Goal: Information Seeking & Learning: Find specific page/section

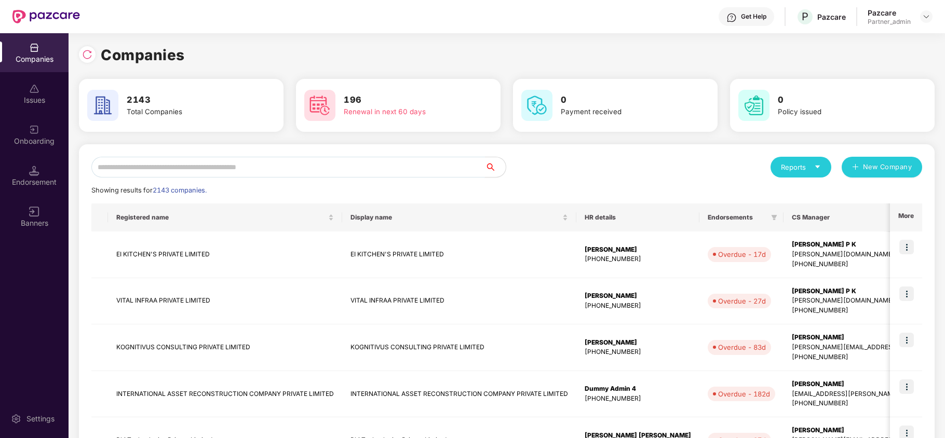
click at [412, 162] on input "text" at bounding box center [288, 167] width 394 height 21
type input "*"
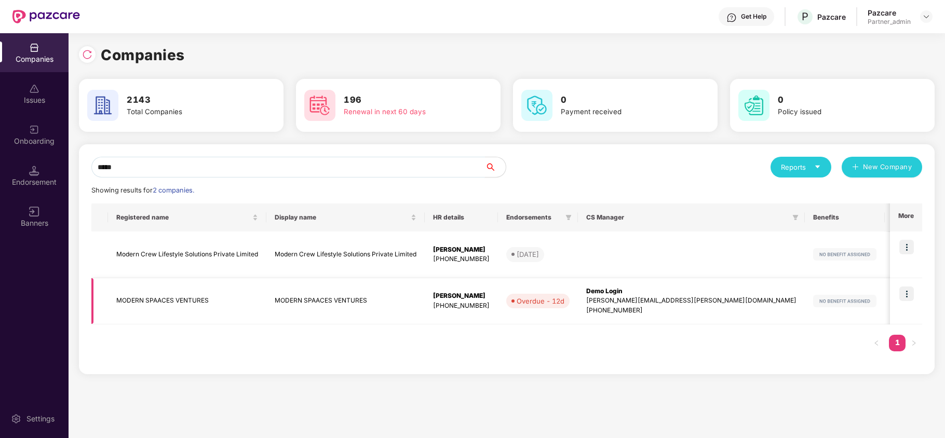
type input "*****"
click at [906, 293] on img at bounding box center [906, 294] width 15 height 15
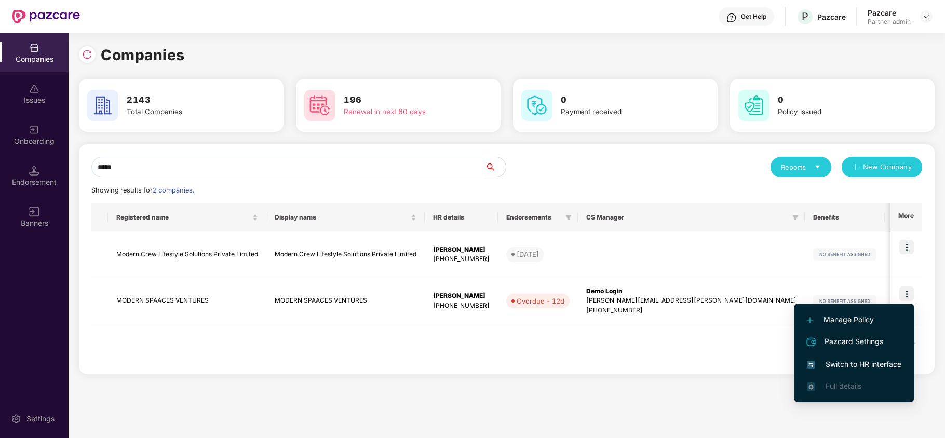
click at [871, 362] on span "Switch to HR interface" at bounding box center [854, 364] width 95 height 11
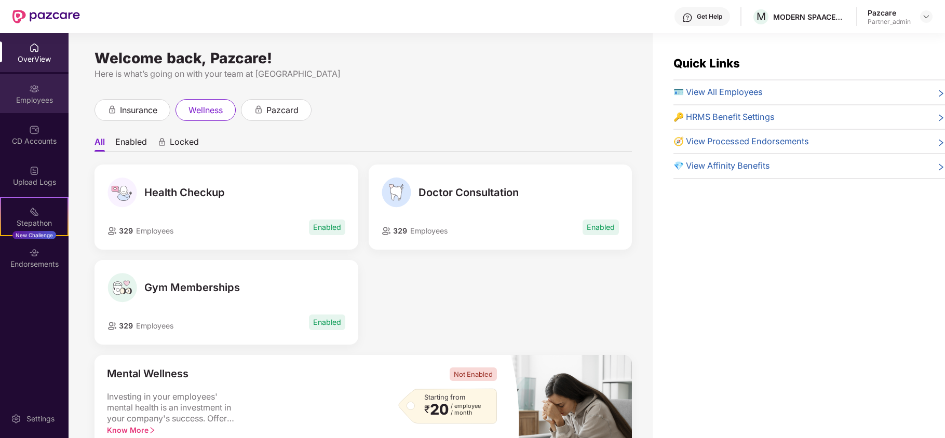
click at [36, 103] on div "Employees" at bounding box center [34, 100] width 69 height 10
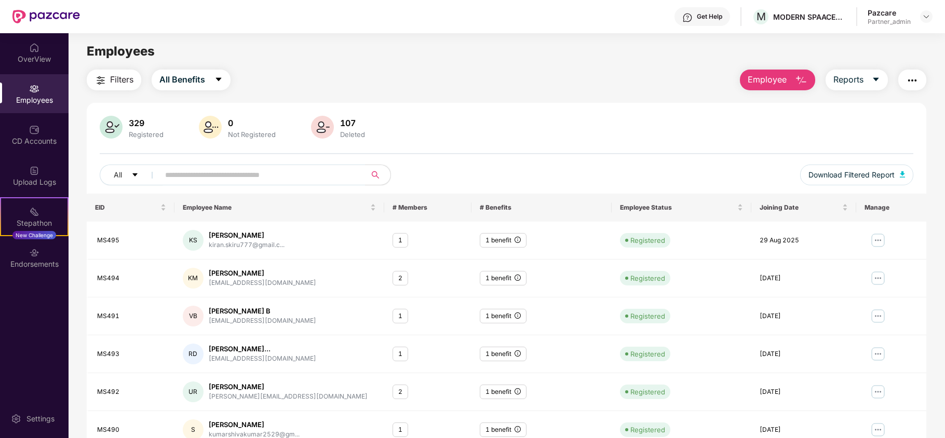
click at [906, 84] on img "button" at bounding box center [912, 80] width 12 height 12
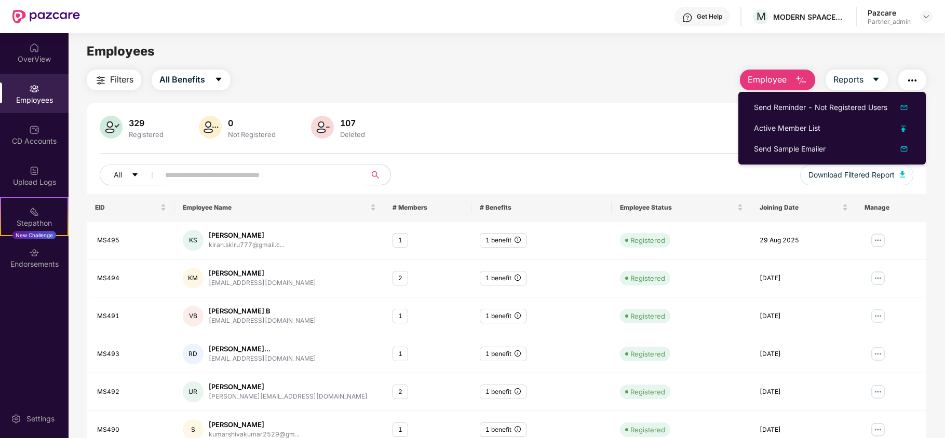
click at [534, 65] on main "Employees Filters All Benefits Employee Reports 329 Registered 0 Not Registered…" at bounding box center [507, 252] width 876 height 438
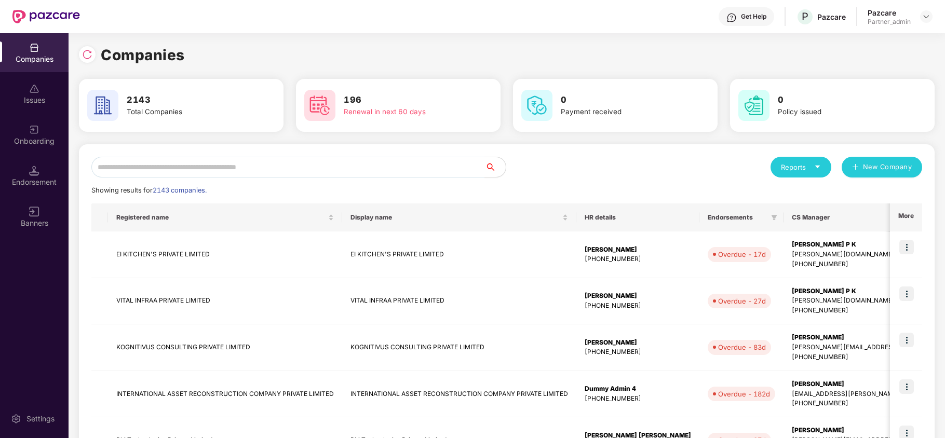
click at [808, 173] on div "Reports" at bounding box center [801, 167] width 61 height 21
click at [800, 194] on div "Companies" at bounding box center [796, 194] width 38 height 11
click at [243, 165] on input "text" at bounding box center [288, 167] width 394 height 21
paste input "******"
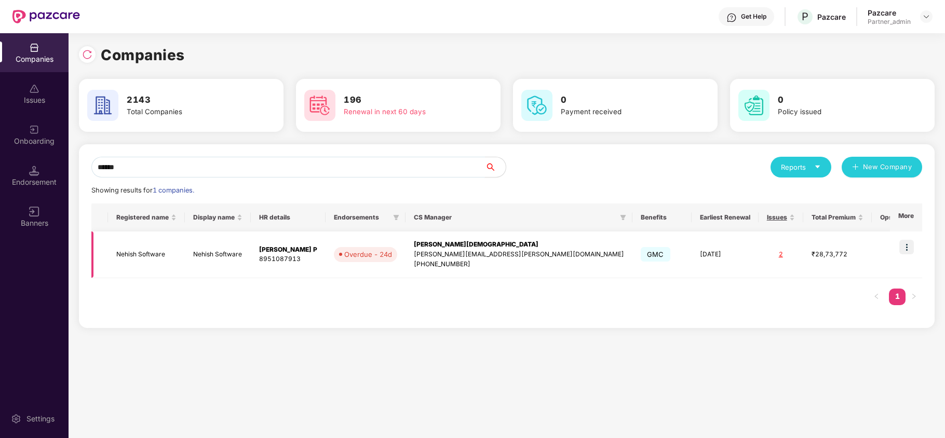
type input "******"
click at [908, 244] on img at bounding box center [906, 247] width 15 height 15
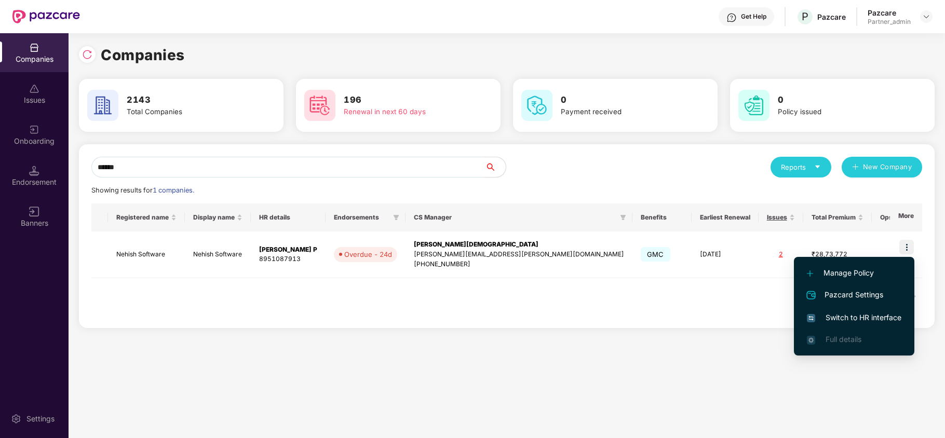
click at [856, 316] on span "Switch to HR interface" at bounding box center [854, 317] width 95 height 11
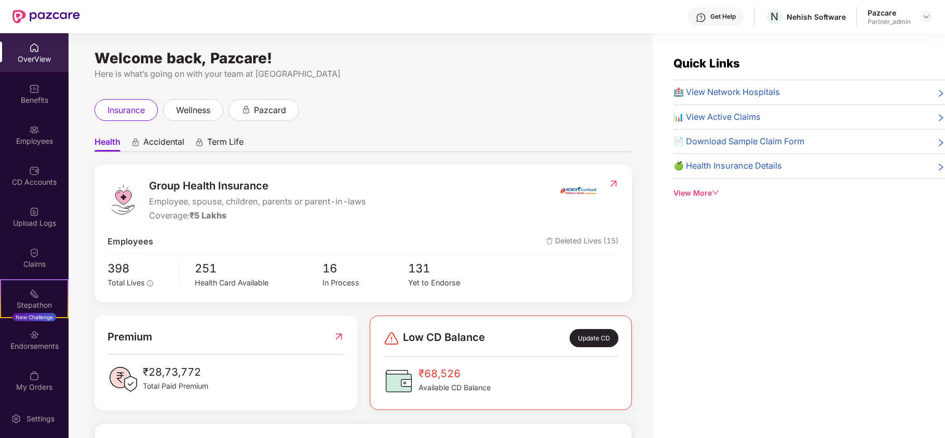
click at [39, 106] on div "Benefits" at bounding box center [34, 93] width 69 height 39
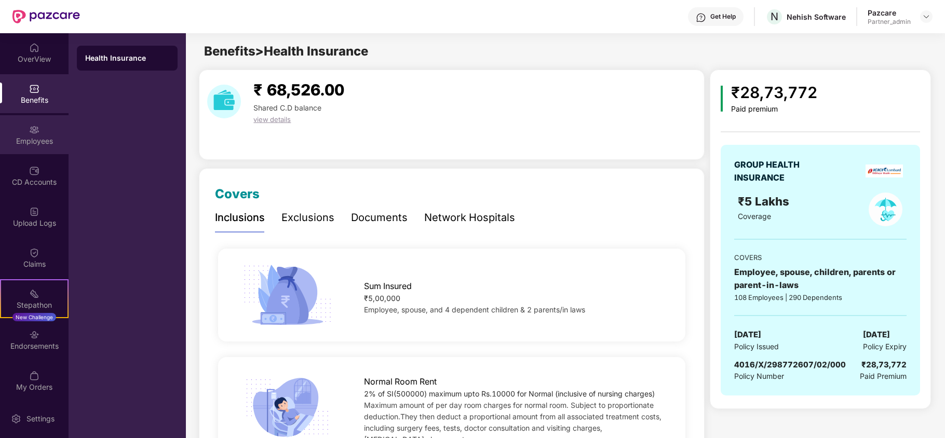
click at [17, 141] on div "Employees" at bounding box center [34, 141] width 69 height 10
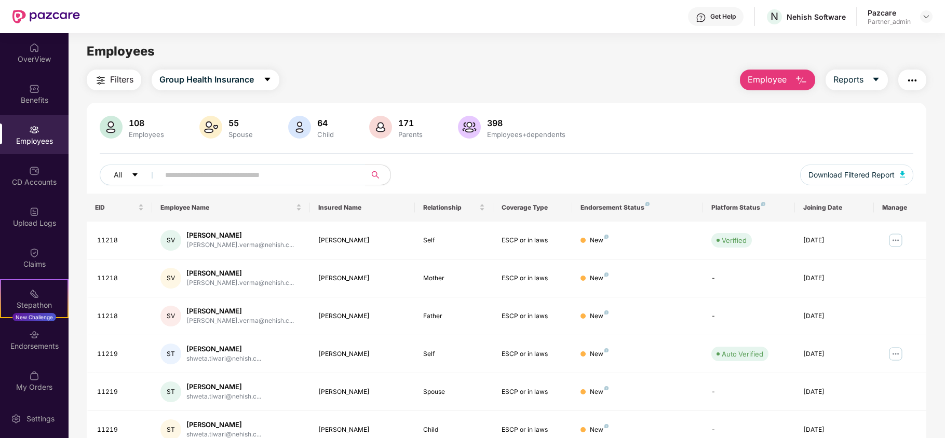
click at [104, 74] on img "button" at bounding box center [101, 80] width 12 height 12
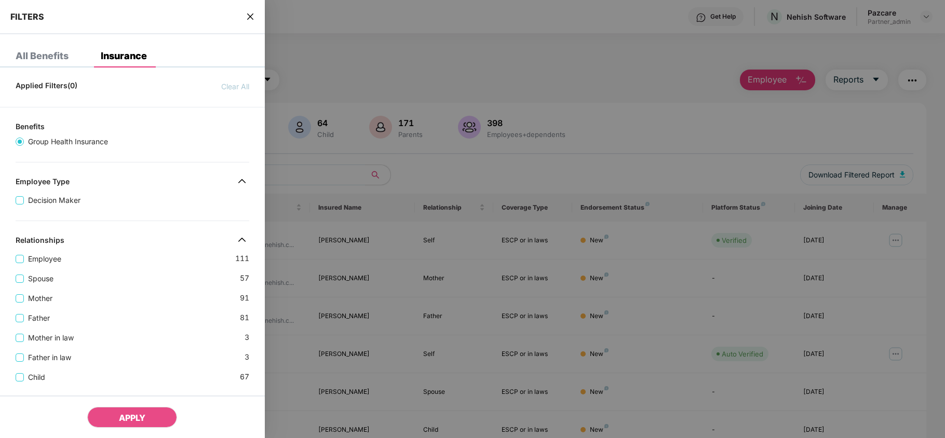
scroll to position [312, 0]
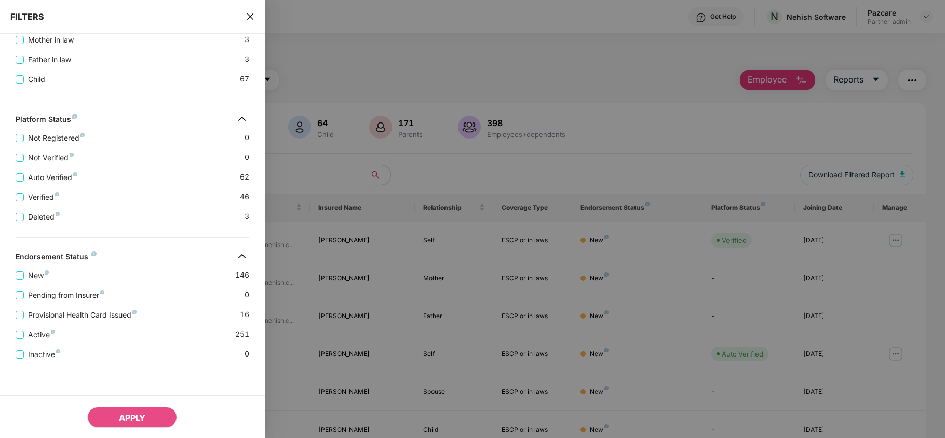
click at [248, 15] on icon "close" at bounding box center [250, 17] width 6 height 6
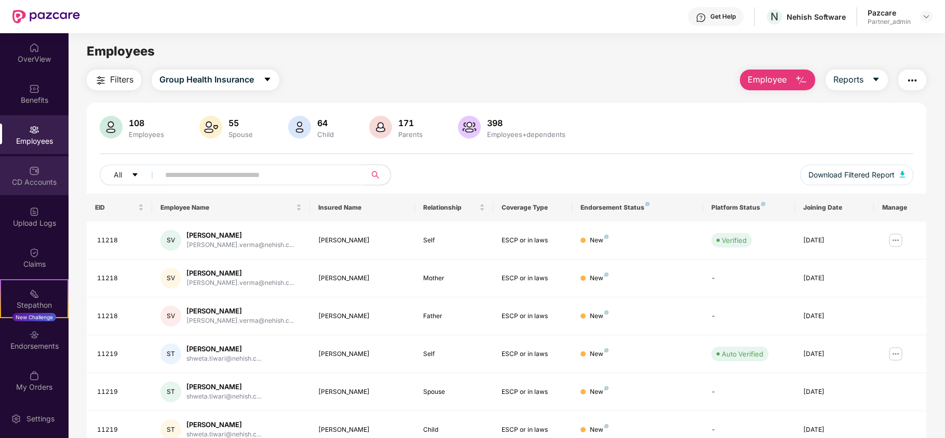
click at [28, 182] on div "CD Accounts" at bounding box center [34, 182] width 69 height 10
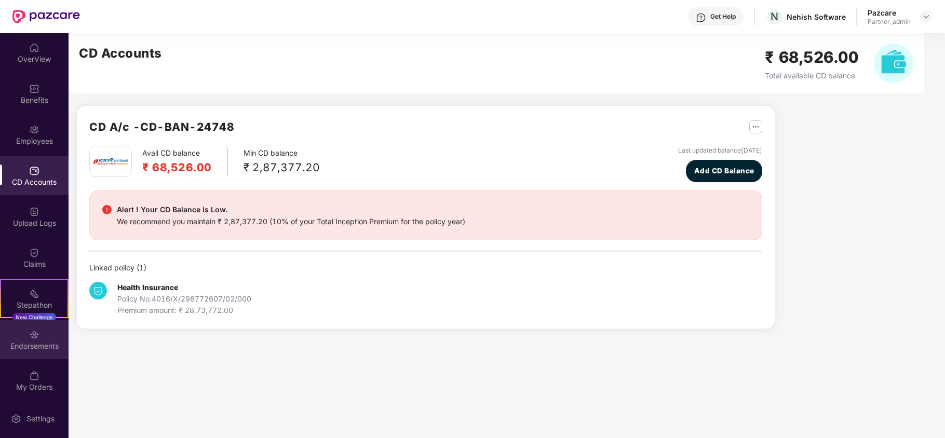
click at [34, 347] on div "Endorsements" at bounding box center [34, 346] width 69 height 10
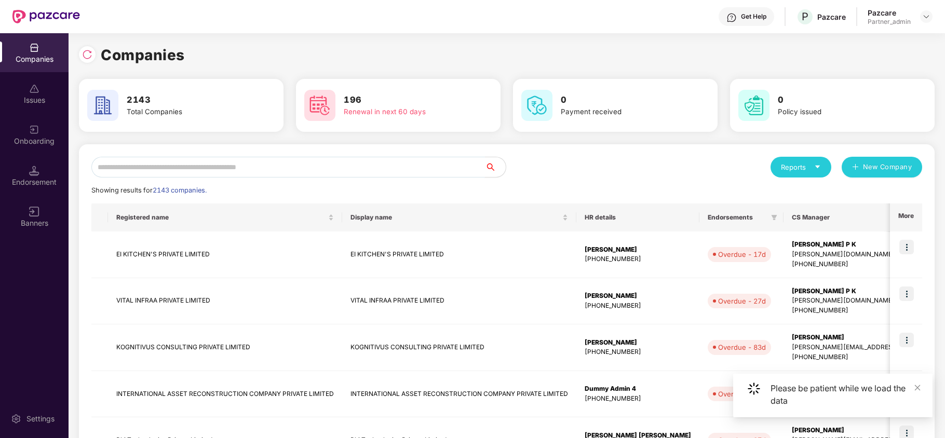
click at [113, 161] on input "text" at bounding box center [288, 167] width 394 height 21
paste input "******"
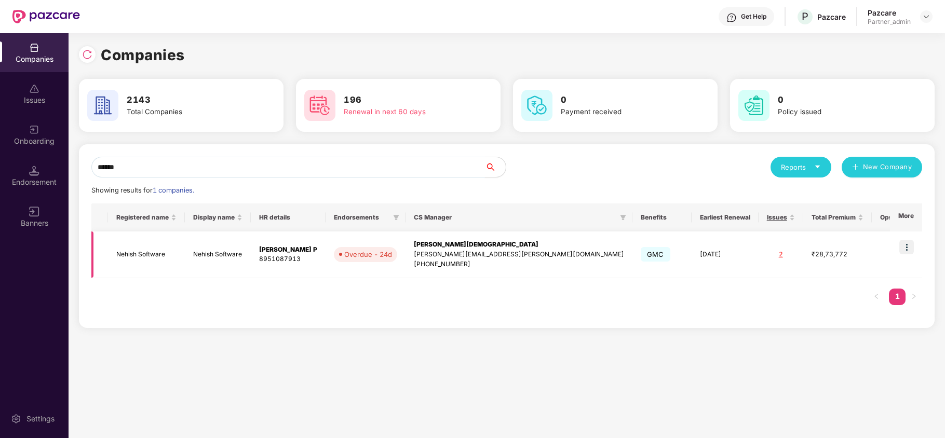
type input "******"
click at [146, 260] on td "Nehish Software" at bounding box center [146, 255] width 77 height 47
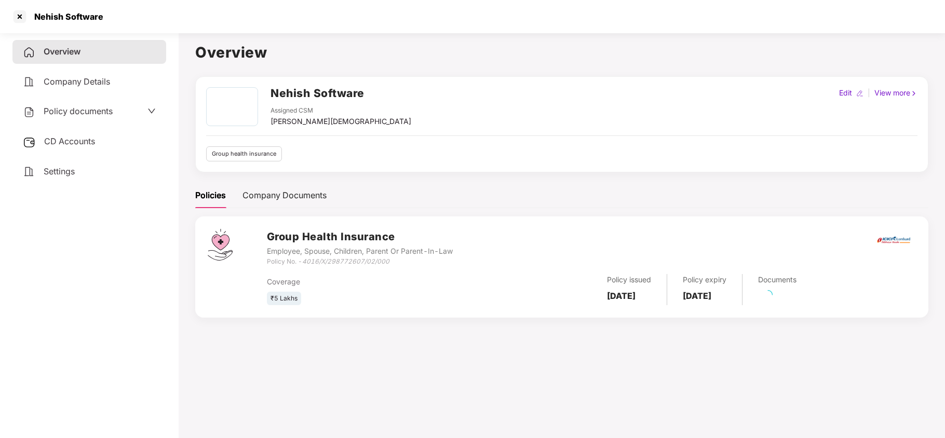
click at [61, 171] on span "Settings" at bounding box center [59, 171] width 31 height 10
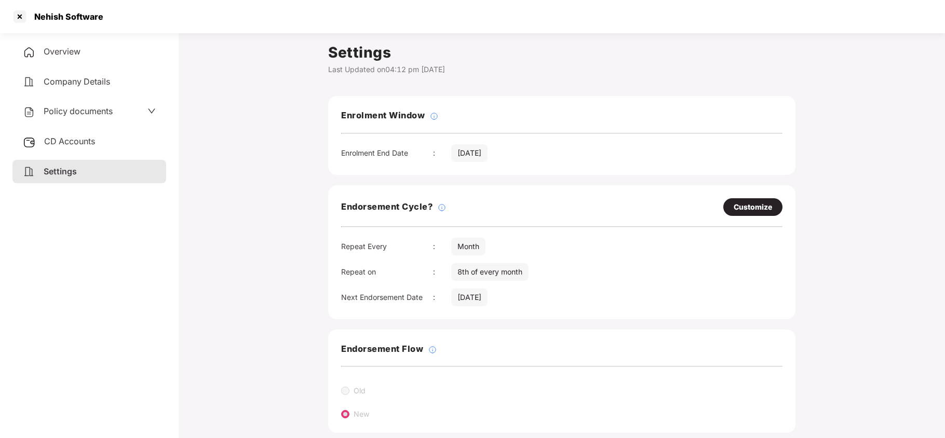
click at [72, 111] on span "Policy documents" at bounding box center [78, 111] width 69 height 10
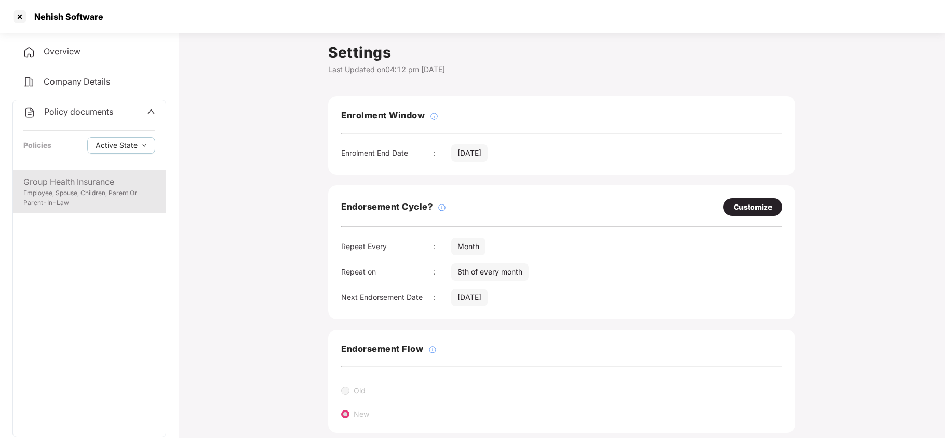
click at [64, 199] on div "Employee, Spouse, Children, Parent Or Parent-In-Law" at bounding box center [89, 199] width 132 height 20
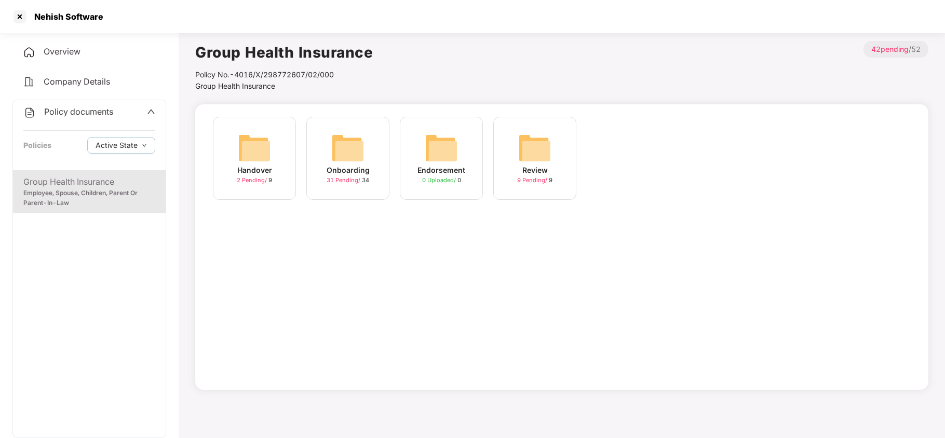
click at [343, 140] on img at bounding box center [347, 147] width 33 height 33
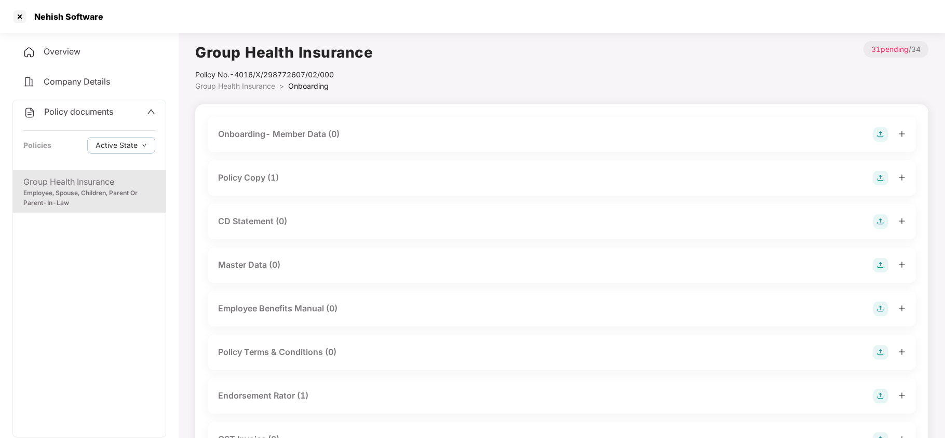
click at [268, 177] on div "Policy Copy (1)" at bounding box center [248, 177] width 61 height 13
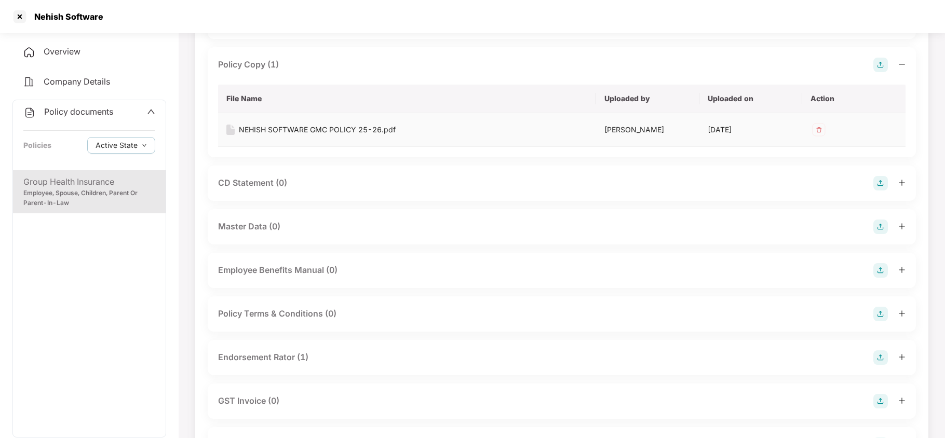
scroll to position [138, 0]
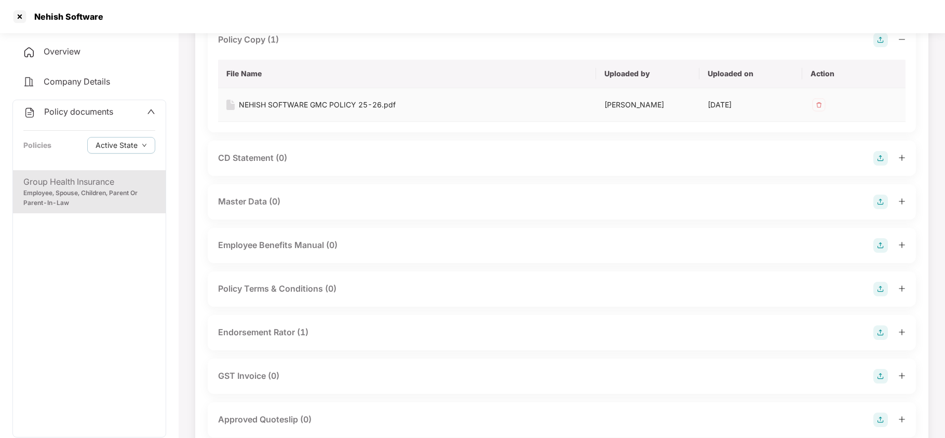
click at [293, 102] on div "NEHISH SOFTWARE GMC POLICY 25-26.pdf" at bounding box center [317, 104] width 157 height 11
click at [79, 108] on span "Policy documents" at bounding box center [78, 111] width 69 height 10
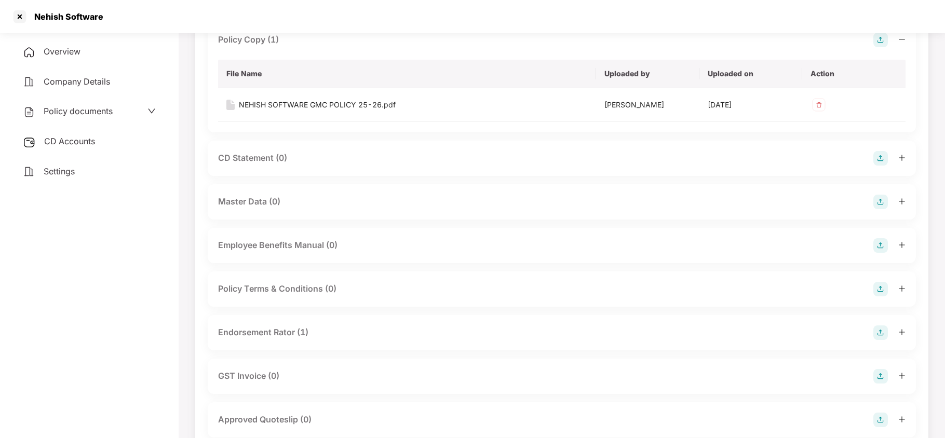
click at [69, 151] on div "CD Accounts" at bounding box center [89, 142] width 154 height 24
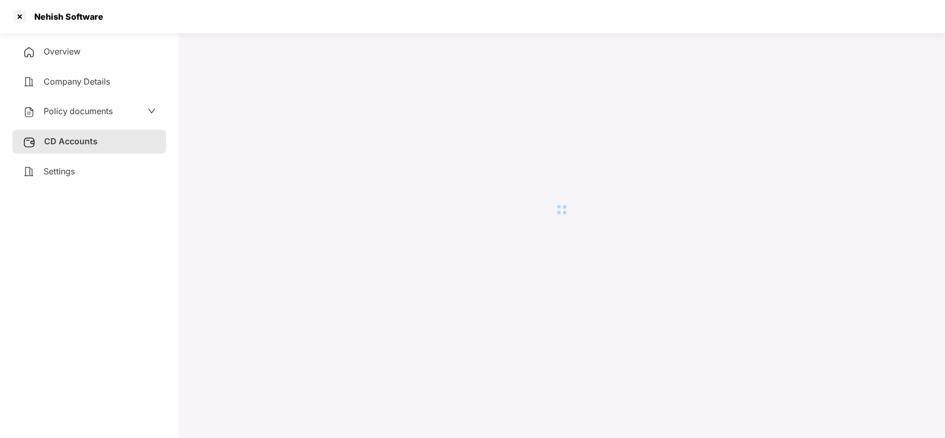
scroll to position [28, 0]
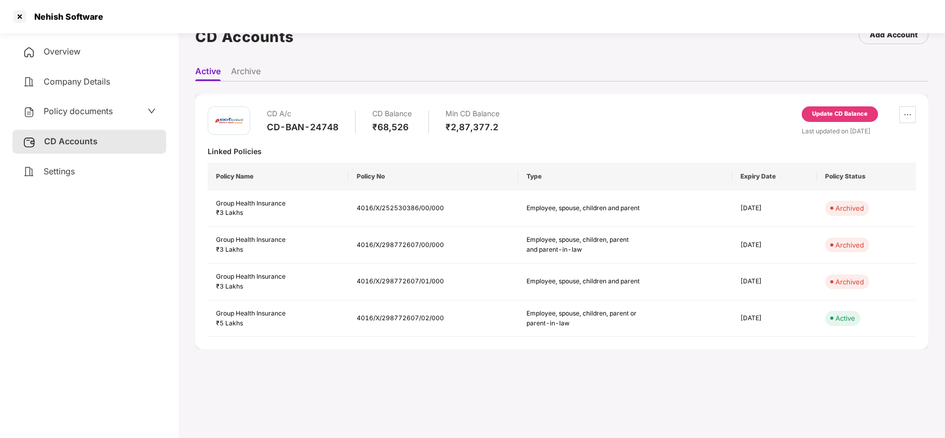
click at [80, 119] on div "Policy documents" at bounding box center [89, 112] width 154 height 24
click at [92, 96] on div "Overview Company Details Policy documents CD Accounts Settings" at bounding box center [89, 111] width 154 height 143
click at [91, 109] on span "Policy documents" at bounding box center [78, 111] width 69 height 10
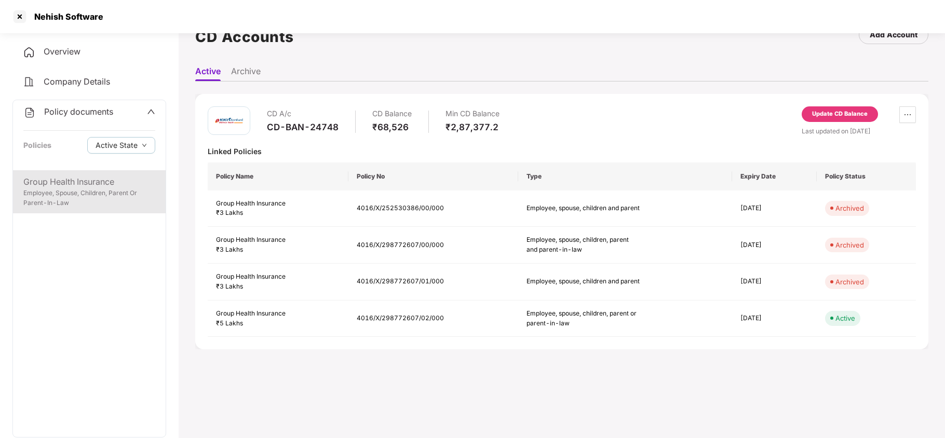
click at [83, 194] on div "Employee, Spouse, Children, Parent Or Parent-In-Law" at bounding box center [89, 199] width 132 height 20
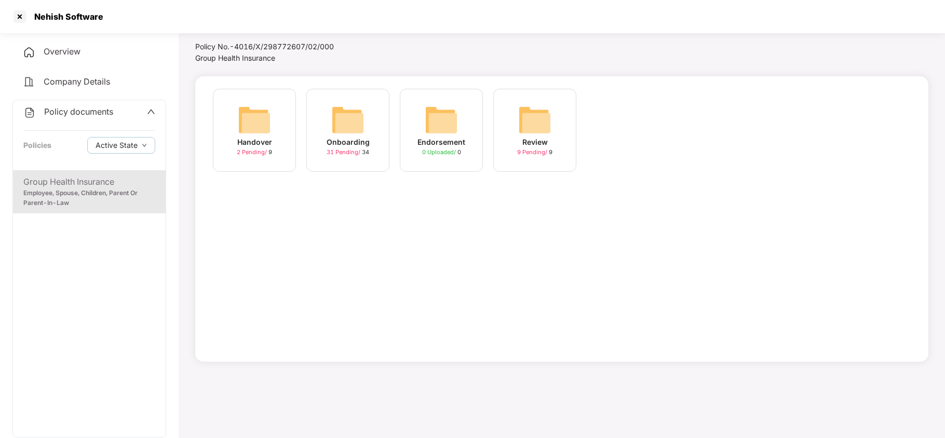
click at [345, 127] on img at bounding box center [347, 119] width 33 height 33
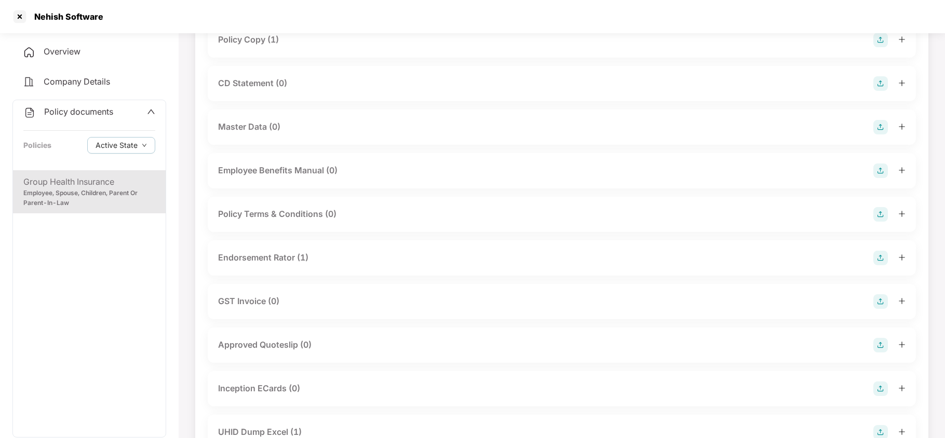
click at [293, 259] on div "Endorsement Rator (1)" at bounding box center [263, 257] width 90 height 13
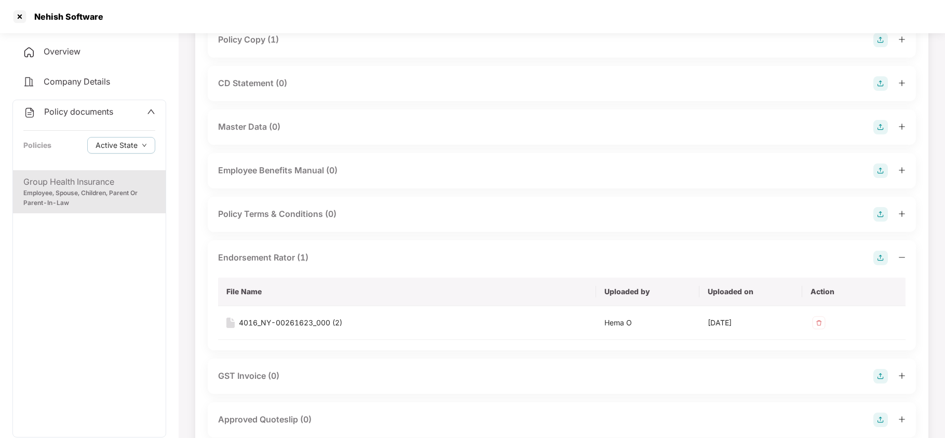
scroll to position [208, 0]
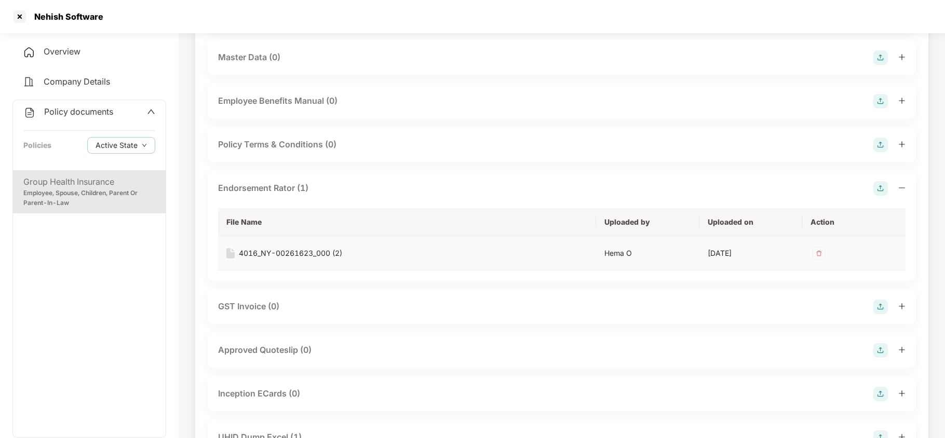
click at [316, 254] on div "4016_NY-00261623_000 (2)" at bounding box center [290, 253] width 103 height 11
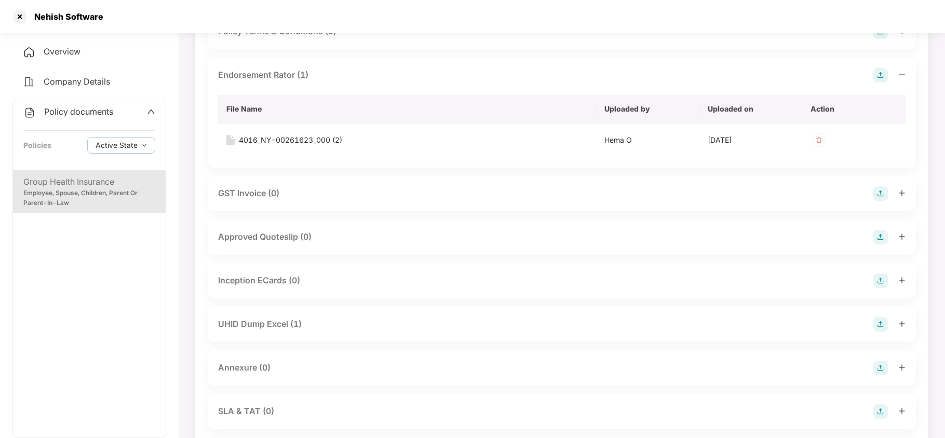
scroll to position [346, 0]
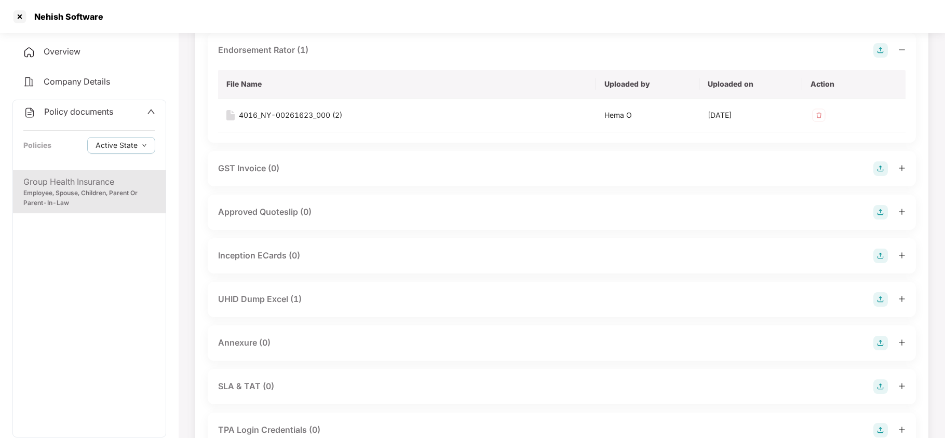
click at [271, 297] on div "UHID Dump Excel (1)" at bounding box center [260, 299] width 84 height 13
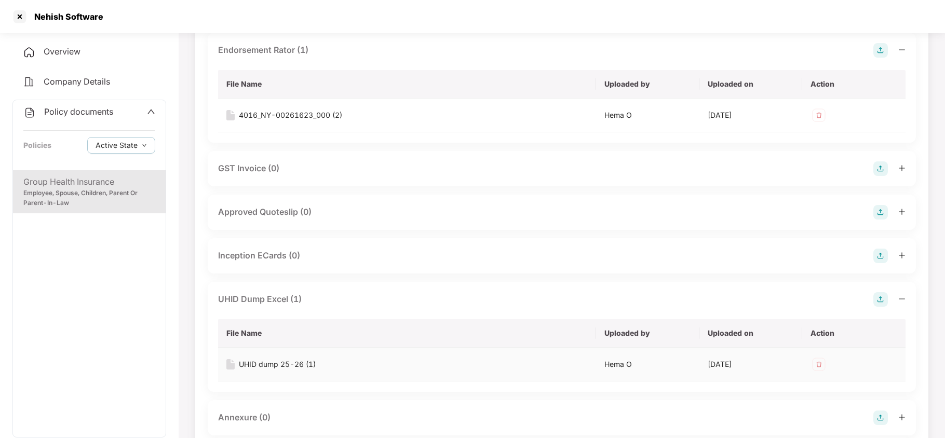
click at [289, 366] on div "UHID dump 25-26 (1)" at bounding box center [277, 364] width 77 height 11
click at [25, 19] on div at bounding box center [19, 16] width 17 height 17
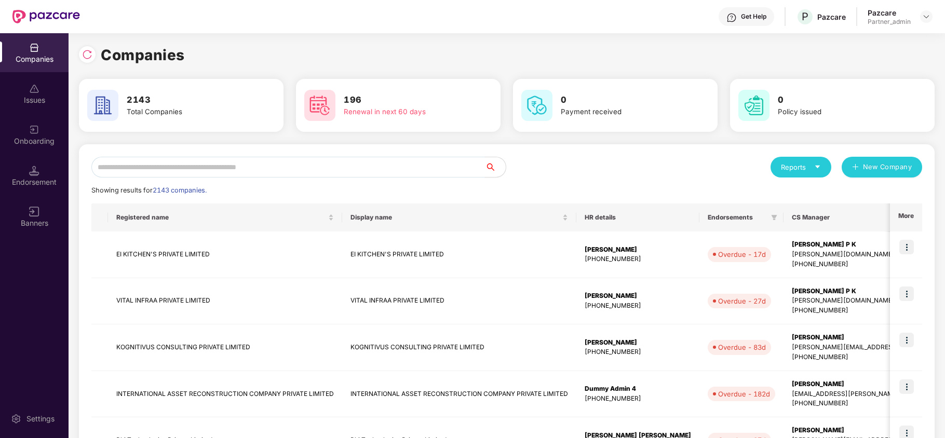
click at [206, 168] on input "text" at bounding box center [288, 167] width 394 height 21
paste input "*******"
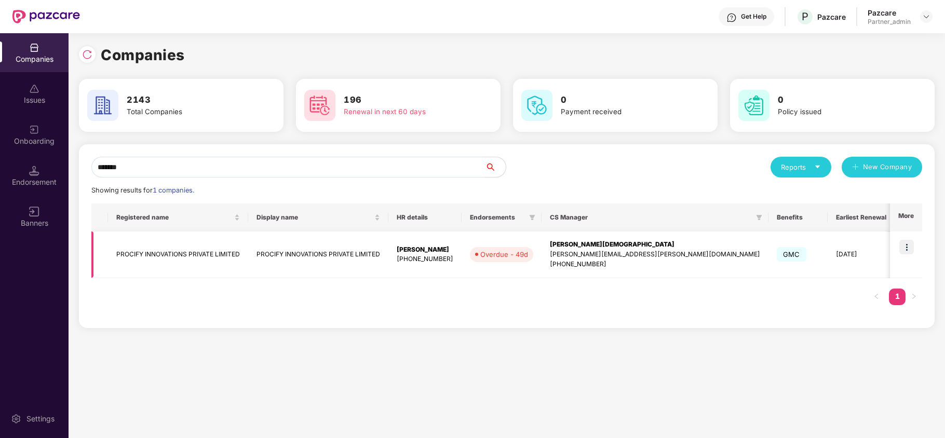
type input "*******"
click at [906, 245] on img at bounding box center [906, 247] width 15 height 15
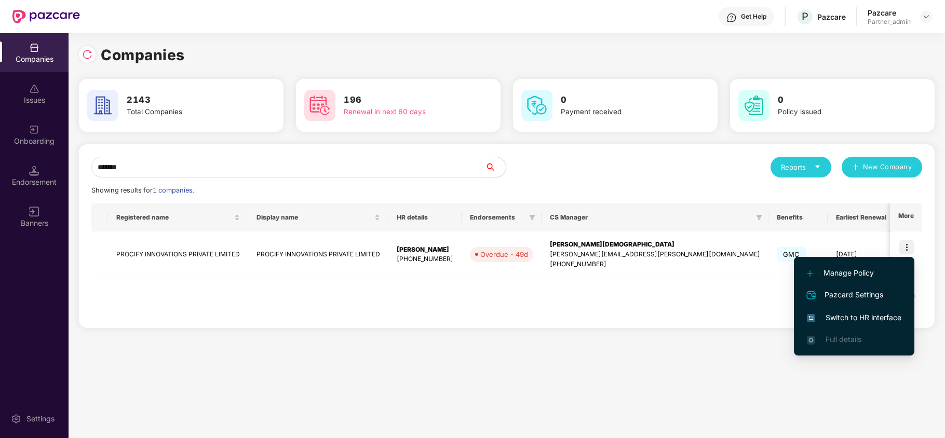
click at [841, 317] on span "Switch to HR interface" at bounding box center [854, 317] width 95 height 11
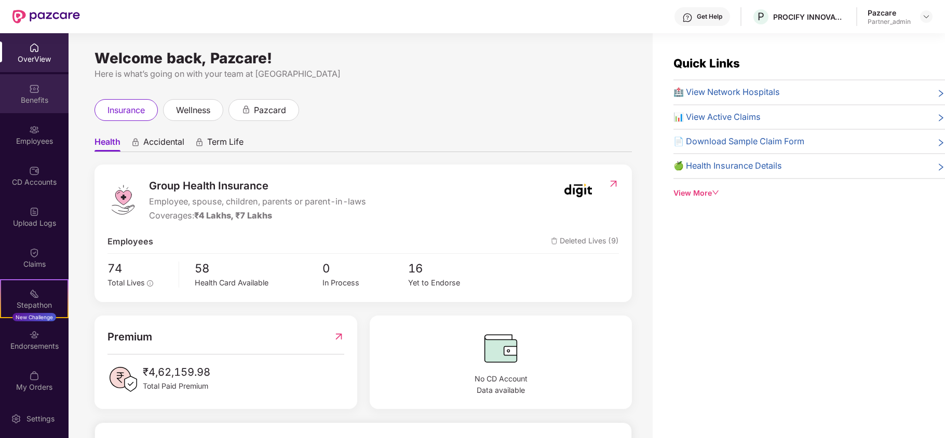
click at [23, 96] on div "Benefits" at bounding box center [34, 100] width 69 height 10
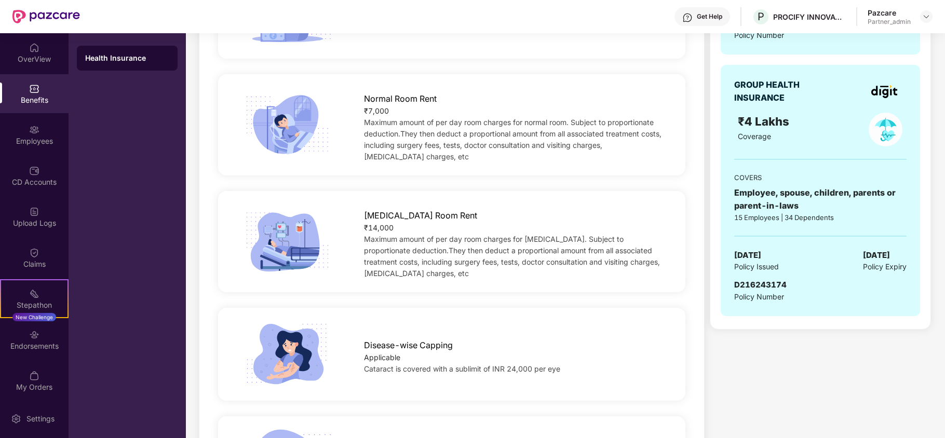
scroll to position [346, 0]
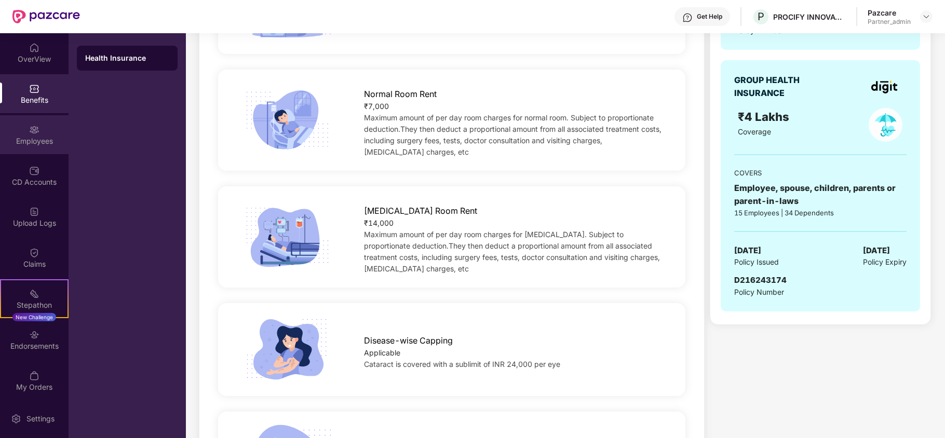
click at [29, 143] on div "Employees" at bounding box center [34, 141] width 69 height 10
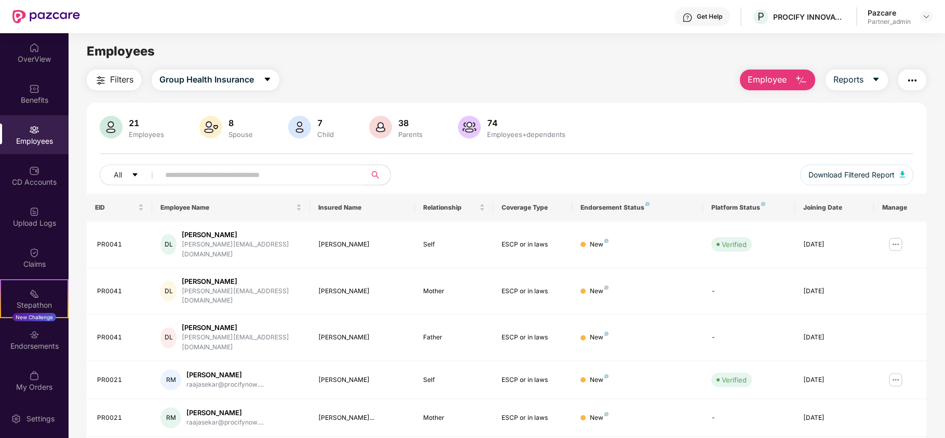
click at [101, 79] on img "button" at bounding box center [101, 80] width 12 height 12
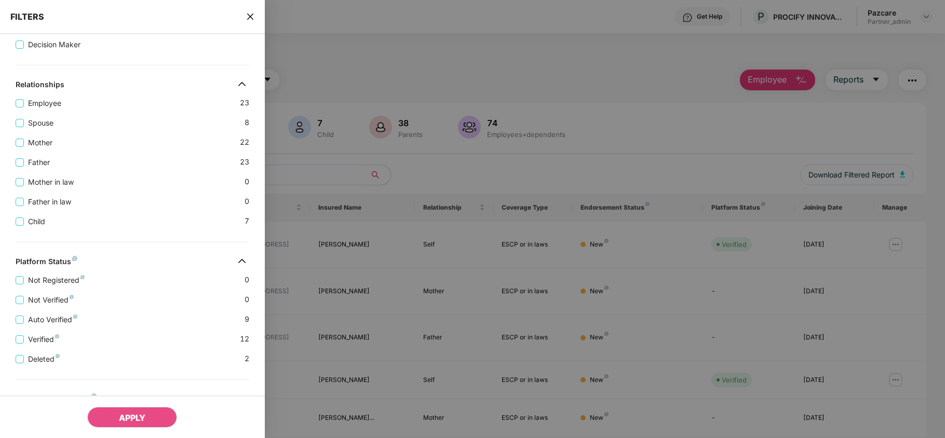
scroll to position [312, 0]
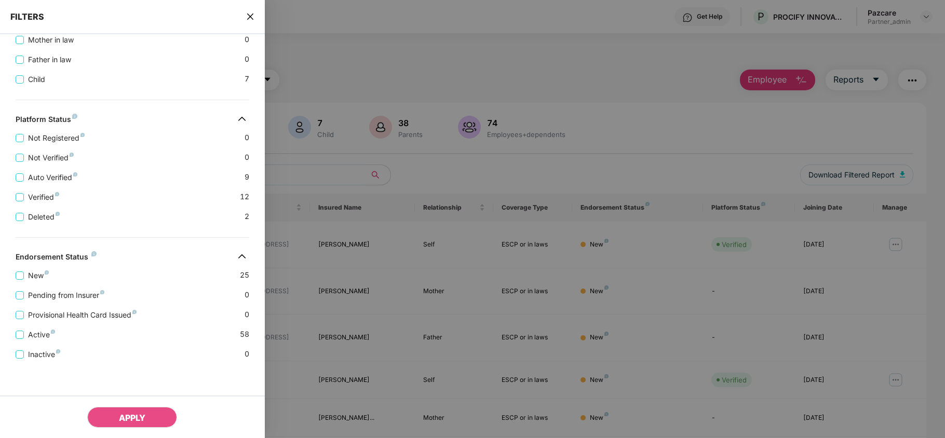
click at [251, 15] on icon "close" at bounding box center [250, 17] width 6 height 6
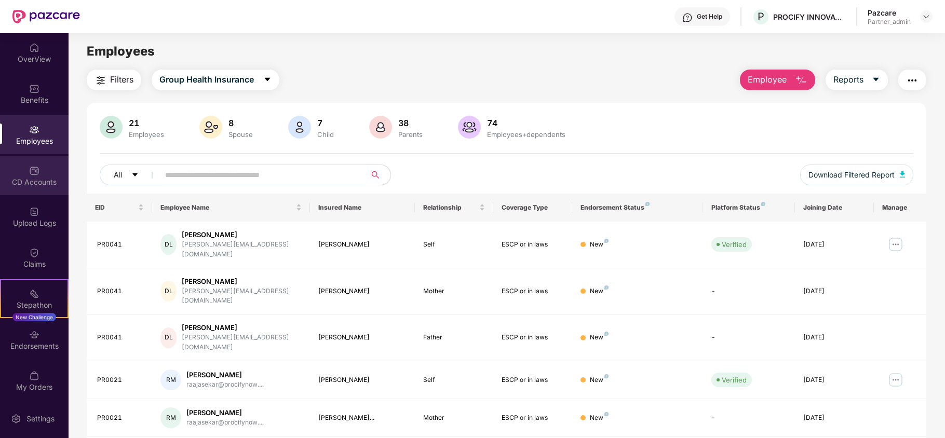
click at [29, 187] on div "CD Accounts" at bounding box center [34, 175] width 69 height 39
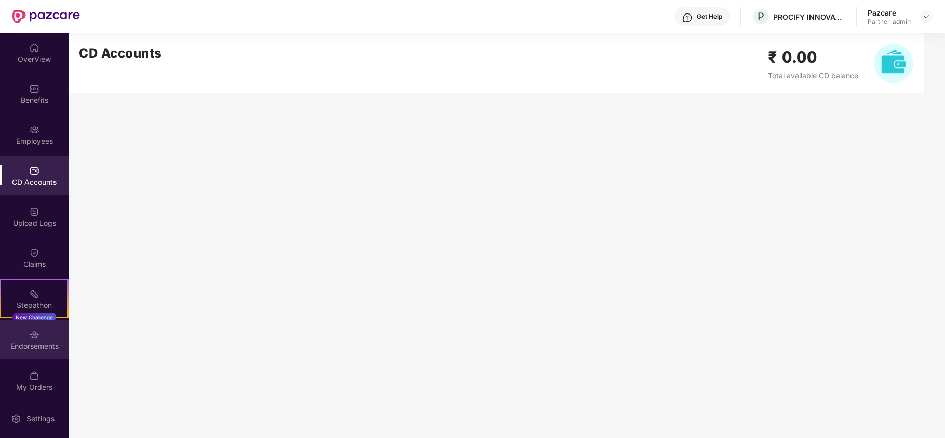
click at [32, 350] on div "Endorsements" at bounding box center [34, 346] width 69 height 10
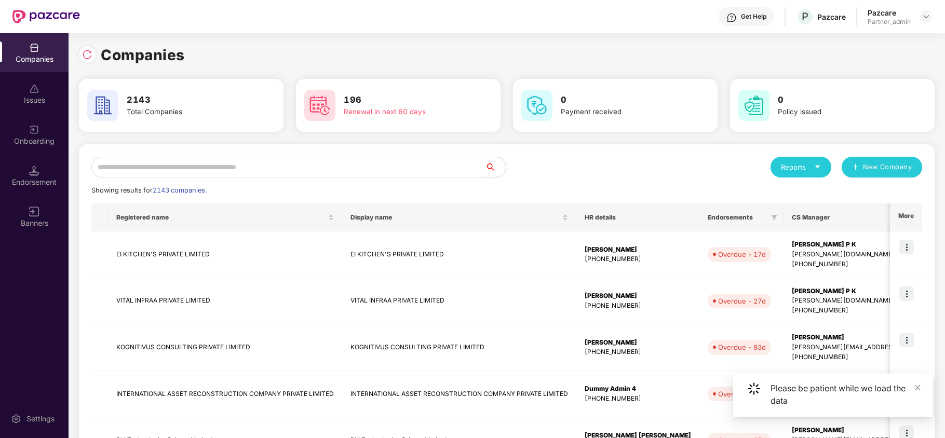
click at [203, 169] on input "text" at bounding box center [288, 167] width 394 height 21
paste input "*******"
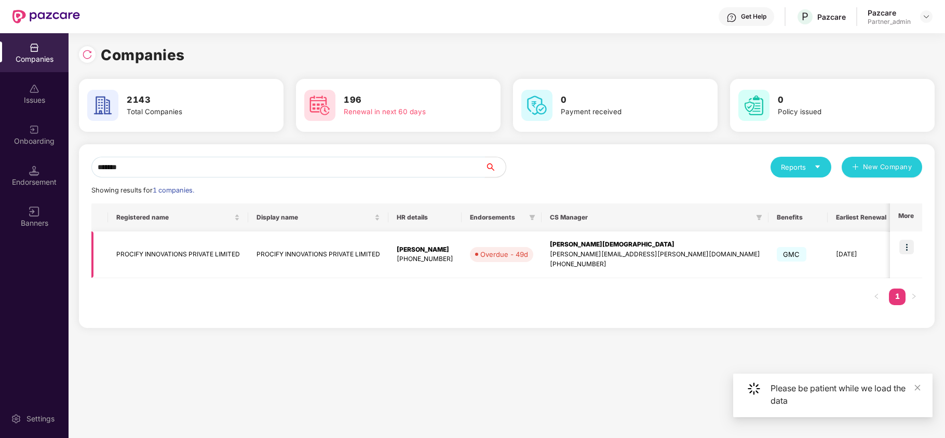
type input "*******"
click at [151, 251] on td "PROCIFY INNOVATIONS PRIVATE LIMITED" at bounding box center [178, 255] width 140 height 47
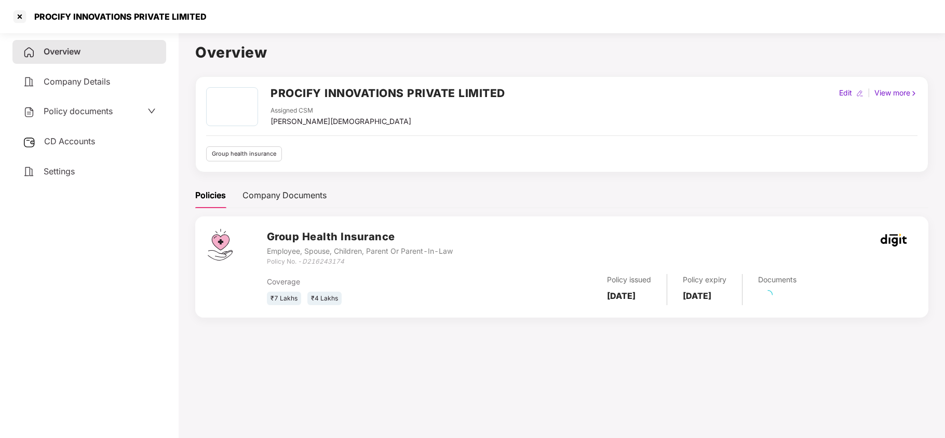
click at [55, 144] on span "CD Accounts" at bounding box center [69, 141] width 51 height 10
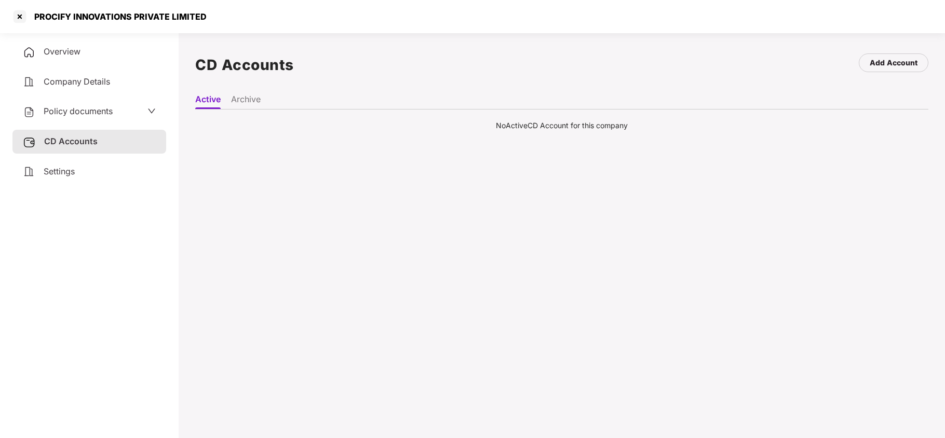
click at [67, 115] on span "Policy documents" at bounding box center [78, 111] width 69 height 10
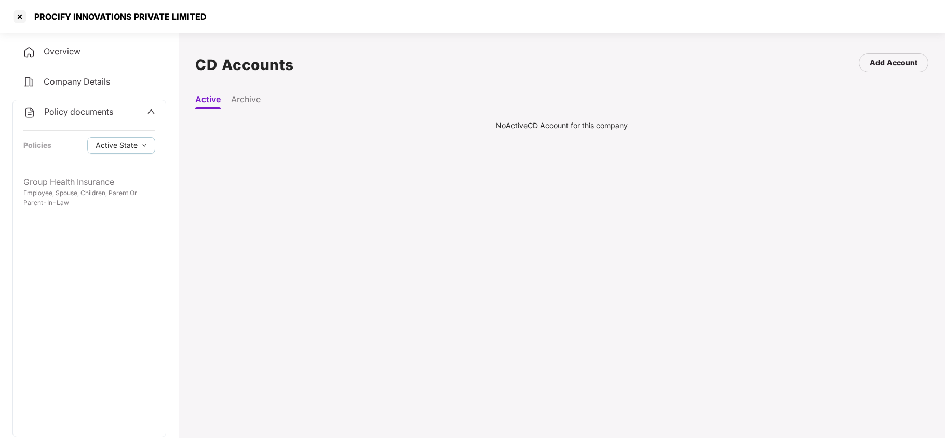
click at [69, 110] on span "Policy documents" at bounding box center [78, 111] width 69 height 10
click at [37, 160] on div "Settings" at bounding box center [89, 172] width 154 height 24
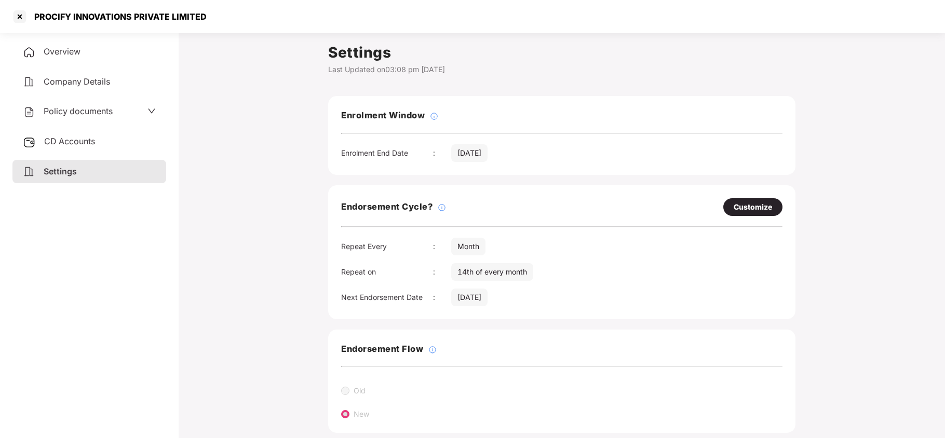
click at [63, 106] on span "Policy documents" at bounding box center [78, 111] width 69 height 10
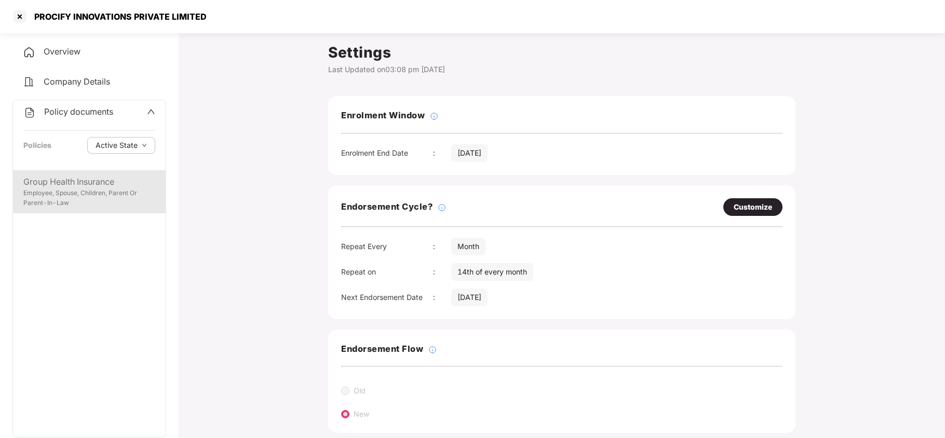
click at [69, 172] on div "Group Health Insurance Employee, Spouse, Children, Parent Or Parent-In-Law" at bounding box center [89, 191] width 153 height 43
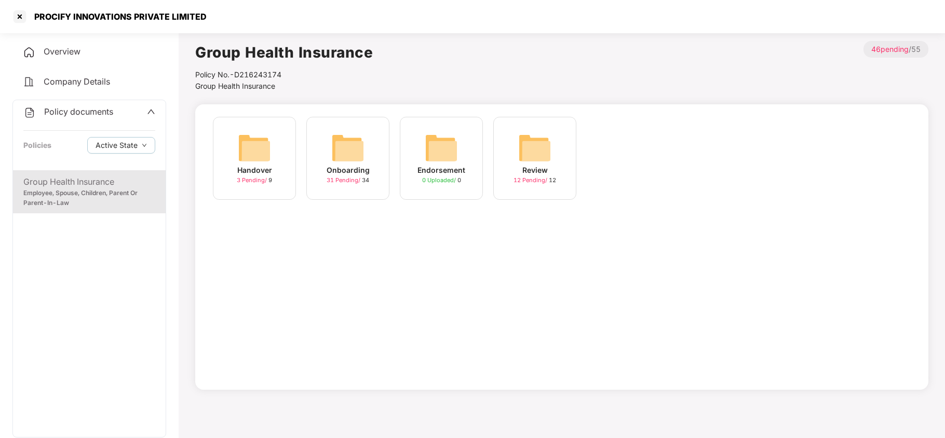
click at [343, 163] on img at bounding box center [347, 147] width 33 height 33
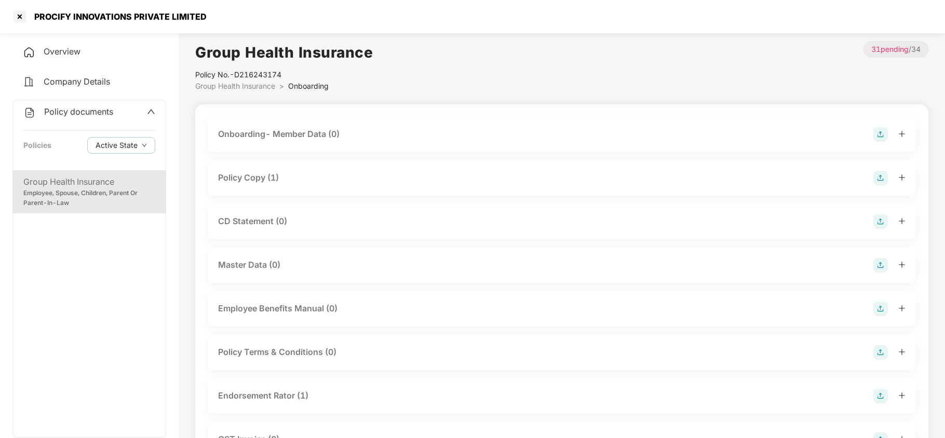
click at [277, 183] on div "Policy Copy (1)" at bounding box center [248, 177] width 61 height 13
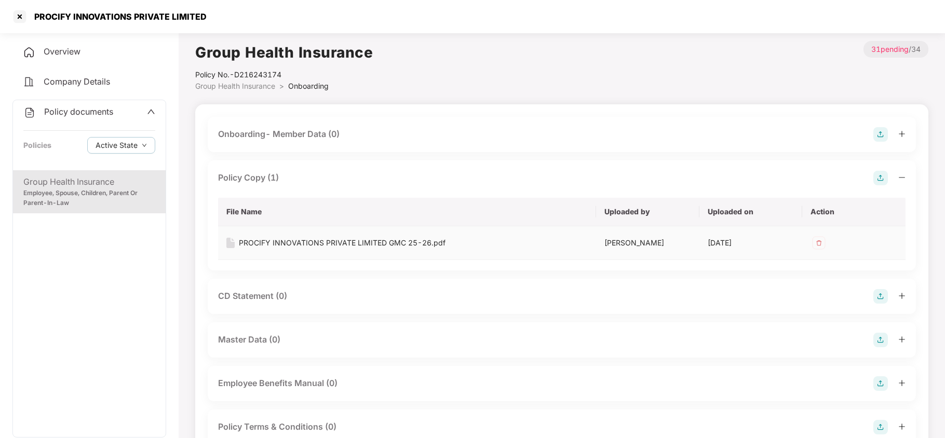
click at [303, 241] on div "PROCIFY INNOVATIONS PRIVATE LIMITED GMC 25-26.pdf" at bounding box center [342, 242] width 207 height 11
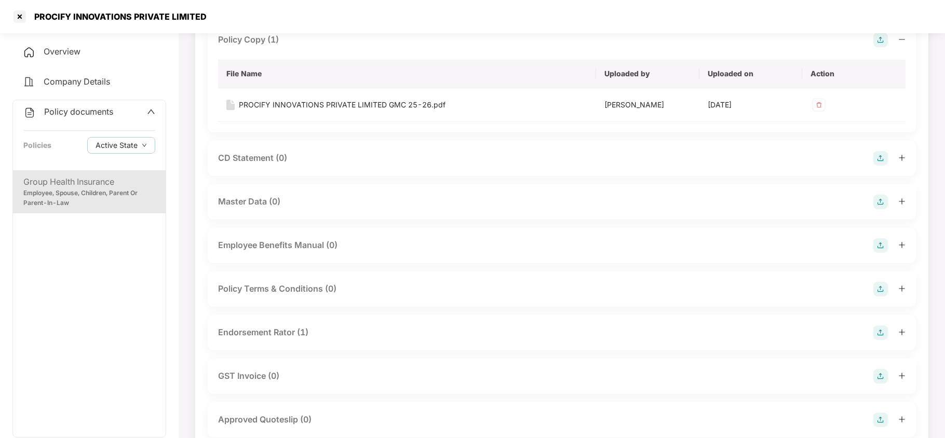
scroll to position [208, 0]
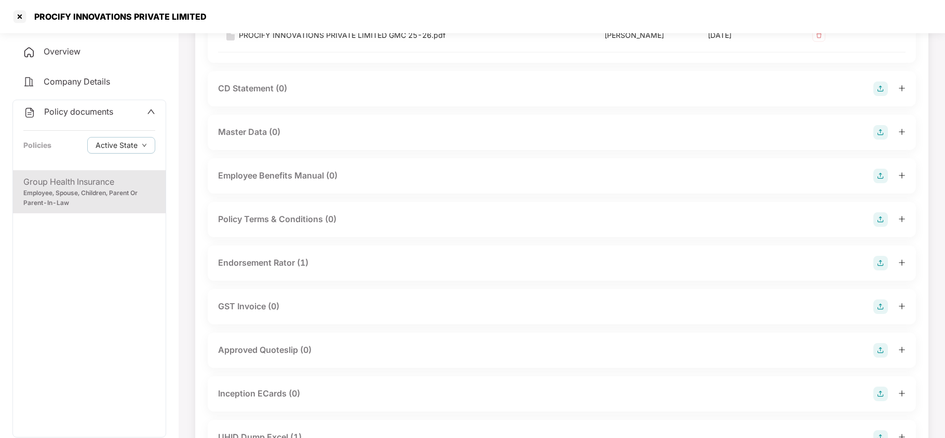
drag, startPoint x: 299, startPoint y: 261, endPoint x: 312, endPoint y: 273, distance: 17.3
click at [301, 262] on div "Endorsement Rator (1)" at bounding box center [263, 263] width 90 height 13
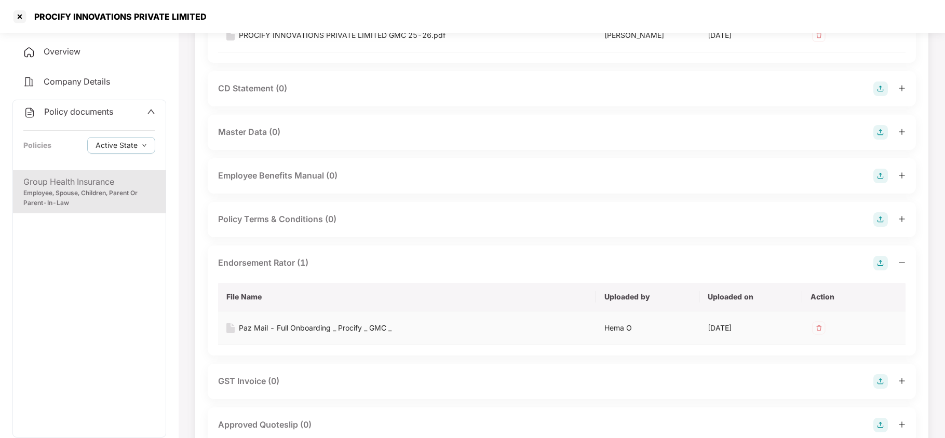
click at [291, 333] on div "Paz Mail - Full Onboarding _ Procify _ GMC _" at bounding box center [315, 327] width 153 height 11
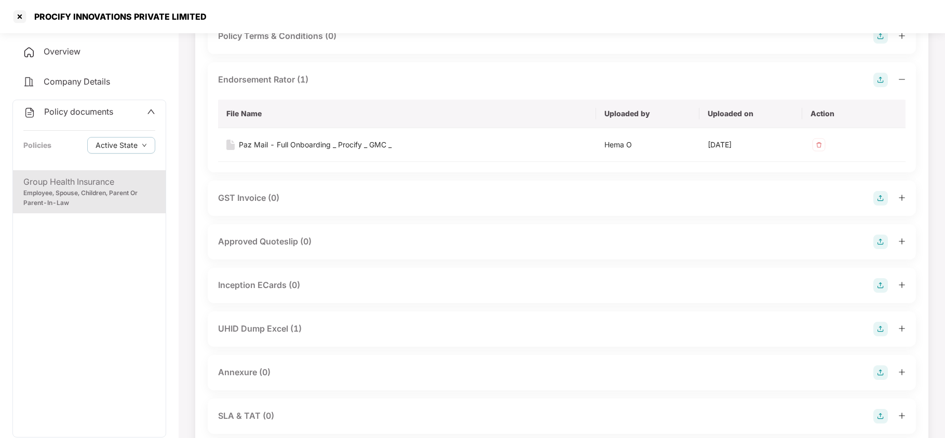
scroll to position [415, 0]
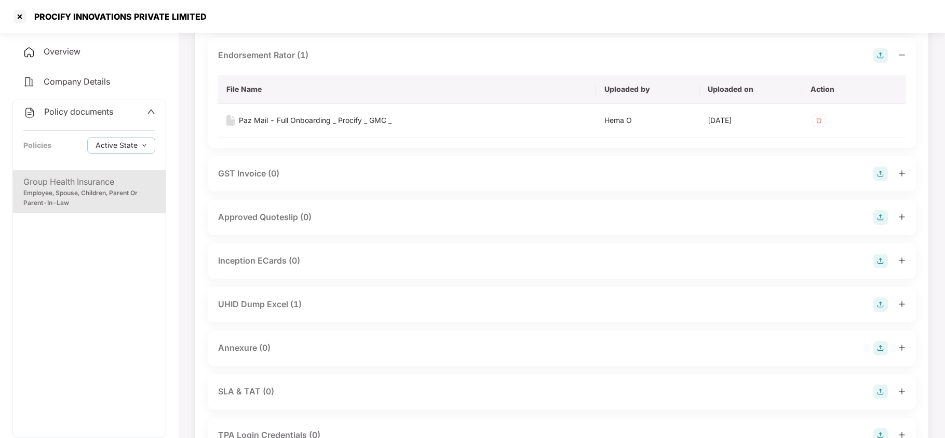
click at [296, 305] on div "UHID Dump Excel (1)" at bounding box center [260, 304] width 84 height 13
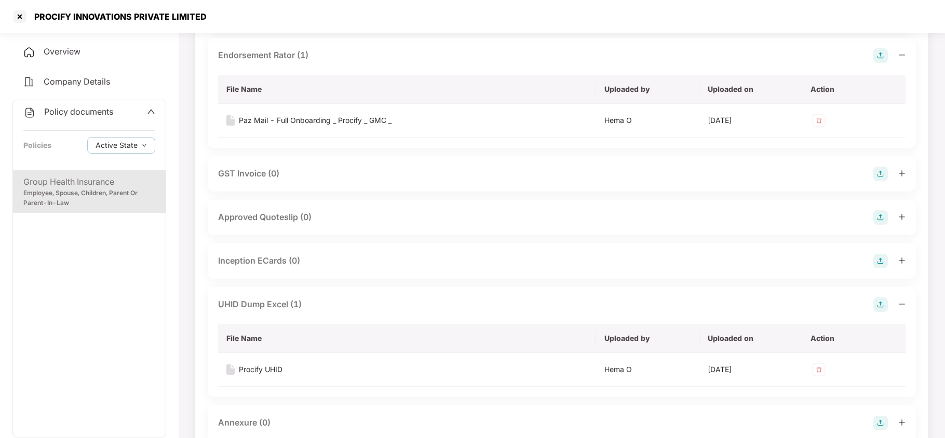
scroll to position [485, 0]
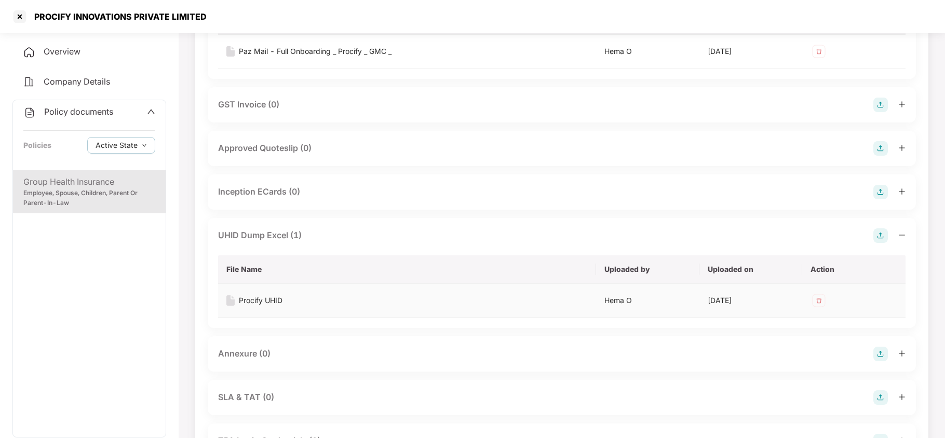
click at [264, 303] on div "Procify UHID" at bounding box center [261, 300] width 44 height 11
click at [22, 18] on div at bounding box center [19, 16] width 17 height 17
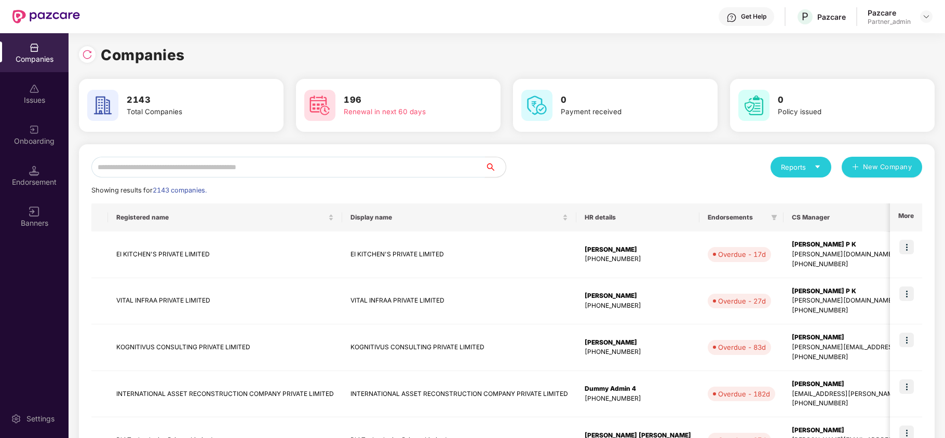
click at [208, 163] on input "text" at bounding box center [288, 167] width 394 height 21
paste input "********"
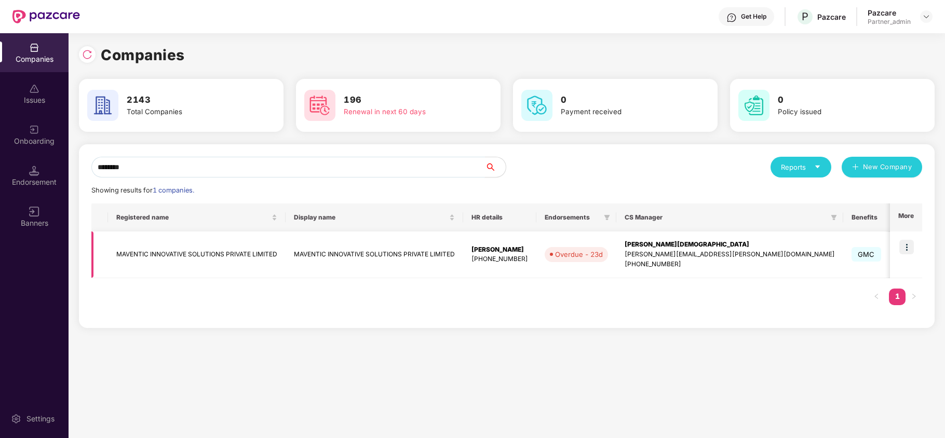
type input "********"
click at [906, 244] on img at bounding box center [906, 247] width 15 height 15
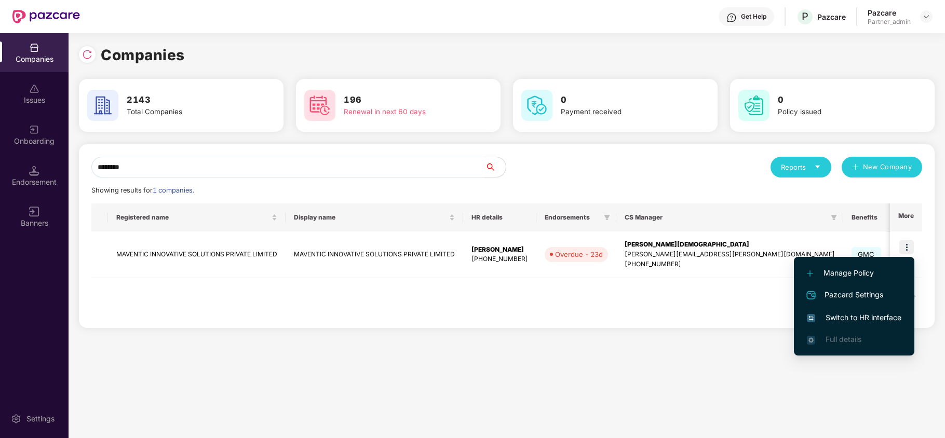
click at [857, 315] on span "Switch to HR interface" at bounding box center [854, 317] width 95 height 11
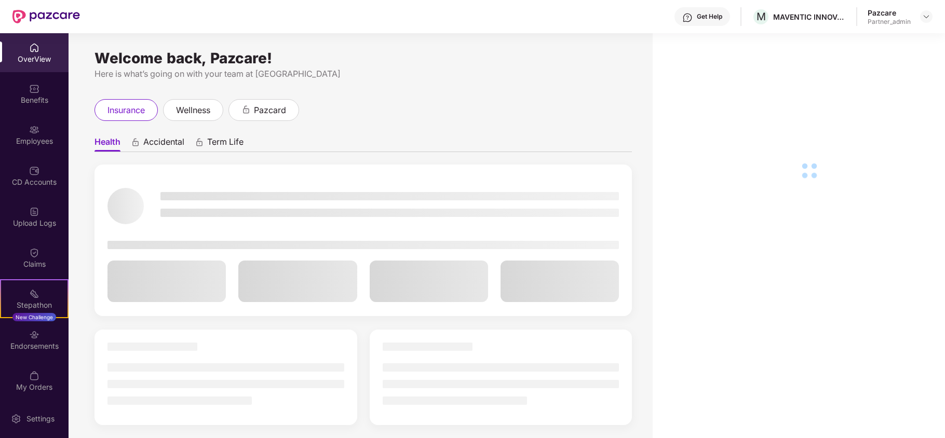
click at [42, 111] on div "Benefits" at bounding box center [34, 93] width 69 height 39
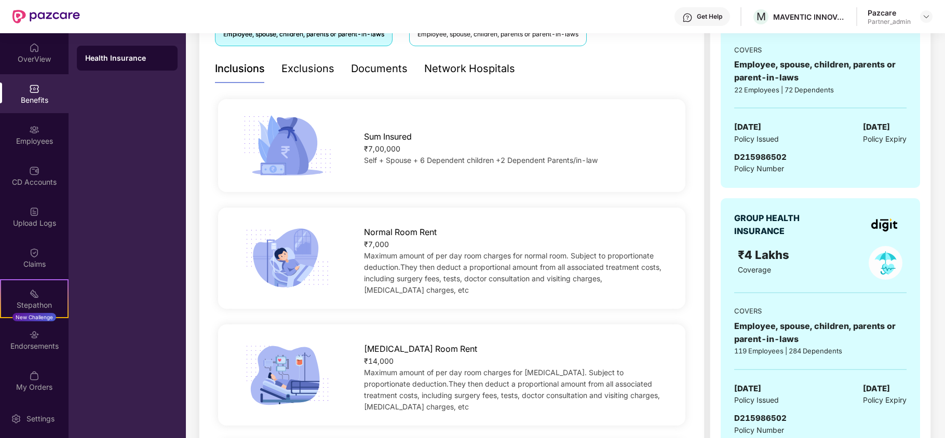
scroll to position [277, 0]
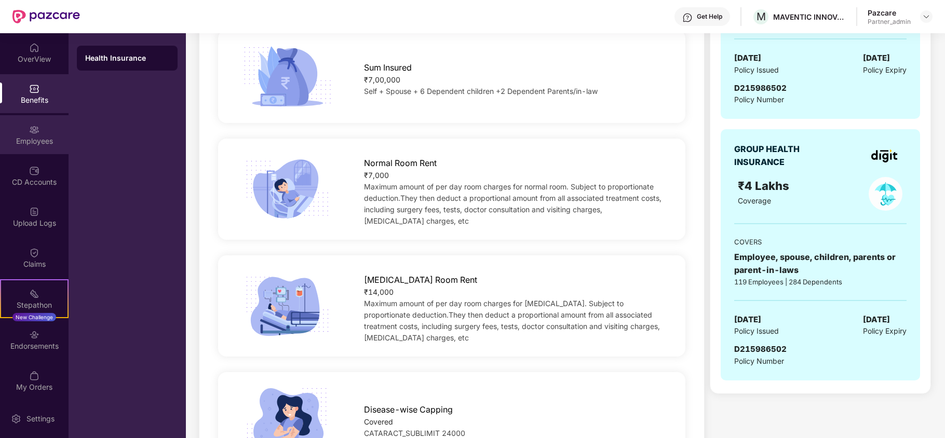
click at [37, 150] on div "Employees" at bounding box center [34, 134] width 69 height 39
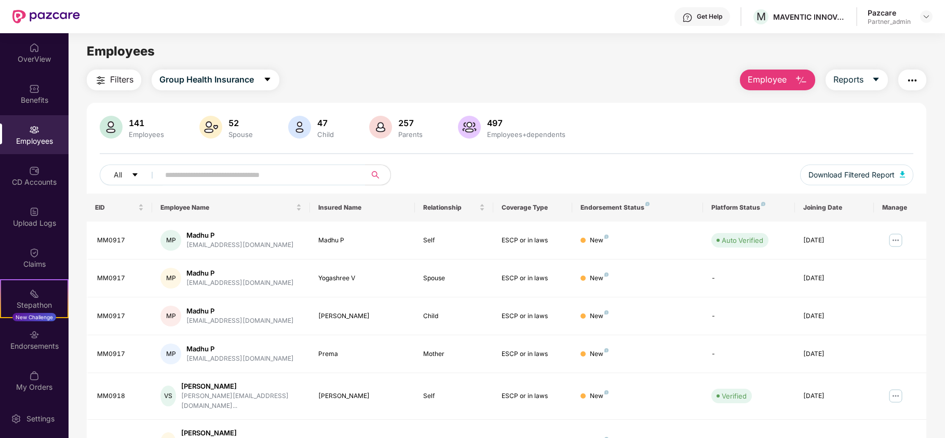
click at [119, 79] on span "Filters" at bounding box center [121, 79] width 23 height 13
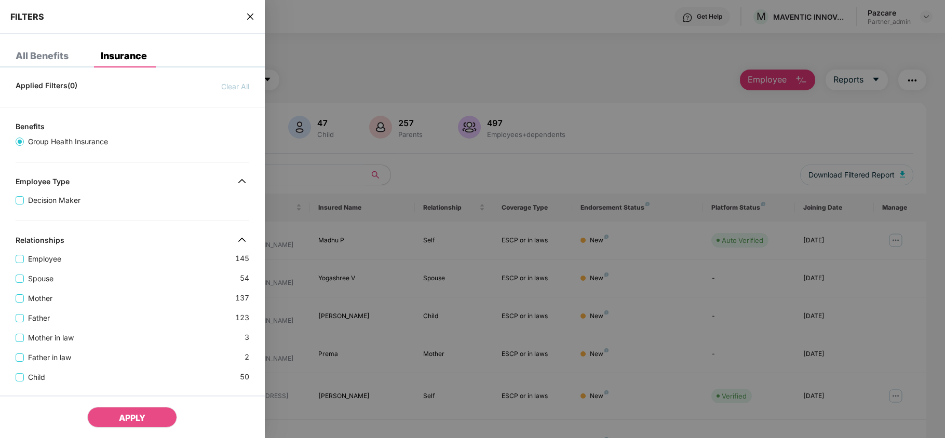
scroll to position [312, 0]
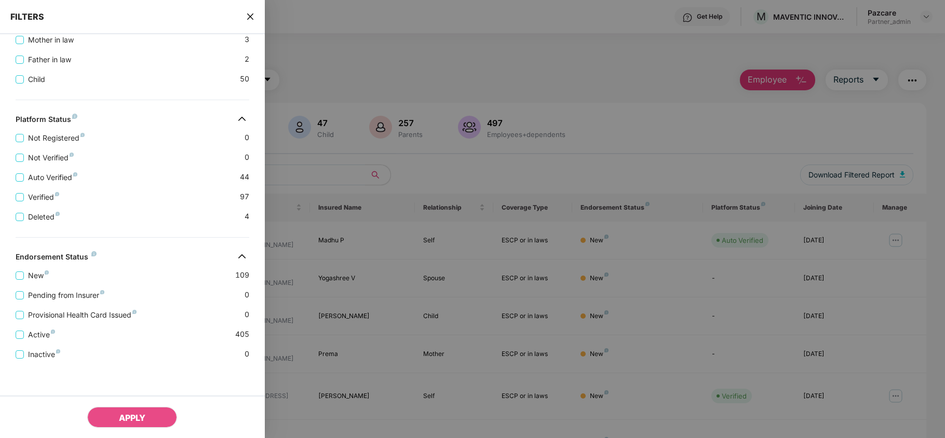
click at [249, 17] on icon "close" at bounding box center [250, 17] width 6 height 6
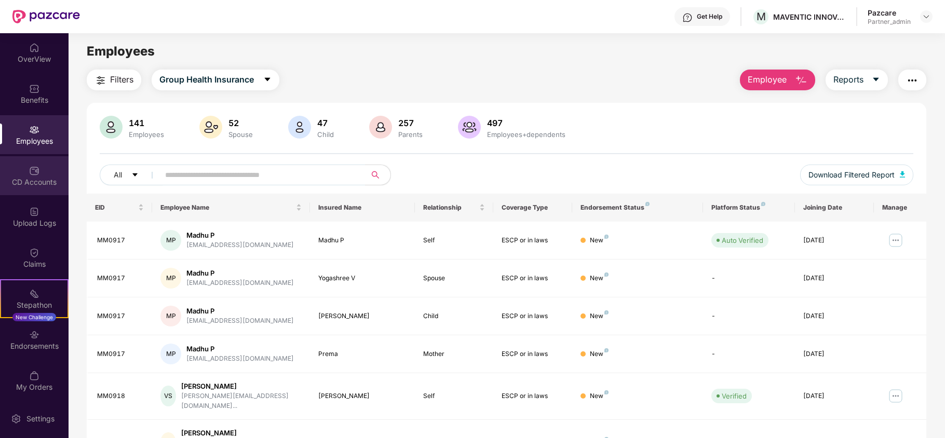
click at [46, 168] on div "CD Accounts" at bounding box center [34, 175] width 69 height 39
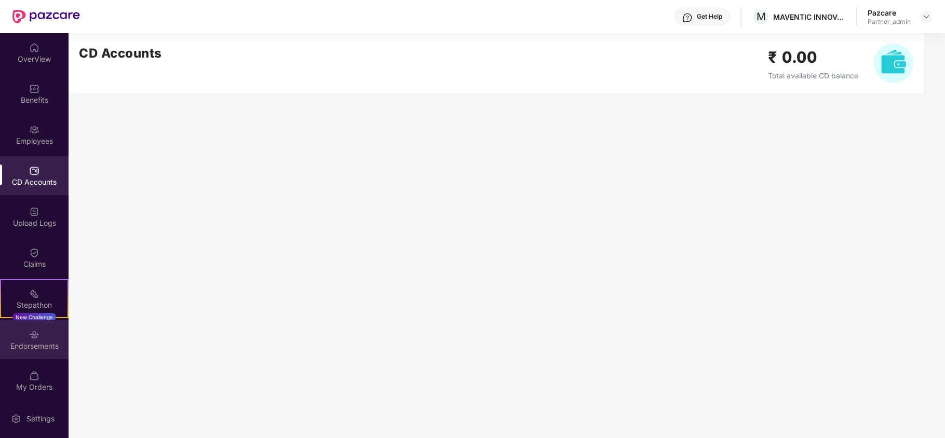
click at [25, 339] on div "Endorsements" at bounding box center [34, 339] width 69 height 39
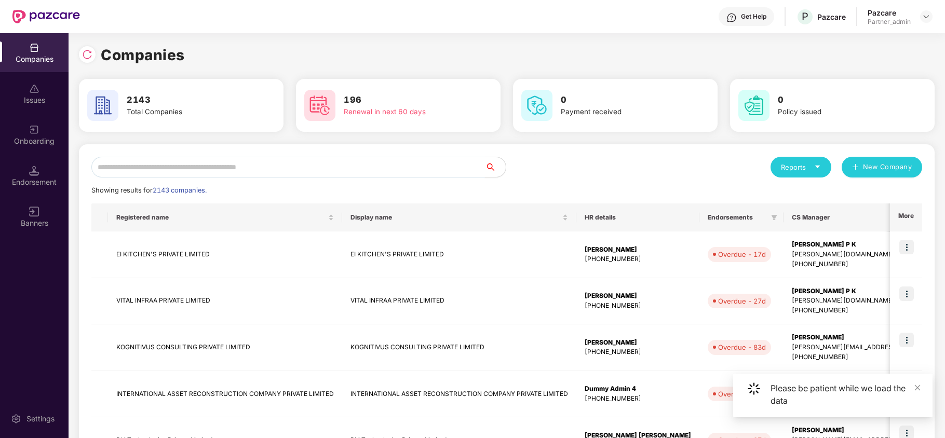
click at [184, 173] on input "text" at bounding box center [288, 167] width 394 height 21
paste input "********"
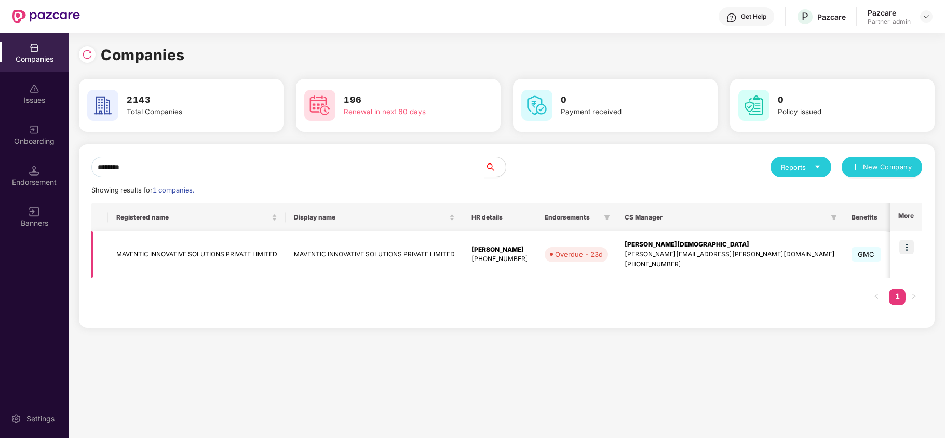
type input "********"
click at [194, 252] on td "MAVENTIC INNOVATIVE SOLUTIONS PRIVATE LIMITED" at bounding box center [197, 255] width 178 height 47
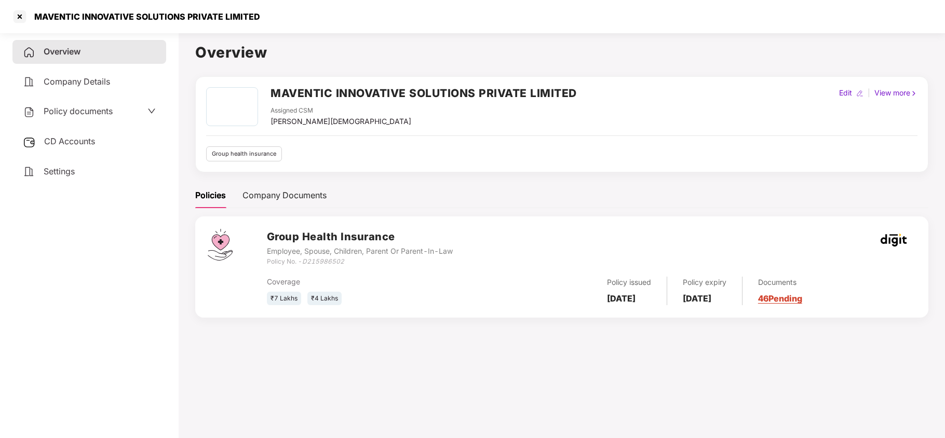
click at [73, 171] on span "Settings" at bounding box center [59, 171] width 31 height 10
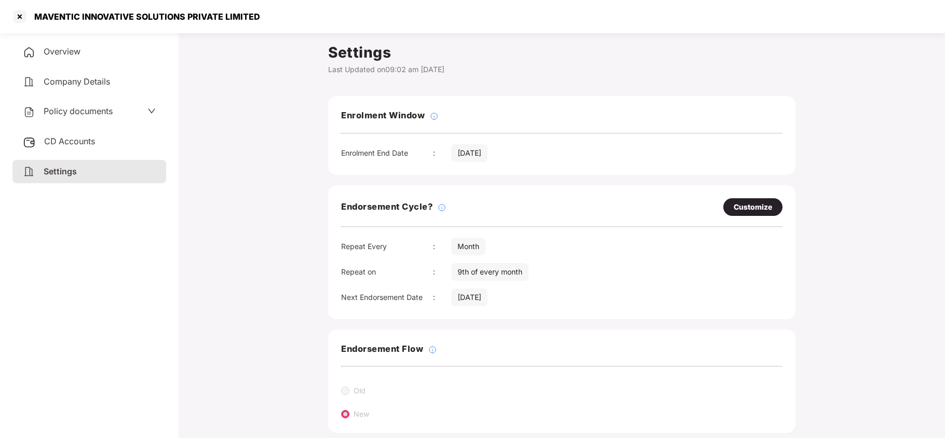
click at [67, 139] on span "CD Accounts" at bounding box center [69, 141] width 51 height 10
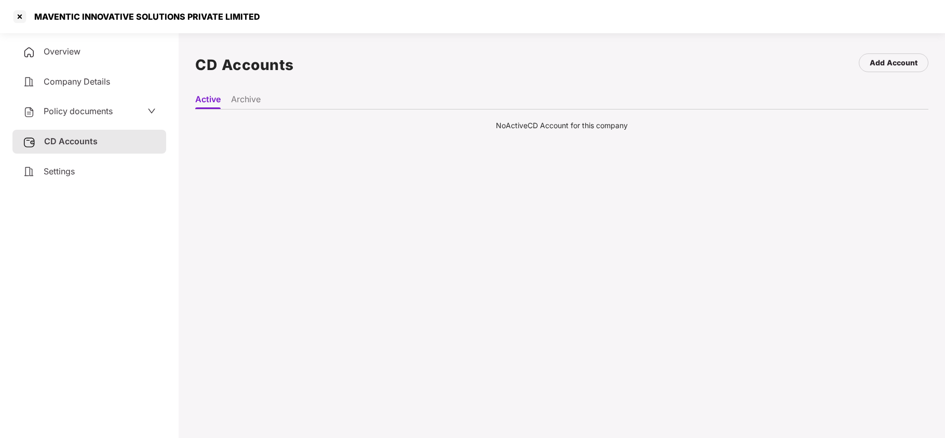
click at [91, 109] on span "Policy documents" at bounding box center [78, 111] width 69 height 10
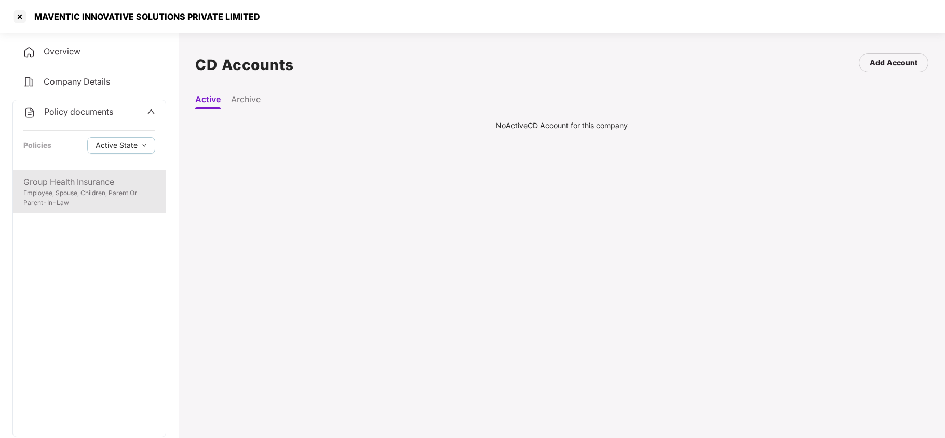
click at [89, 173] on div "Group Health Insurance Employee, Spouse, Children, Parent Or Parent-In-Law" at bounding box center [89, 191] width 153 height 43
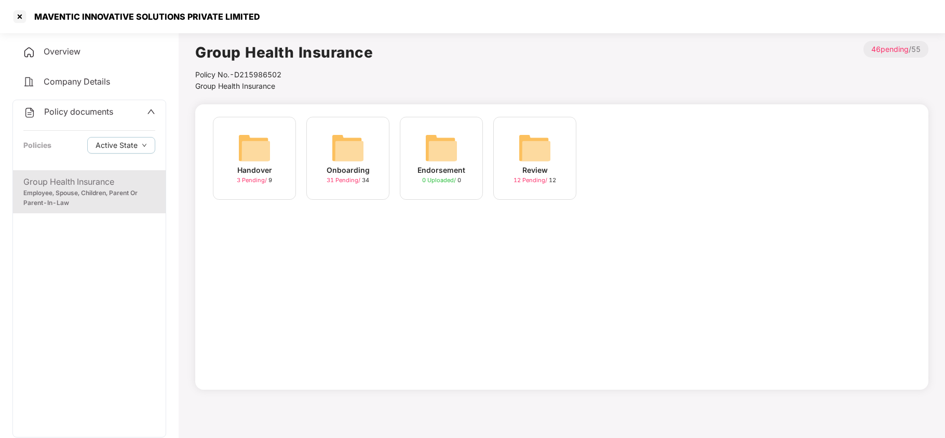
click at [335, 153] on img at bounding box center [347, 147] width 33 height 33
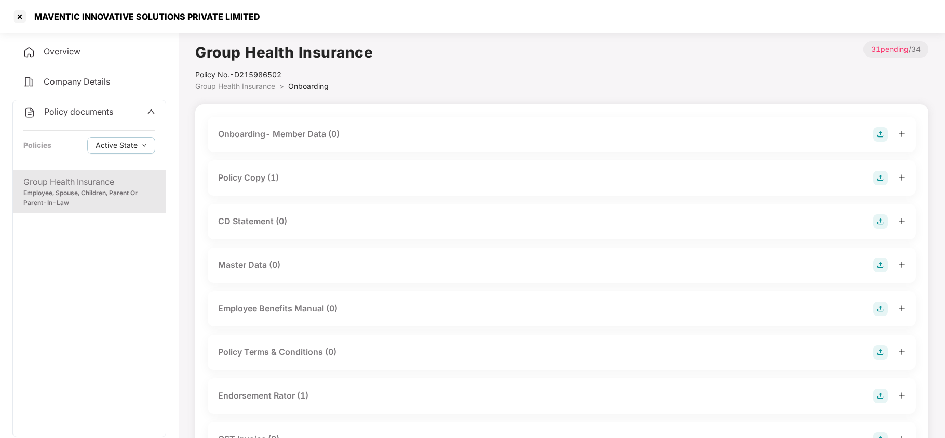
drag, startPoint x: 249, startPoint y: 179, endPoint x: 273, endPoint y: 196, distance: 29.0
click at [249, 181] on div "Policy Copy (1)" at bounding box center [248, 177] width 61 height 13
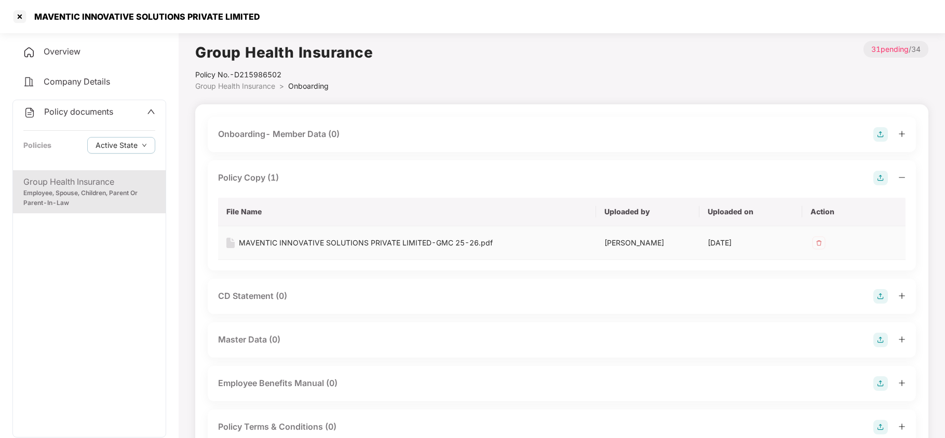
click at [322, 242] on div "MAVENTIC INNOVATIVE SOLUTIONS PRIVATE LIMITED-GMC 25-26.pdf" at bounding box center [366, 242] width 254 height 11
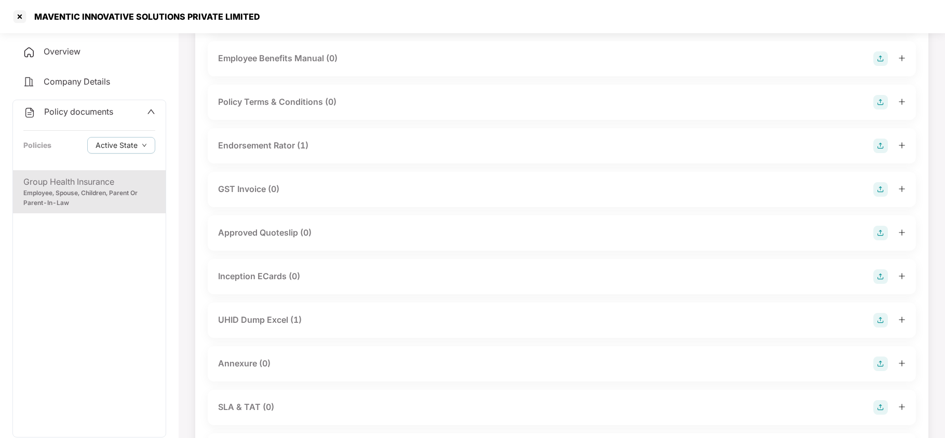
scroll to position [346, 0]
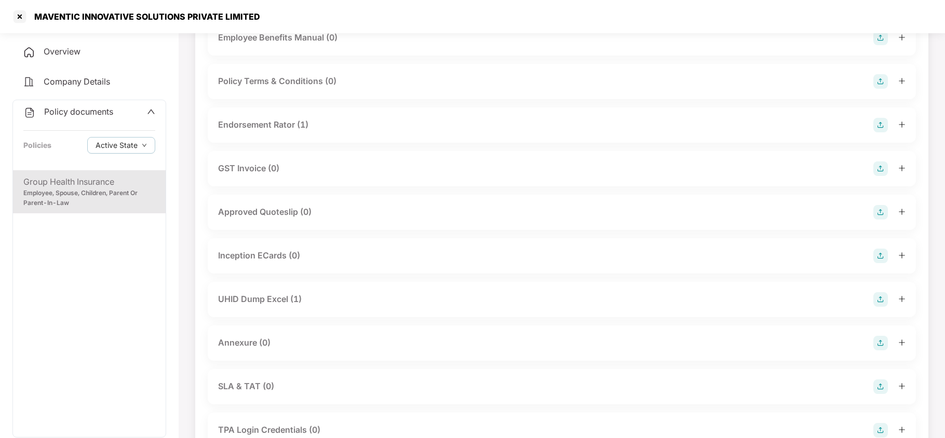
click at [287, 297] on div "UHID Dump Excel (1)" at bounding box center [260, 299] width 84 height 13
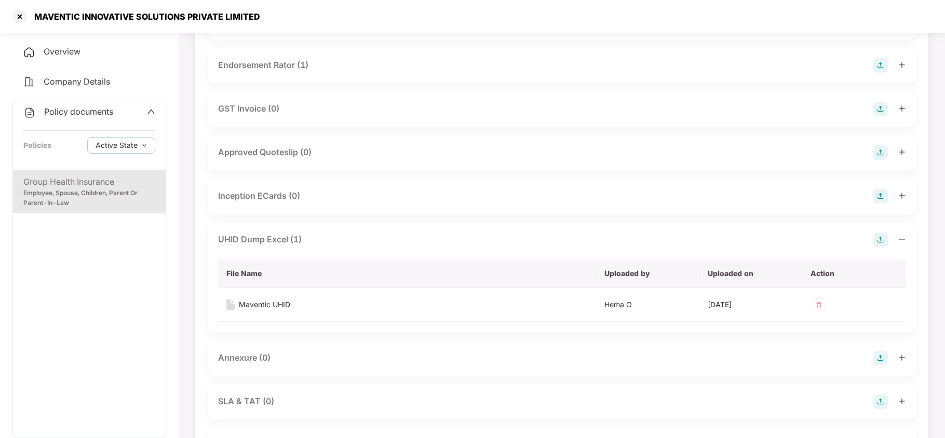
scroll to position [485, 0]
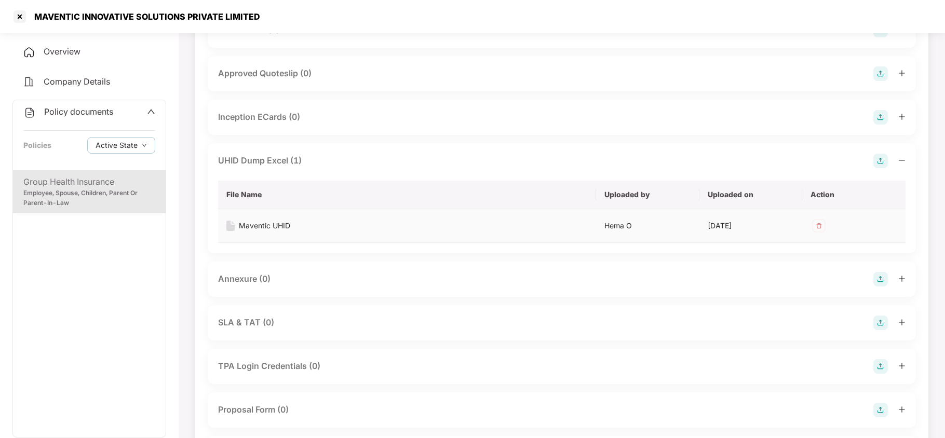
click at [272, 224] on div "Maventic UHID" at bounding box center [264, 225] width 51 height 11
click at [17, 17] on div at bounding box center [19, 16] width 17 height 17
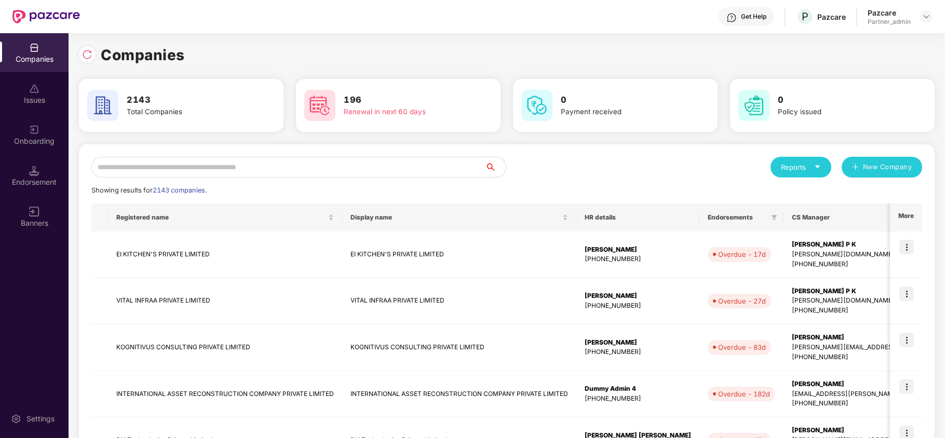
click at [173, 163] on input "text" at bounding box center [288, 167] width 394 height 21
paste input "**********"
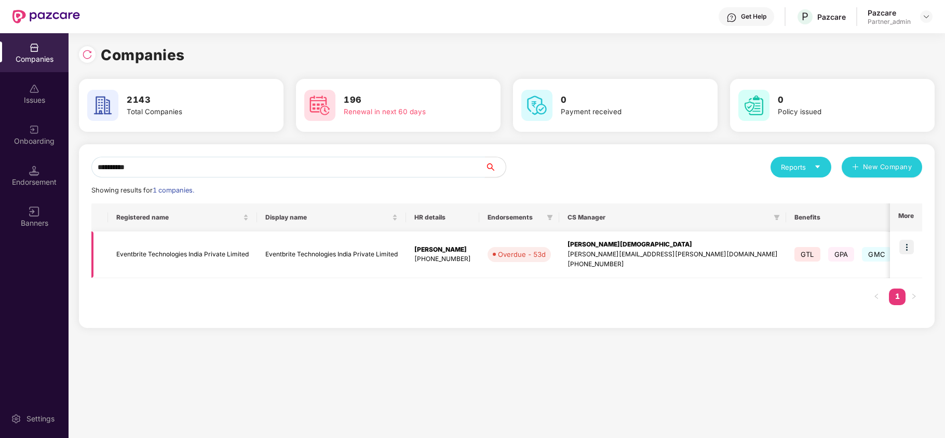
type input "**********"
click at [906, 246] on img at bounding box center [906, 247] width 15 height 15
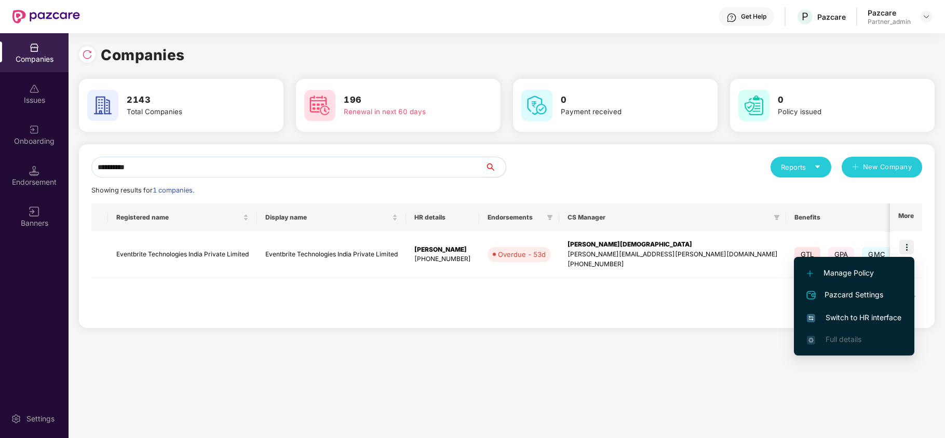
click at [877, 309] on li "Switch to HR interface" at bounding box center [854, 318] width 120 height 22
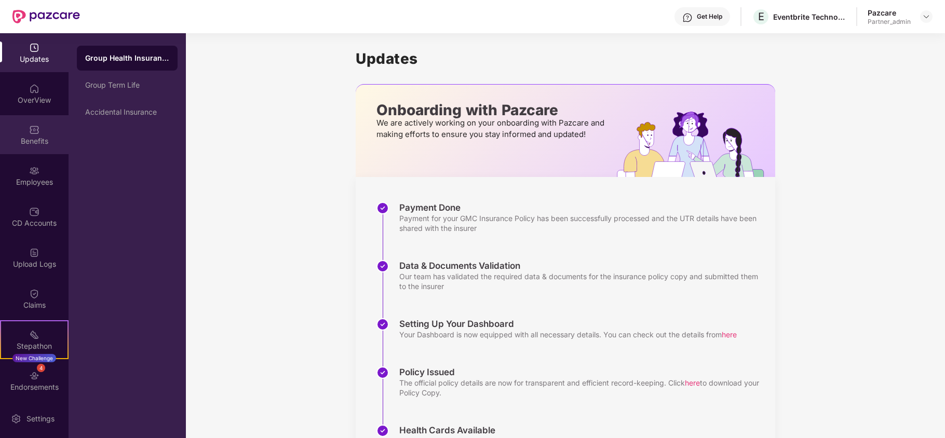
click at [26, 150] on div "Benefits" at bounding box center [34, 134] width 69 height 39
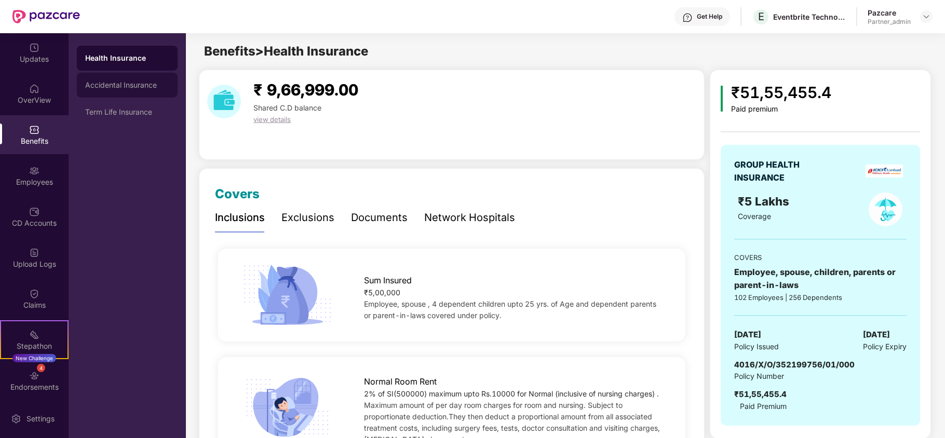
click at [133, 88] on div "Accidental Insurance" at bounding box center [127, 85] width 84 height 8
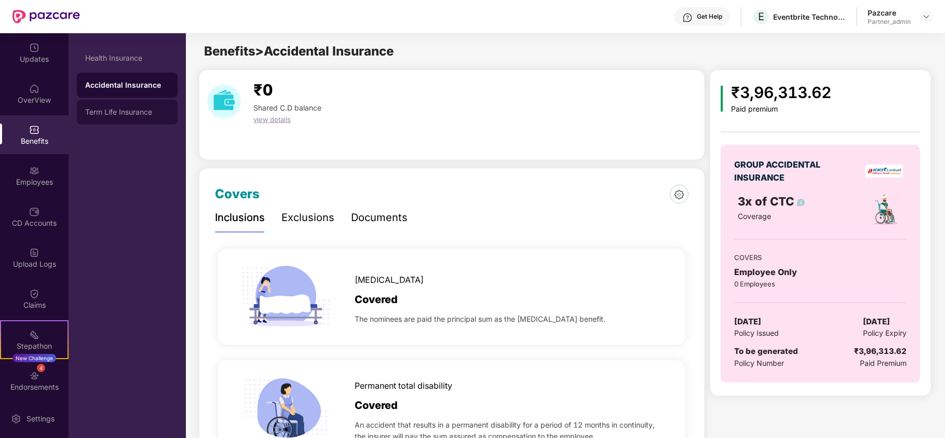
click at [132, 109] on div "Term Life Insurance" at bounding box center [127, 112] width 84 height 8
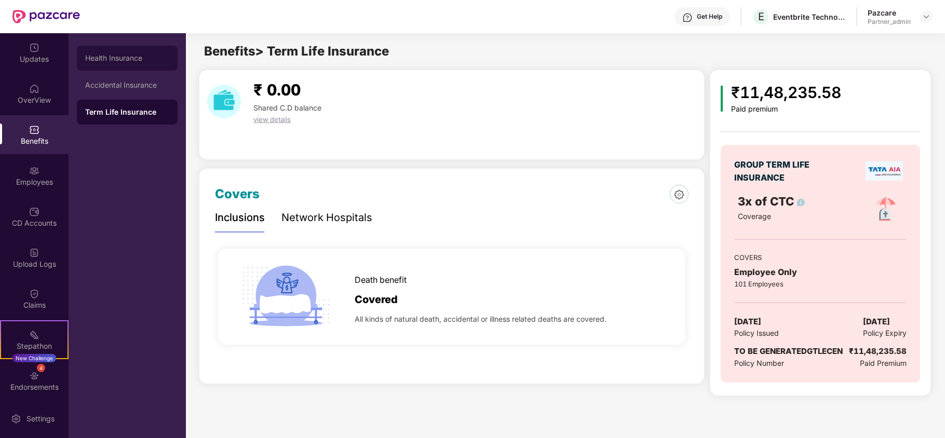
click at [125, 55] on div "Health Insurance" at bounding box center [127, 58] width 84 height 8
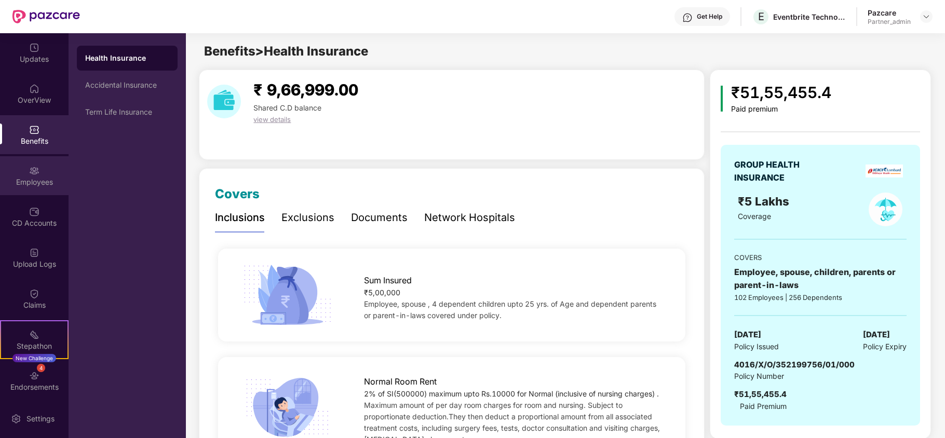
click at [23, 185] on div "Employees" at bounding box center [34, 182] width 69 height 10
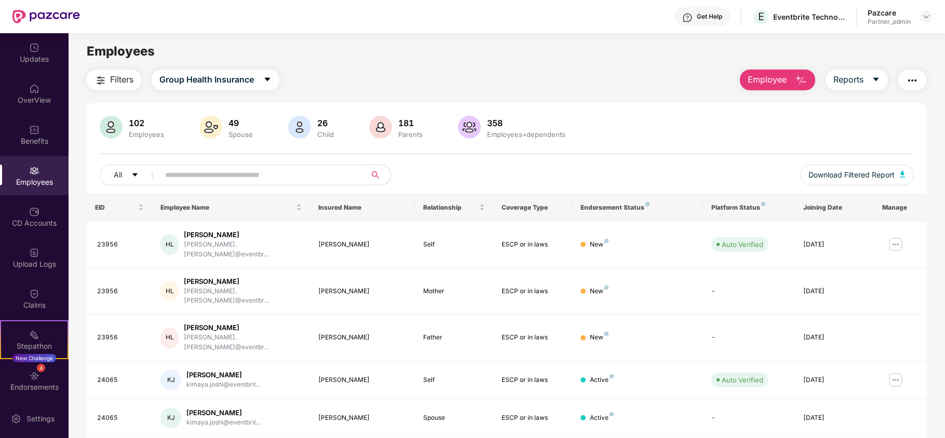
click at [103, 83] on img "button" at bounding box center [101, 80] width 12 height 12
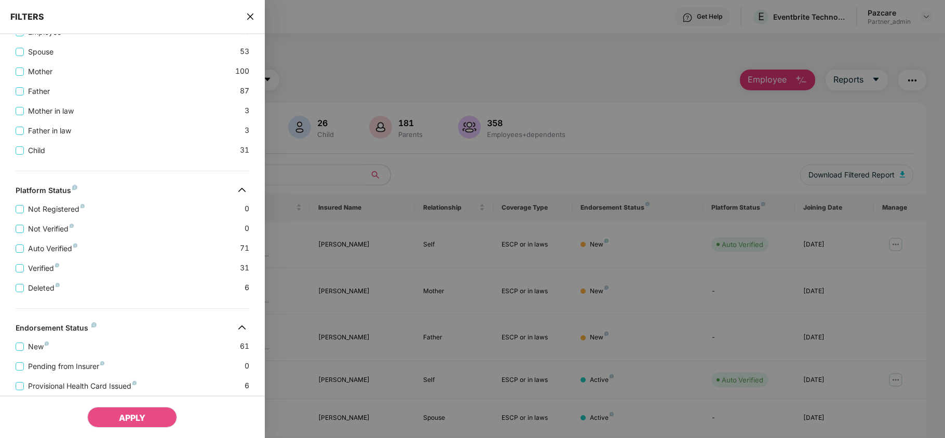
scroll to position [345, 0]
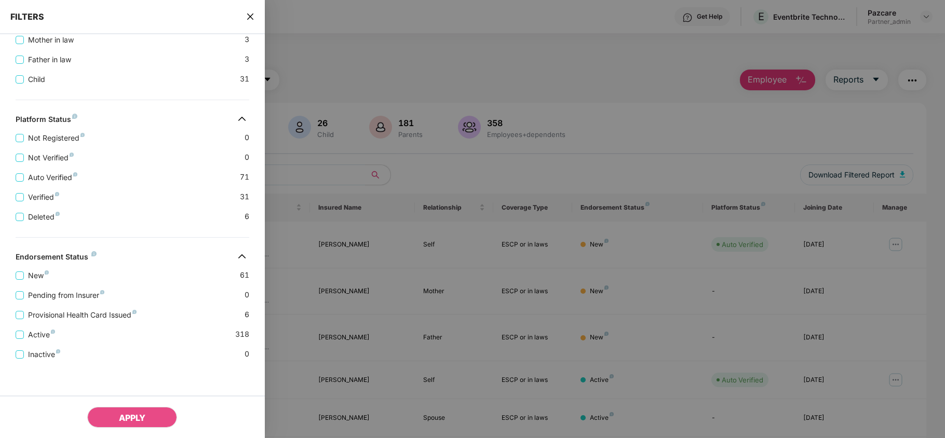
click at [243, 12] on div "FILTERS" at bounding box center [132, 17] width 265 height 34
click at [247, 16] on icon "close" at bounding box center [250, 16] width 8 height 8
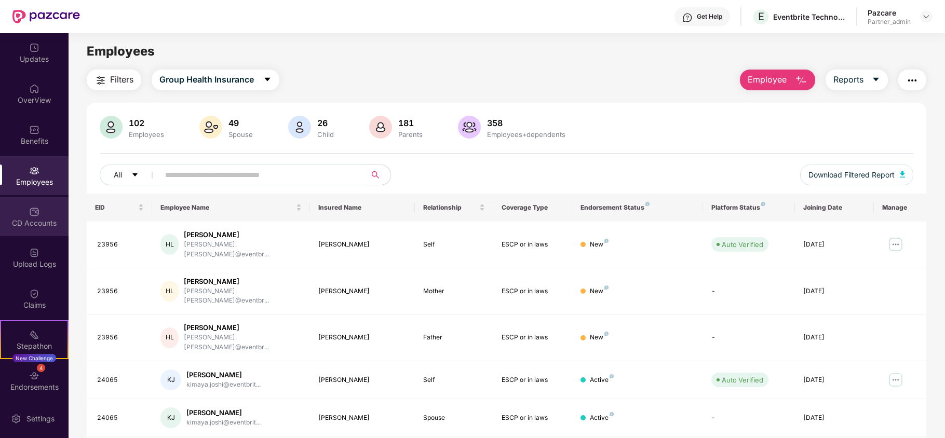
click at [40, 213] on div "CD Accounts" at bounding box center [34, 216] width 69 height 39
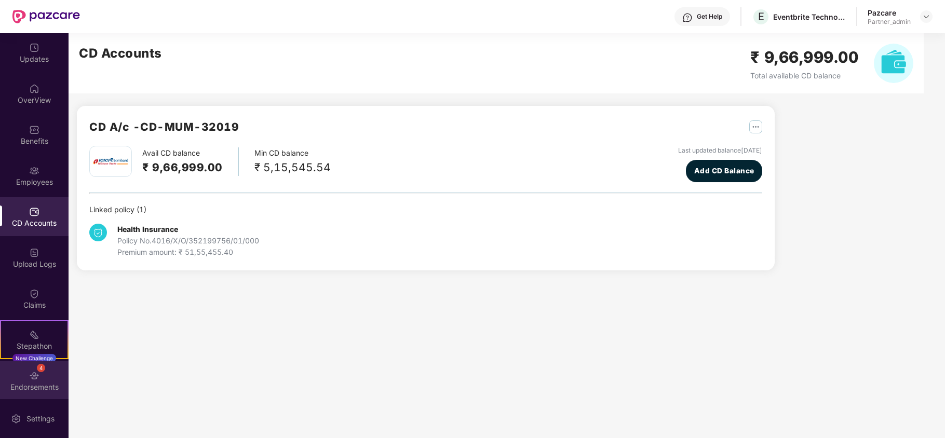
click at [34, 383] on div "Endorsements" at bounding box center [34, 387] width 69 height 10
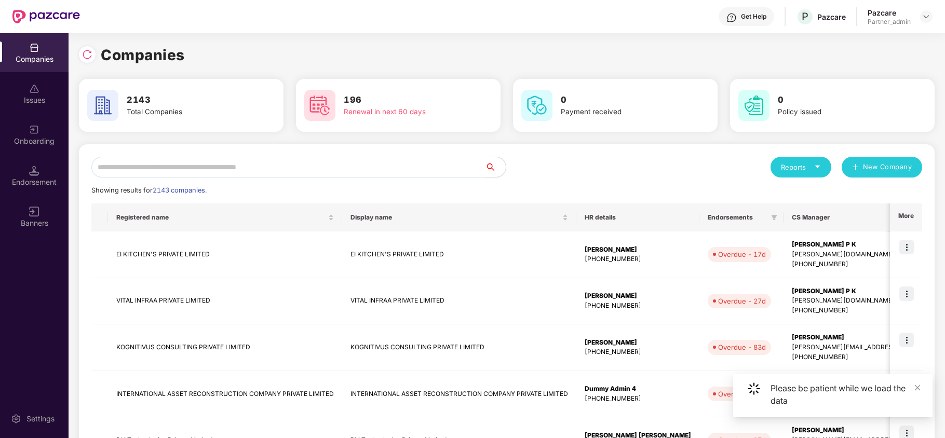
click at [146, 166] on input "text" at bounding box center [288, 167] width 394 height 21
paste input "**********"
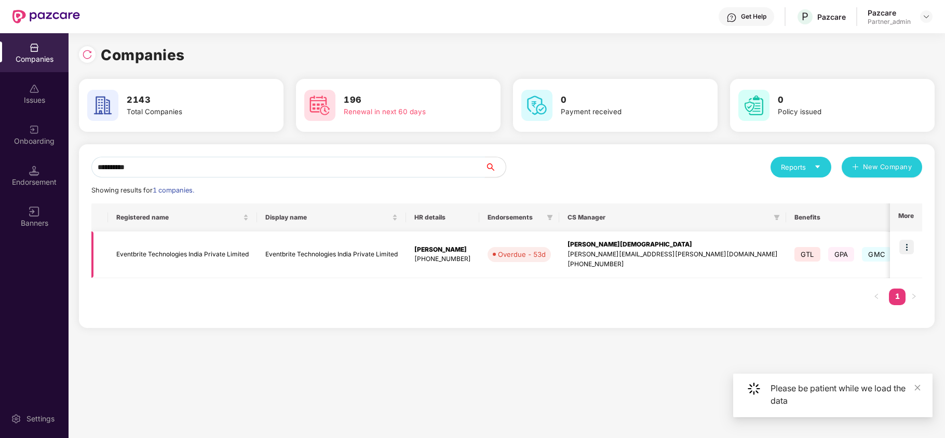
type input "**********"
click at [144, 252] on td "Eventbrite Technologies India Private Limited" at bounding box center [182, 255] width 149 height 47
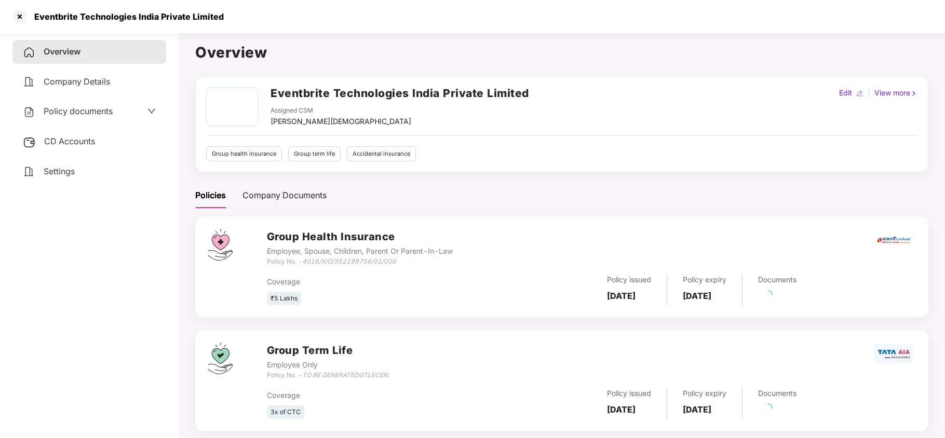
click at [63, 166] on span "Settings" at bounding box center [59, 171] width 31 height 10
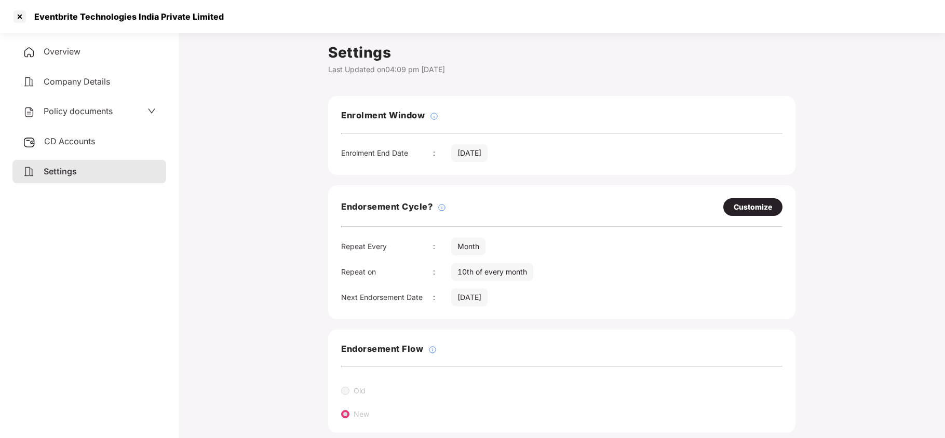
click at [743, 206] on div "Customize" at bounding box center [753, 206] width 38 height 11
select select "*****"
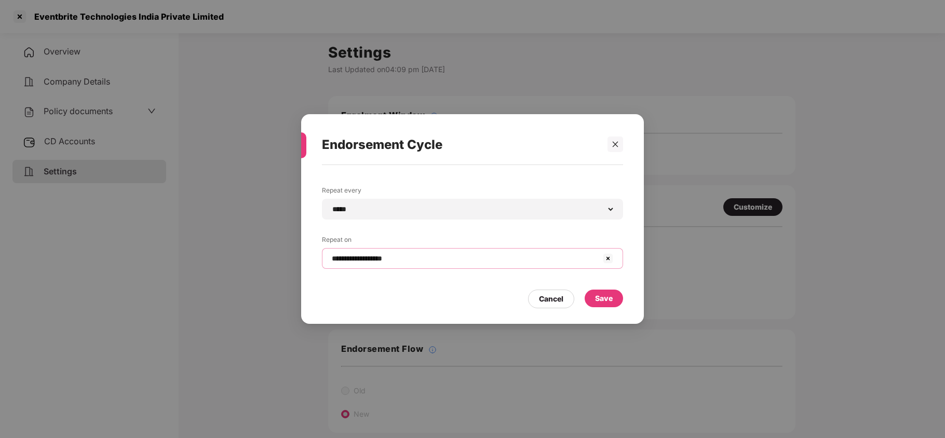
click at [408, 258] on input "**********" at bounding box center [466, 258] width 271 height 11
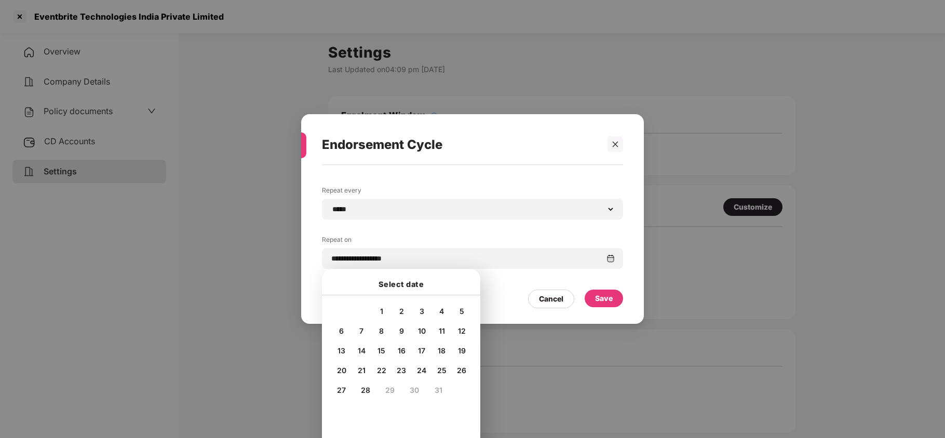
click at [381, 327] on span "8" at bounding box center [381, 331] width 5 height 9
type input "**********"
click at [597, 297] on div "Save" at bounding box center [604, 298] width 18 height 11
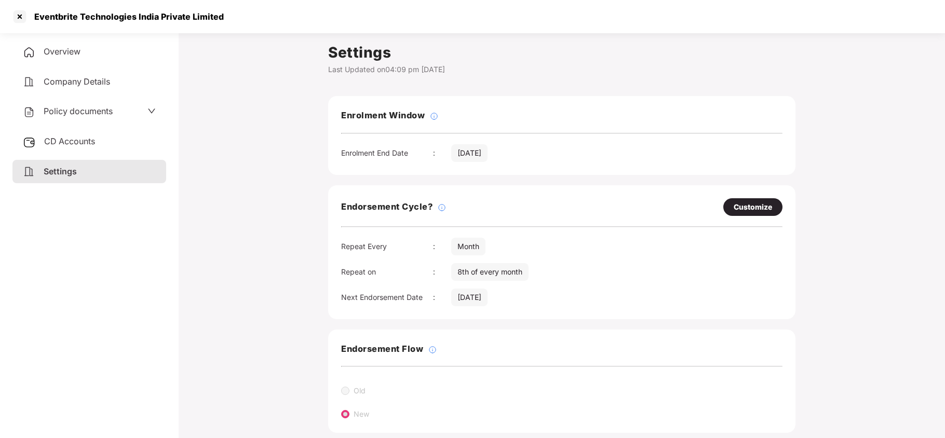
drag, startPoint x: 69, startPoint y: 147, endPoint x: 74, endPoint y: 127, distance: 21.4
click at [69, 146] on div "CD Accounts" at bounding box center [89, 142] width 154 height 24
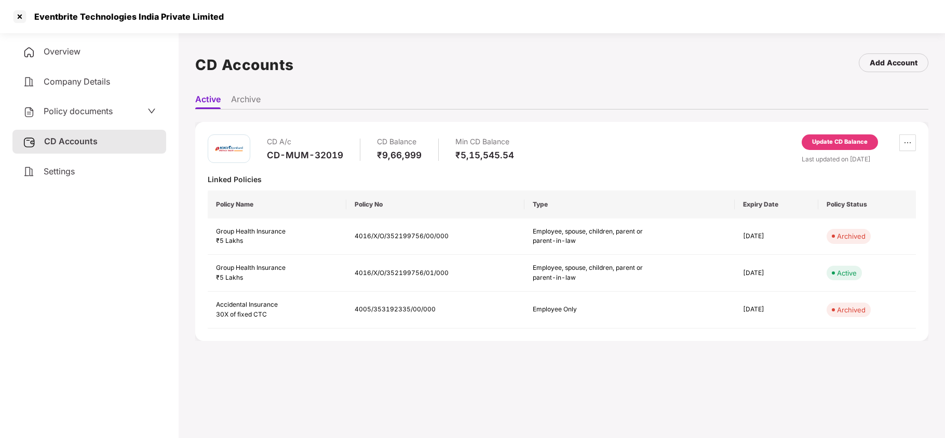
click at [77, 111] on span "Policy documents" at bounding box center [78, 111] width 69 height 10
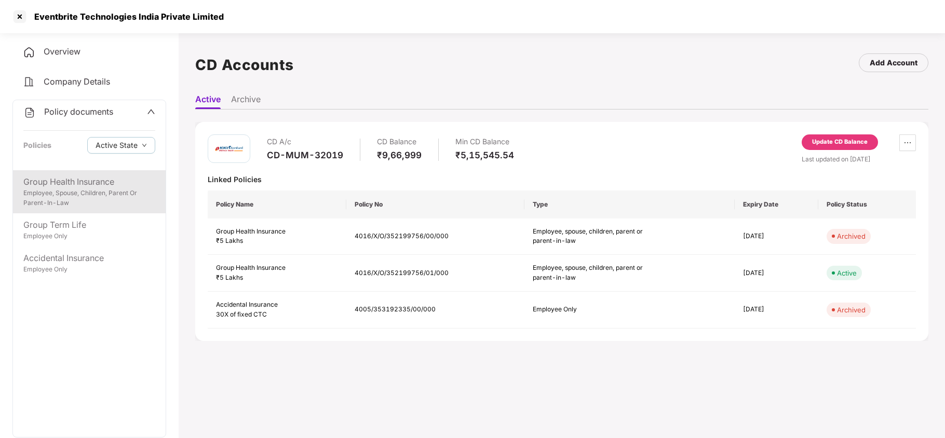
click at [67, 194] on div "Employee, Spouse, Children, Parent Or Parent-In-Law" at bounding box center [89, 199] width 132 height 20
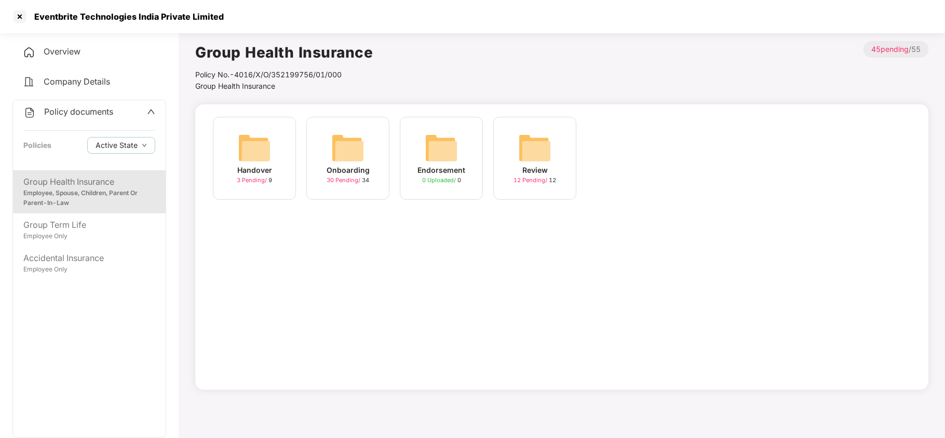
click at [338, 153] on img at bounding box center [347, 147] width 33 height 33
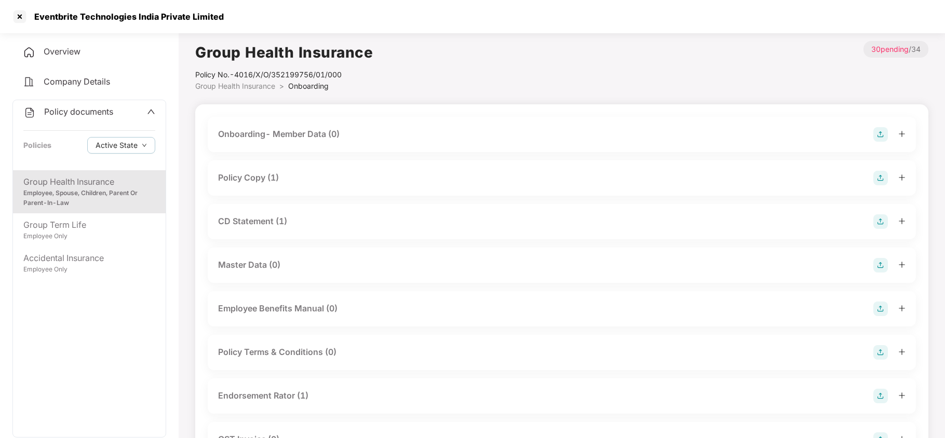
click at [273, 179] on div "Policy Copy (1)" at bounding box center [248, 177] width 61 height 13
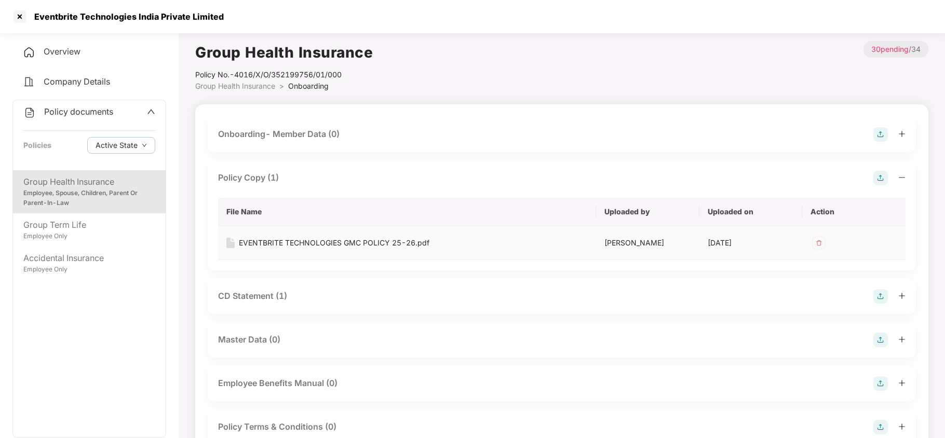
click at [294, 239] on div "EVENTBRITE TECHNOLOGIES GMC POLICY 25-26.pdf" at bounding box center [334, 242] width 191 height 11
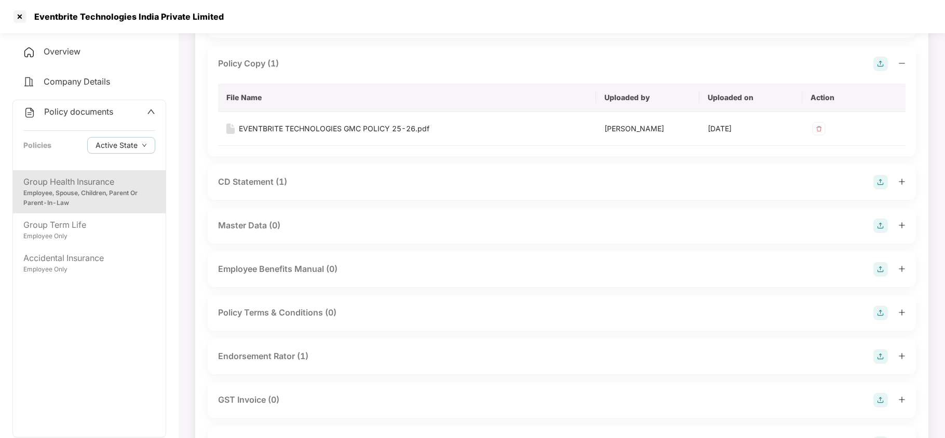
scroll to position [138, 0]
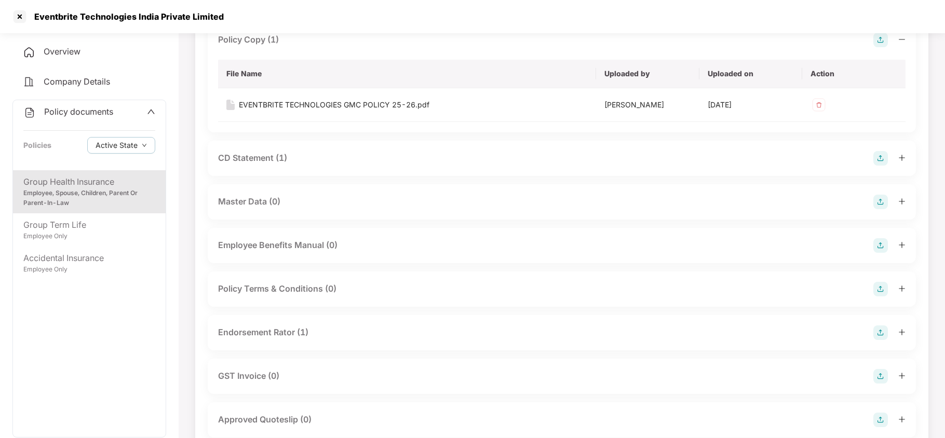
click at [266, 155] on div "CD Statement (1)" at bounding box center [252, 158] width 69 height 13
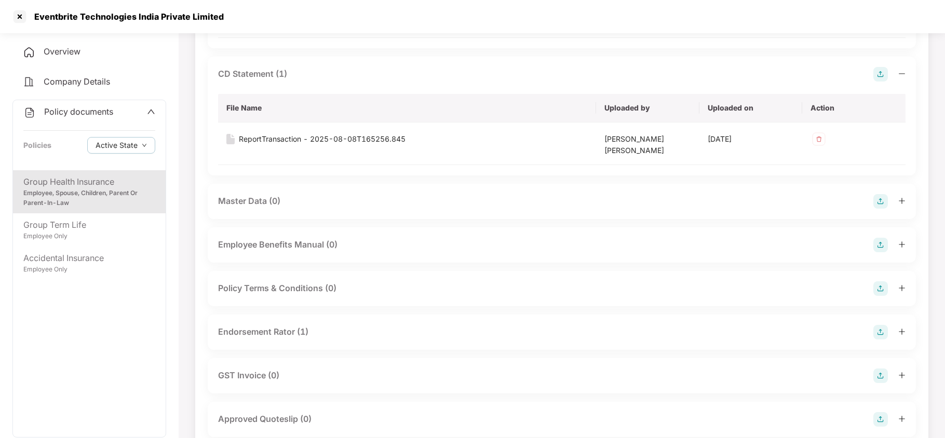
scroll to position [346, 0]
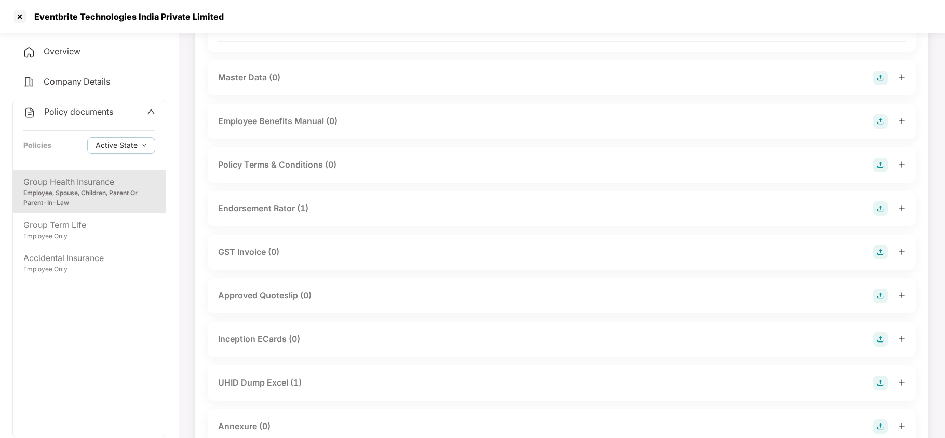
click at [252, 202] on div "Endorsement Rator (1)" at bounding box center [263, 208] width 90 height 13
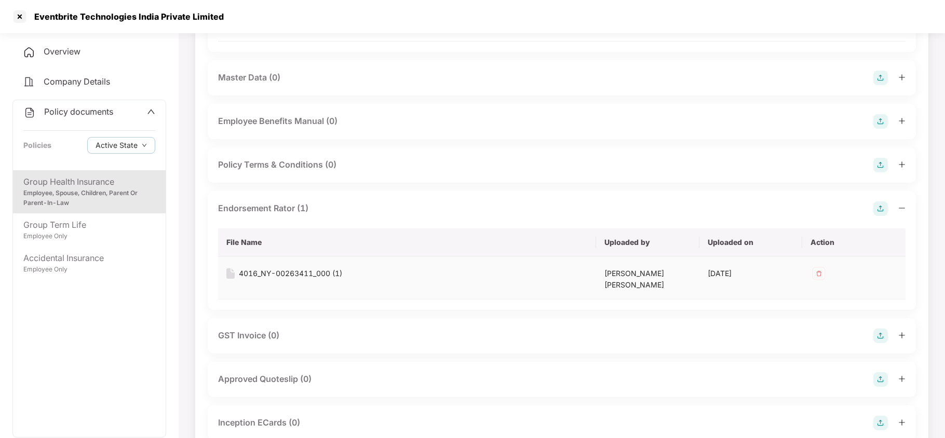
click at [301, 268] on div "4016_NY-00263411_000 (1)" at bounding box center [290, 273] width 103 height 11
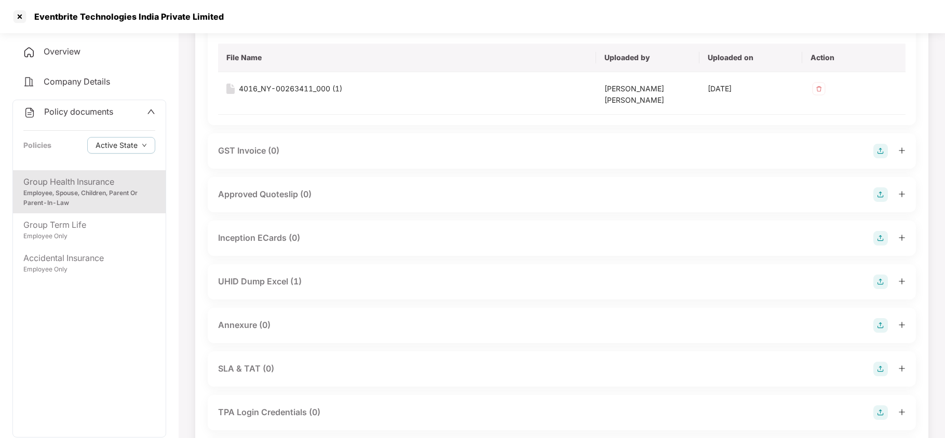
scroll to position [623, 0]
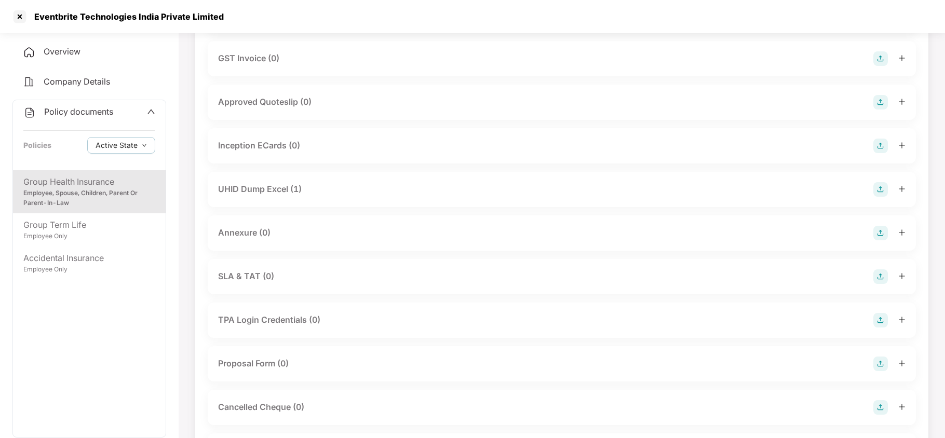
click at [271, 183] on div "UHID Dump Excel (1)" at bounding box center [260, 189] width 84 height 13
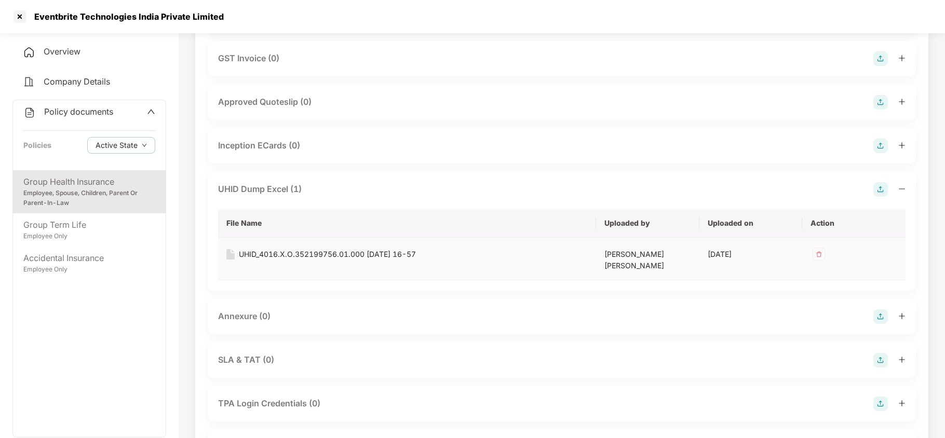
click at [268, 249] on div "UHID_4016.X.O.352199756.01.000 [DATE] 16-57" at bounding box center [327, 254] width 177 height 11
click at [23, 21] on div at bounding box center [19, 16] width 17 height 17
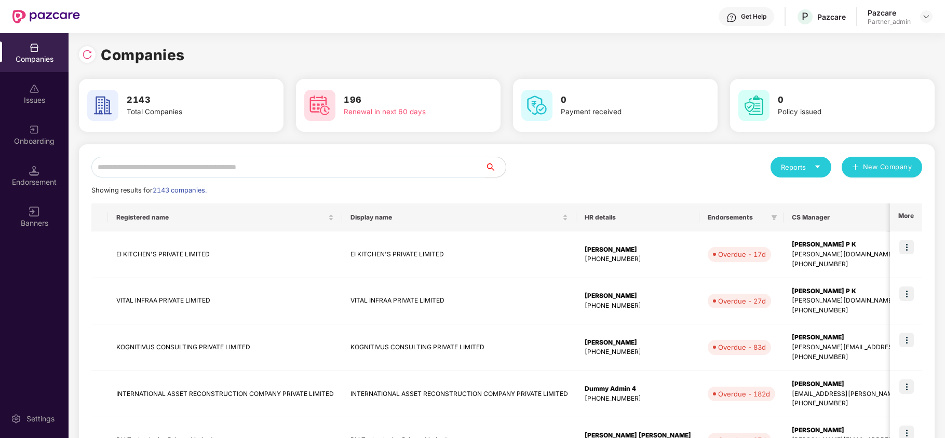
click at [192, 167] on input "text" at bounding box center [288, 167] width 394 height 21
paste input "**********"
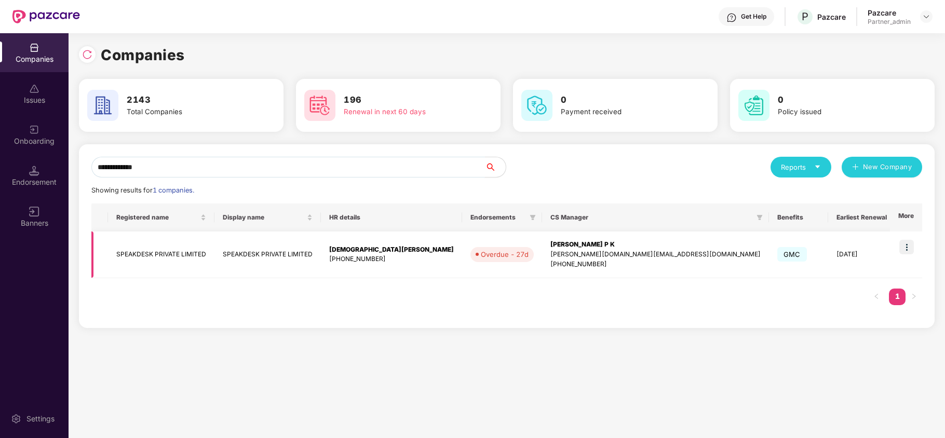
type input "**********"
click at [158, 256] on td "SPEAKDESK PRIVATE LIMITED" at bounding box center [161, 255] width 106 height 47
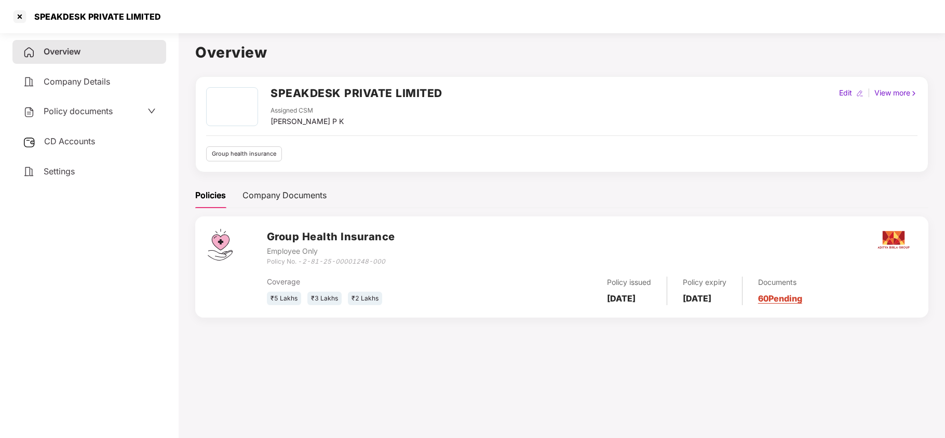
click at [74, 110] on span "Policy documents" at bounding box center [78, 111] width 69 height 10
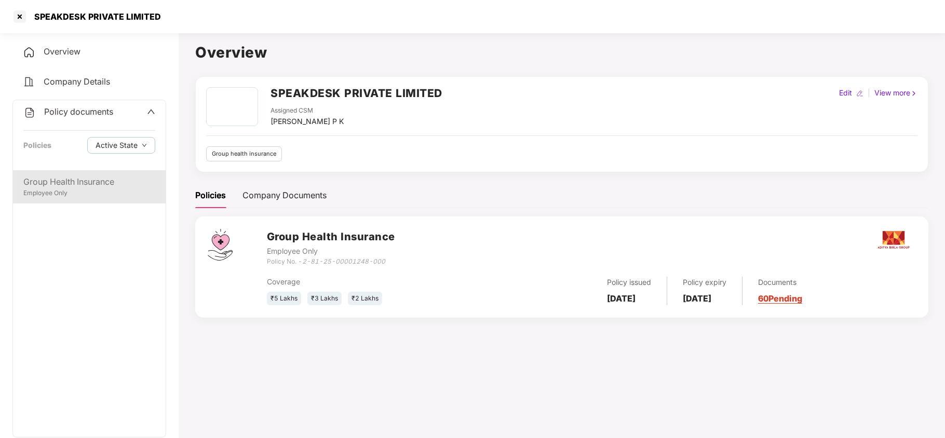
click at [88, 177] on div "Group Health Insurance" at bounding box center [89, 182] width 132 height 13
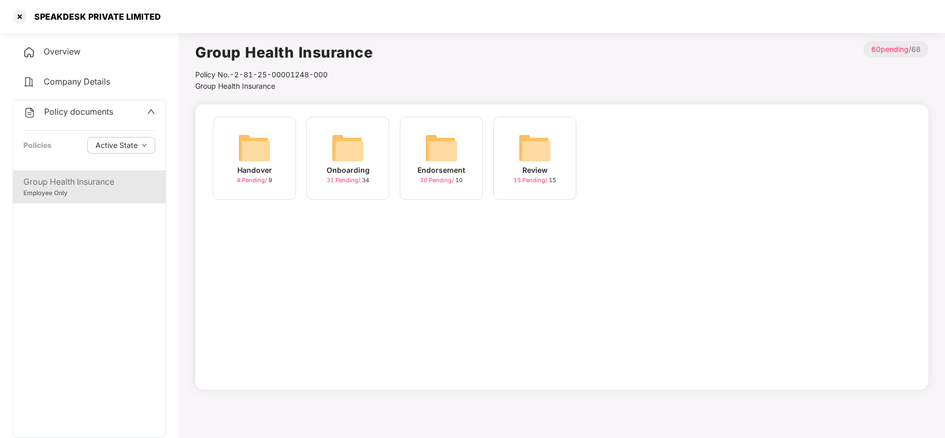
click at [355, 146] on img at bounding box center [347, 147] width 33 height 33
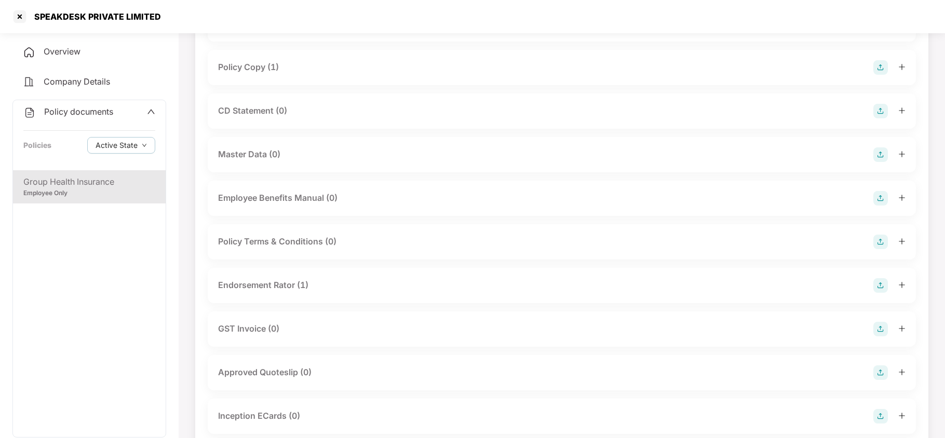
scroll to position [138, 0]
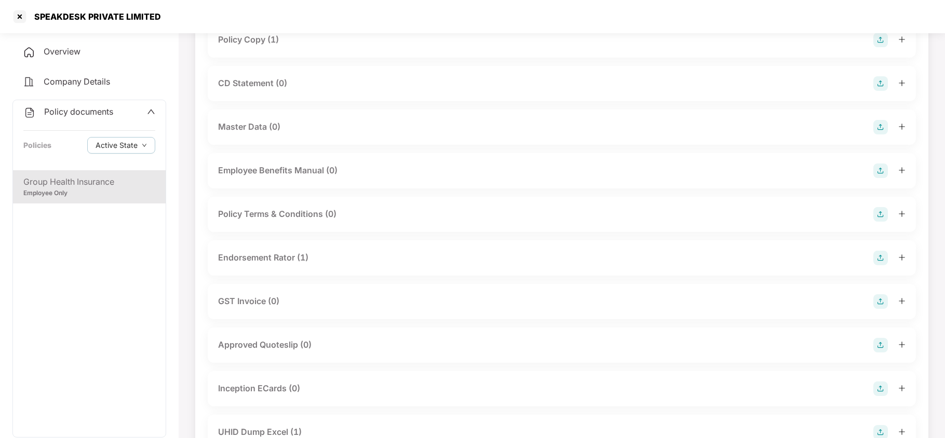
click at [290, 260] on div "Endorsement Rator (1)" at bounding box center [263, 257] width 90 height 13
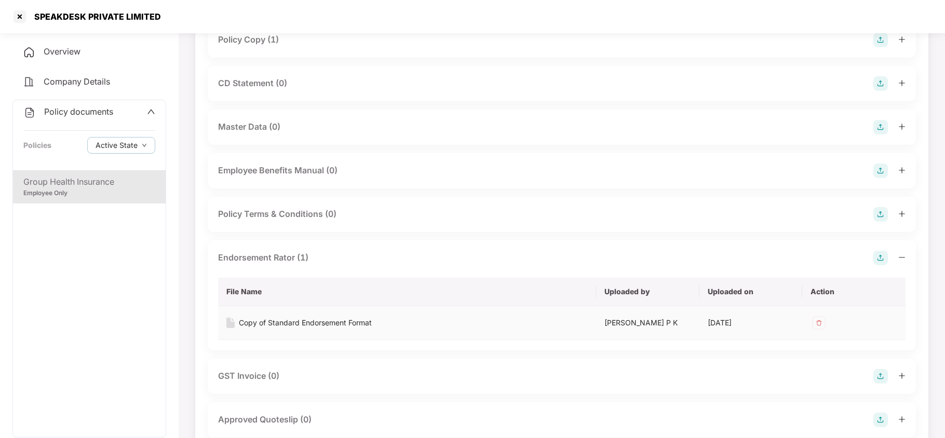
click at [327, 322] on div "Copy of Standard Endorsement Format" at bounding box center [305, 322] width 133 height 11
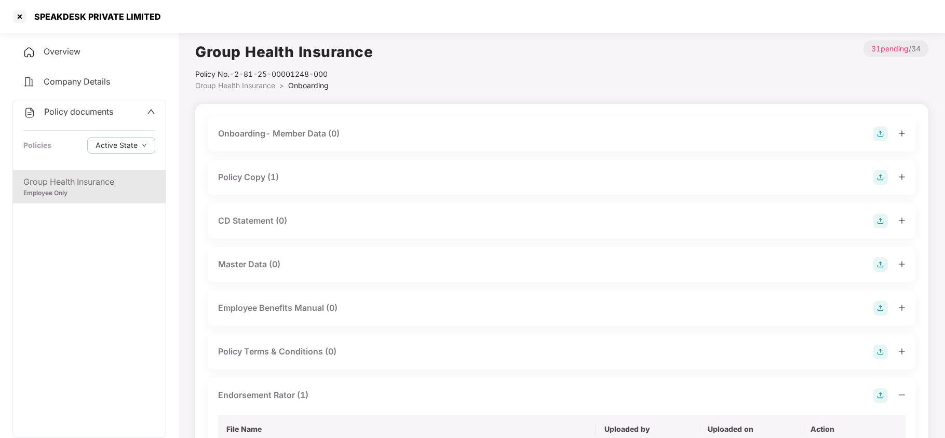
scroll to position [0, 0]
click at [17, 18] on div at bounding box center [19, 16] width 17 height 17
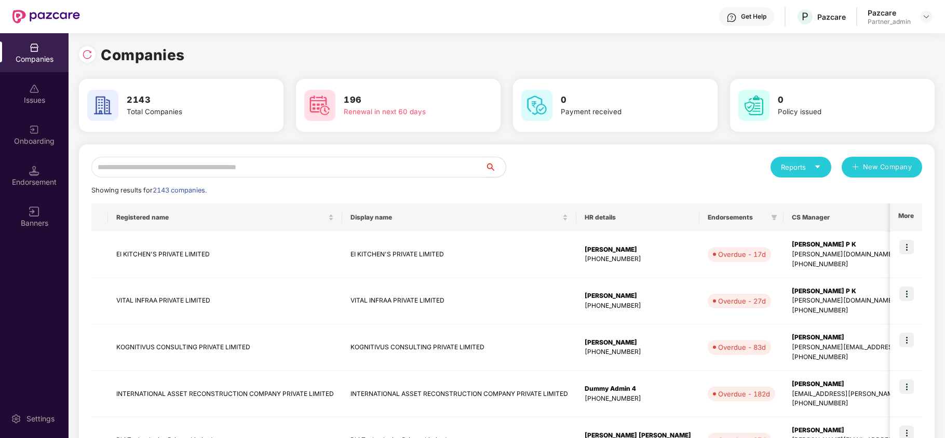
click at [219, 165] on input "text" at bounding box center [288, 167] width 394 height 21
paste input "**********"
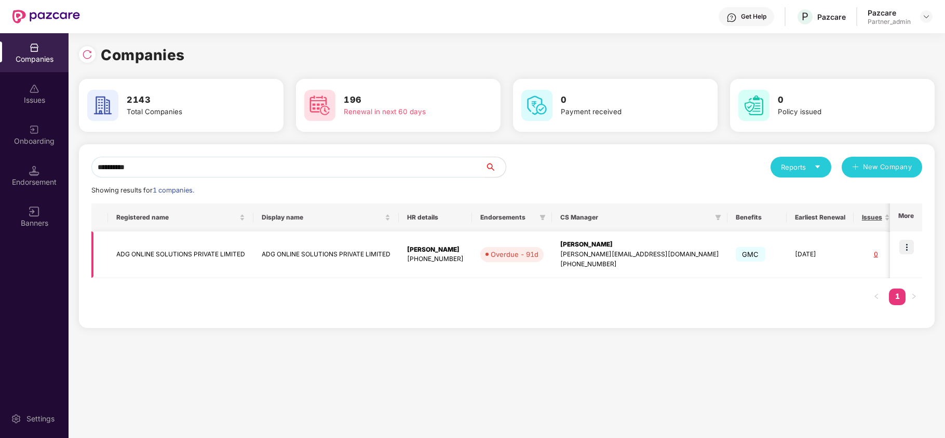
type input "**********"
click at [146, 260] on td "ADG ONLINE SOLUTIONS PRIVATE LIMITED" at bounding box center [180, 255] width 145 height 47
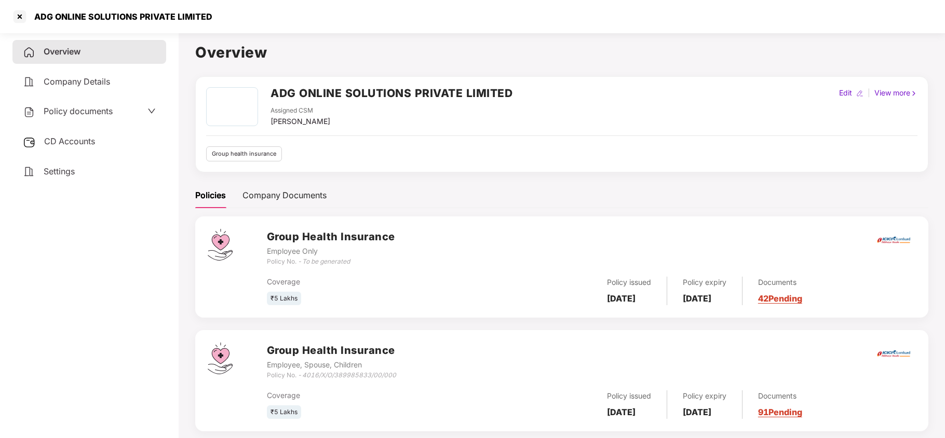
click at [68, 109] on span "Policy documents" at bounding box center [78, 111] width 69 height 10
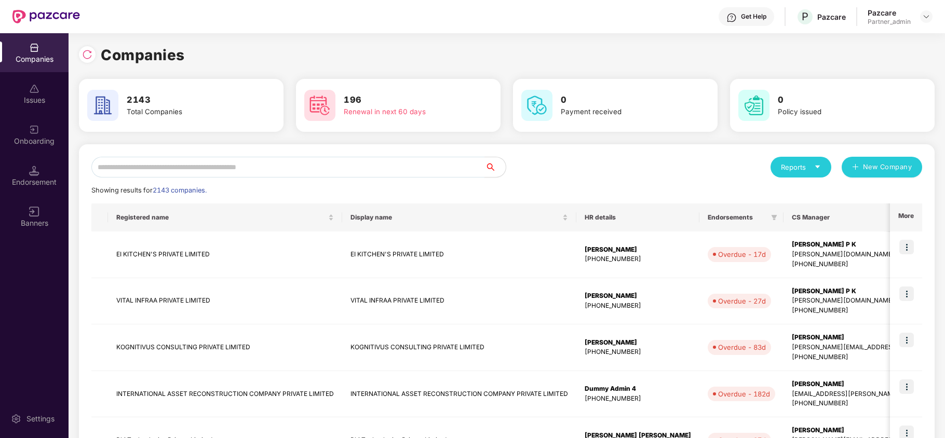
click at [139, 152] on div "Reports New Company Showing results for 2143 companies. Registered name Display…" at bounding box center [507, 445] width 856 height 602
click at [142, 163] on input "text" at bounding box center [288, 167] width 394 height 21
paste input "**********"
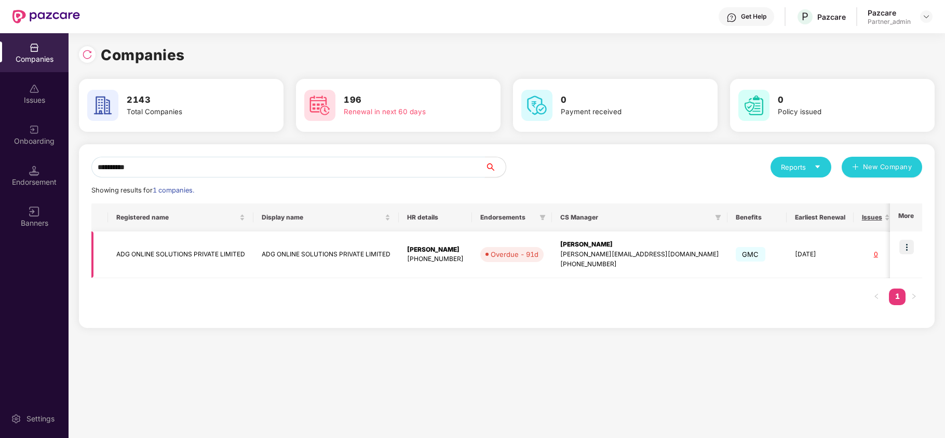
type input "**********"
click at [908, 245] on img at bounding box center [906, 247] width 15 height 15
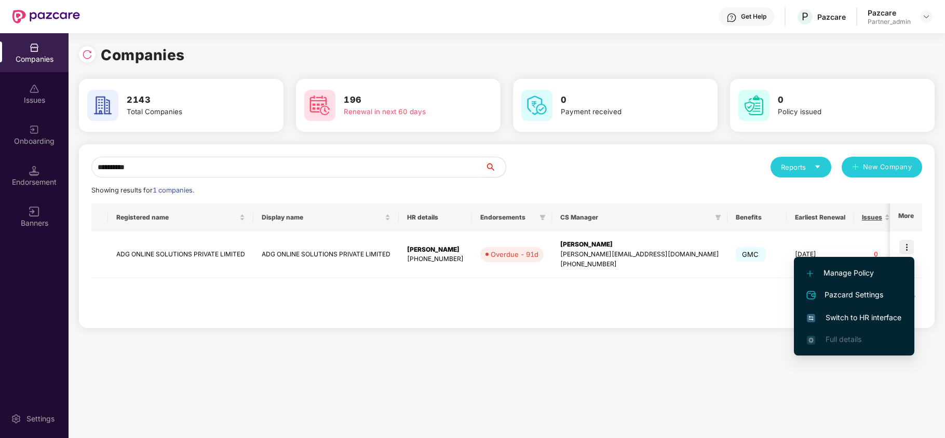
click at [842, 320] on span "Switch to HR interface" at bounding box center [854, 317] width 95 height 11
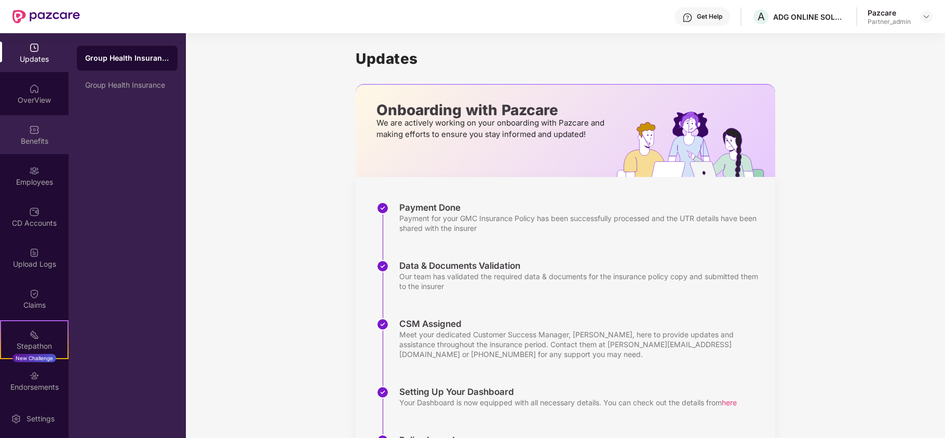
click at [36, 139] on div "Benefits" at bounding box center [34, 141] width 69 height 10
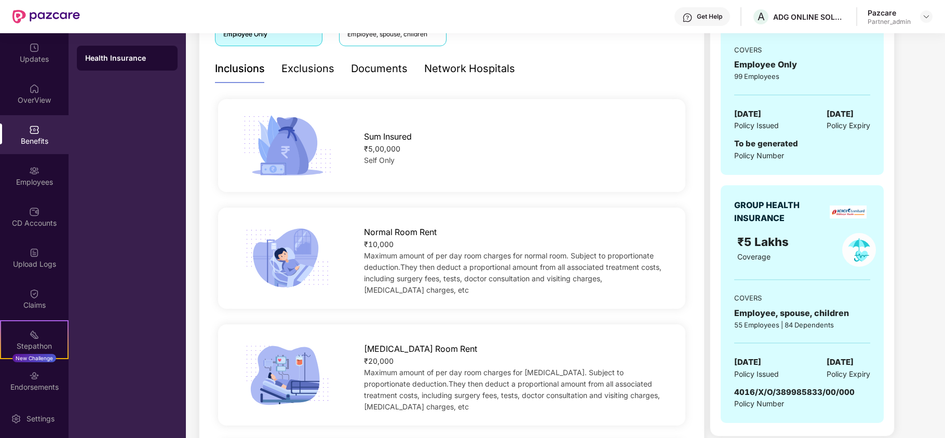
scroll to position [277, 0]
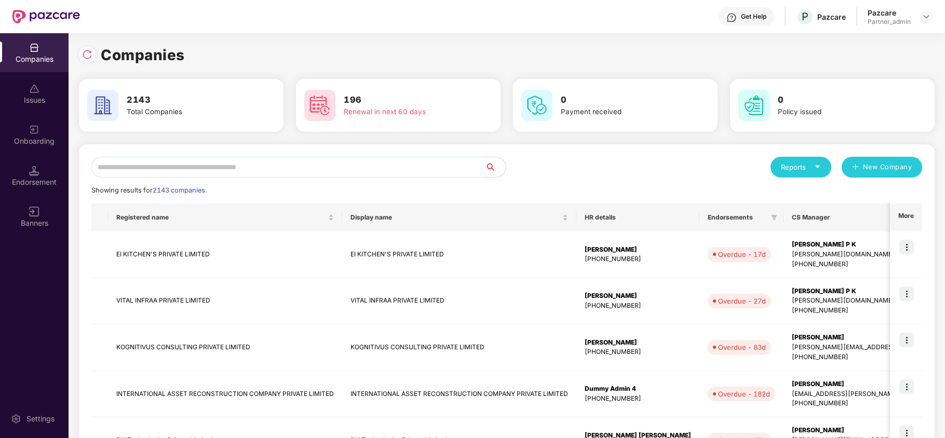
click at [122, 170] on input "text" at bounding box center [288, 167] width 394 height 21
paste input "**********"
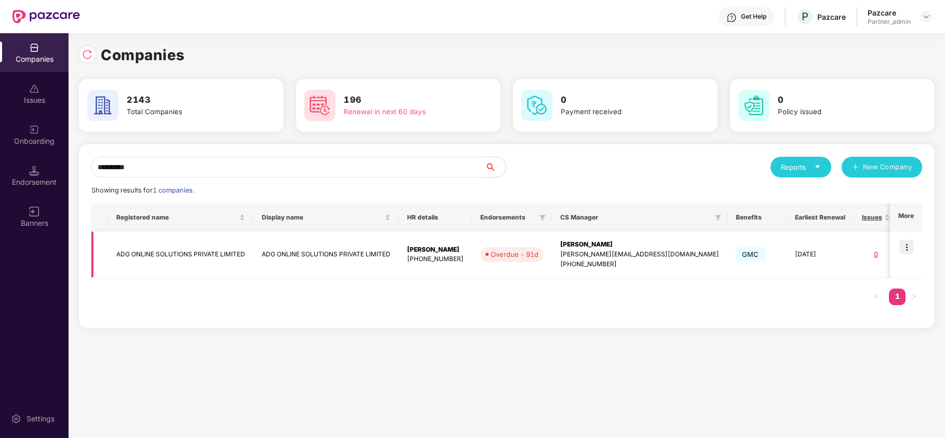
type input "**********"
click at [159, 252] on td "ADG ONLINE SOLUTIONS PRIVATE LIMITED" at bounding box center [180, 255] width 145 height 47
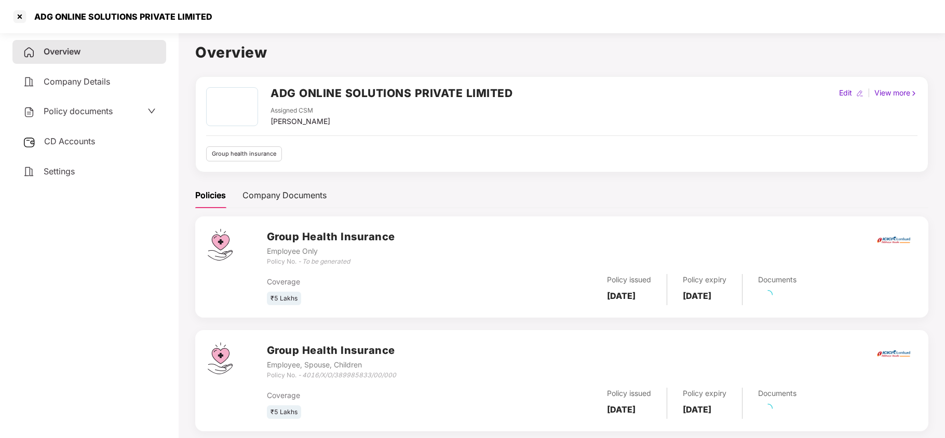
click at [90, 117] on div "Policy documents" at bounding box center [68, 112] width 90 height 14
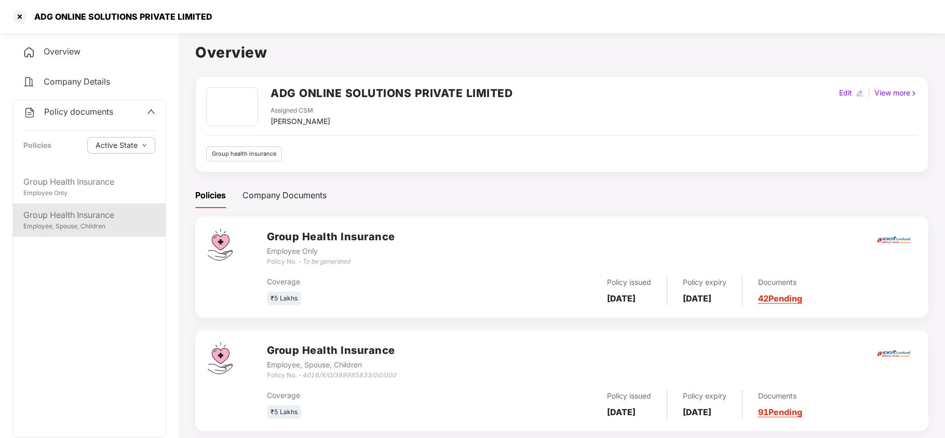
click at [97, 216] on div "Group Health Insurance" at bounding box center [89, 215] width 132 height 13
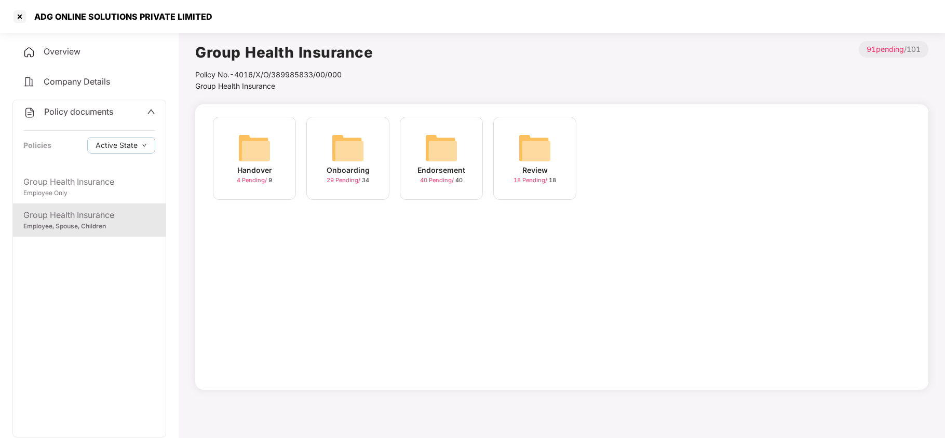
click at [345, 160] on img at bounding box center [347, 147] width 33 height 33
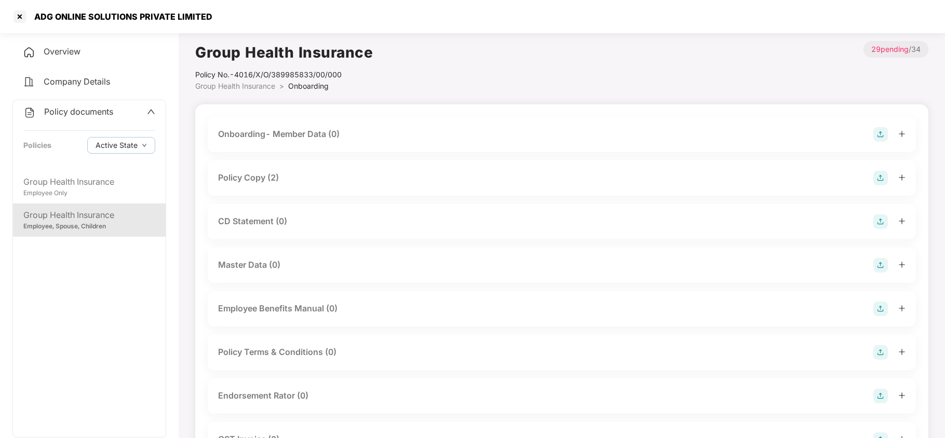
click at [270, 180] on div "Policy Copy (2)" at bounding box center [248, 177] width 61 height 13
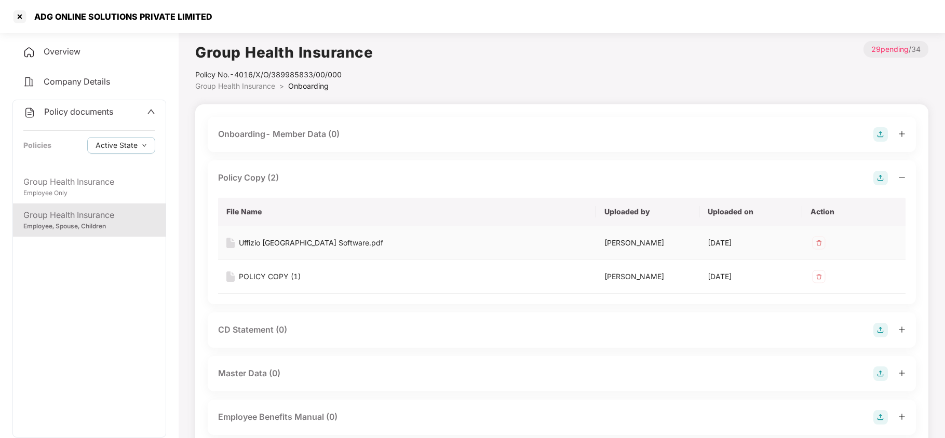
click at [311, 243] on div "Uffizio [GEOGRAPHIC_DATA] Software.pdf" at bounding box center [311, 242] width 144 height 11
click at [284, 277] on div "POLICY COPY (1)" at bounding box center [270, 276] width 62 height 11
click at [817, 246] on img at bounding box center [819, 243] width 17 height 17
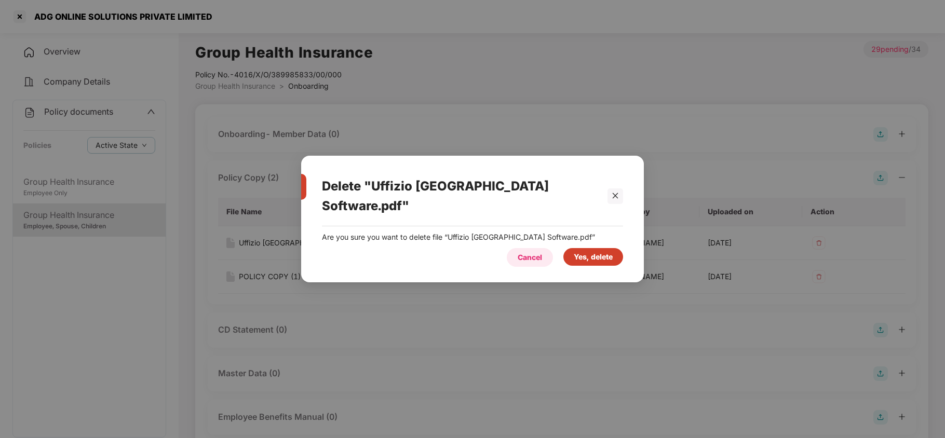
click at [527, 252] on div "Cancel" at bounding box center [530, 257] width 24 height 11
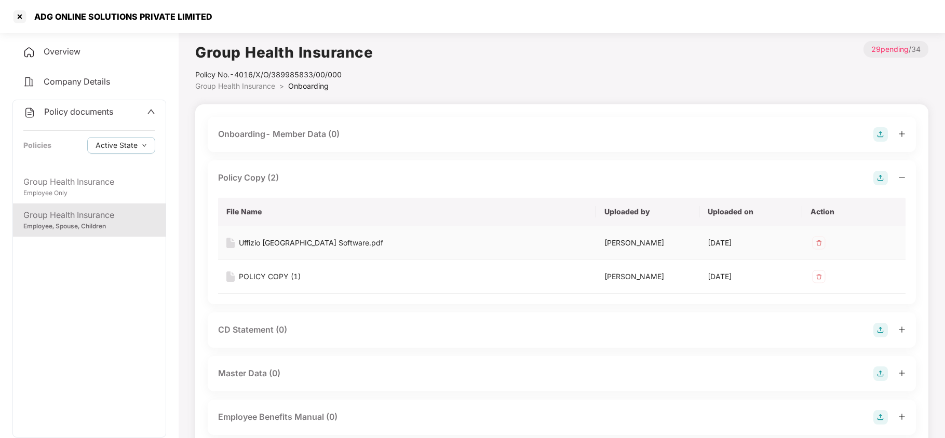
click at [248, 239] on div "Uffizio [GEOGRAPHIC_DATA] Software.pdf" at bounding box center [311, 242] width 144 height 11
click at [17, 19] on div at bounding box center [19, 16] width 17 height 17
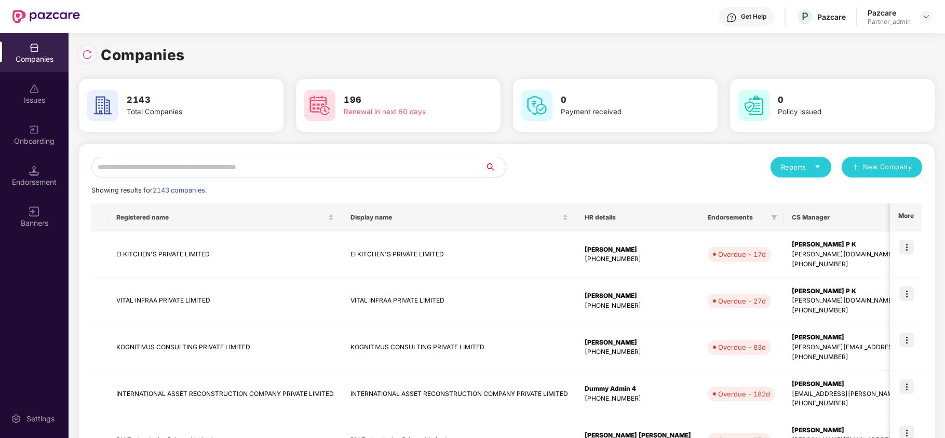
click at [201, 163] on input "text" at bounding box center [288, 167] width 394 height 21
paste input "**********"
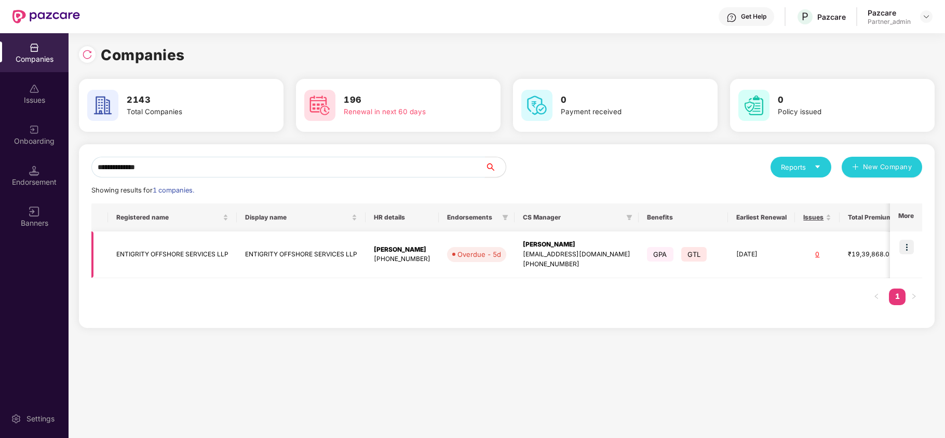
type input "**********"
click at [144, 252] on td "ENTIGRITY OFFSHORE SERVICES LLP" at bounding box center [172, 255] width 129 height 47
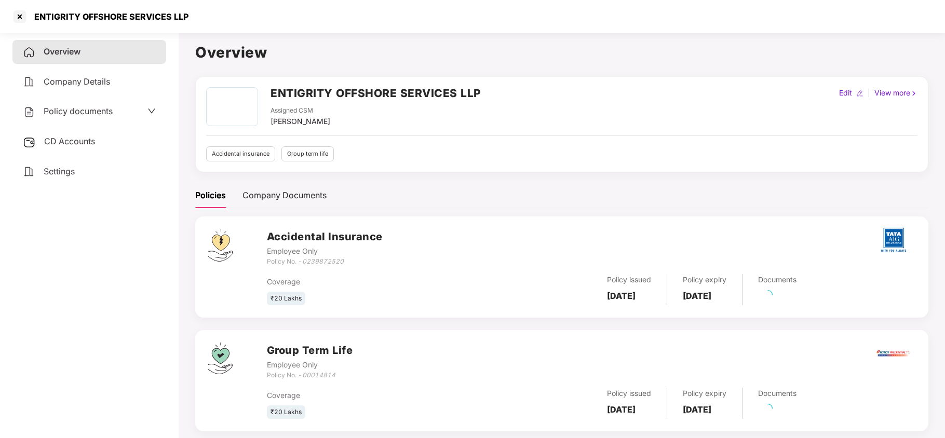
click at [66, 115] on span "Policy documents" at bounding box center [78, 111] width 69 height 10
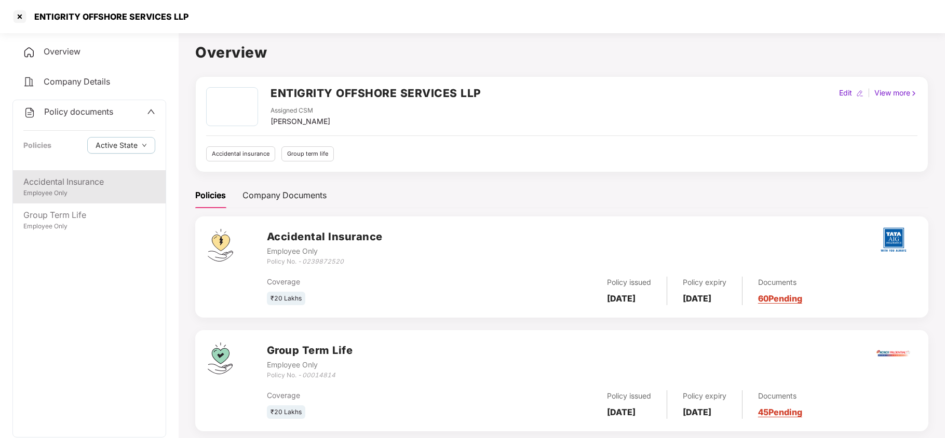
click at [78, 192] on div "Employee Only" at bounding box center [89, 194] width 132 height 10
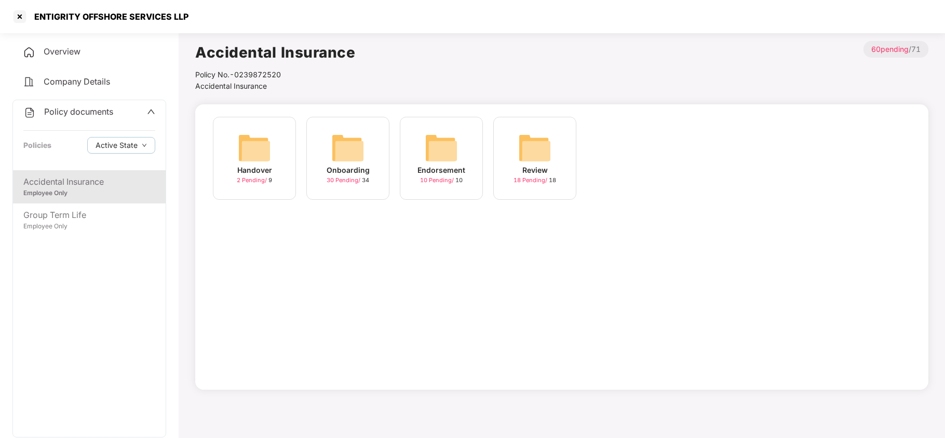
click at [344, 148] on img at bounding box center [347, 147] width 33 height 33
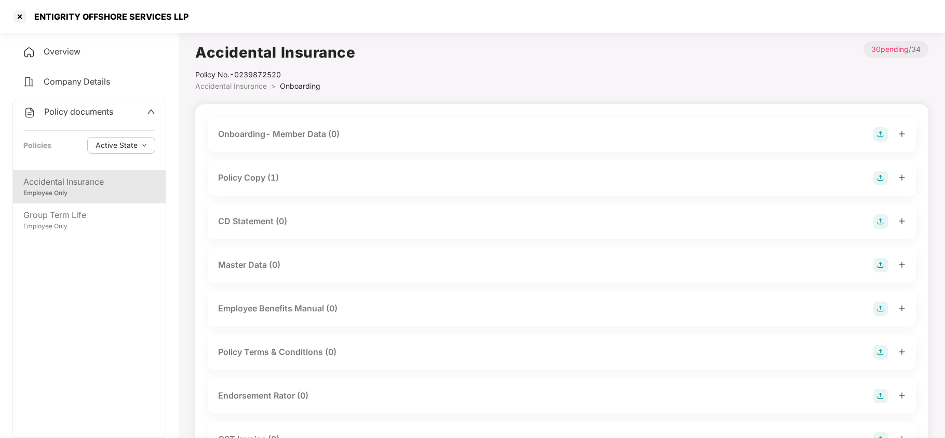
click at [244, 173] on div "Policy Copy (1)" at bounding box center [248, 177] width 61 height 13
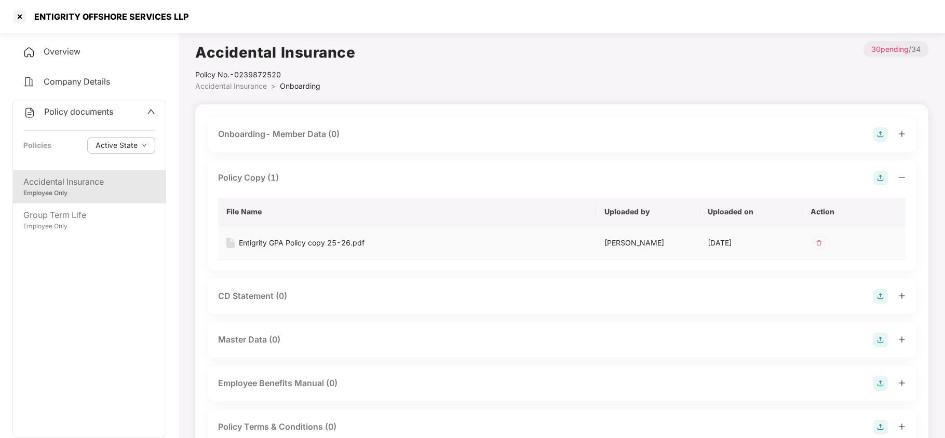
click at [269, 240] on div "Entigrity GPA Policy copy 25-26.pdf" at bounding box center [302, 242] width 126 height 11
drag, startPoint x: 48, startPoint y: 209, endPoint x: 80, endPoint y: 210, distance: 31.7
click at [52, 209] on div "Group Term Life" at bounding box center [89, 215] width 132 height 13
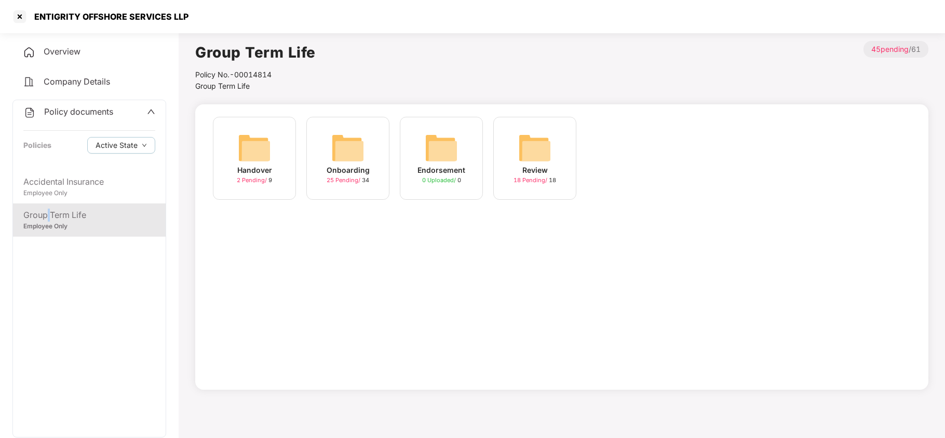
click at [346, 140] on img at bounding box center [347, 147] width 33 height 33
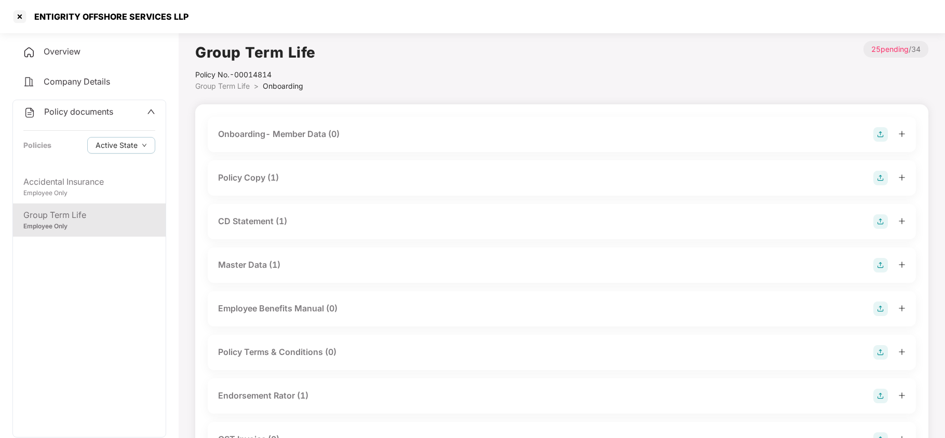
click at [275, 177] on div "Policy Copy (1)" at bounding box center [248, 177] width 61 height 13
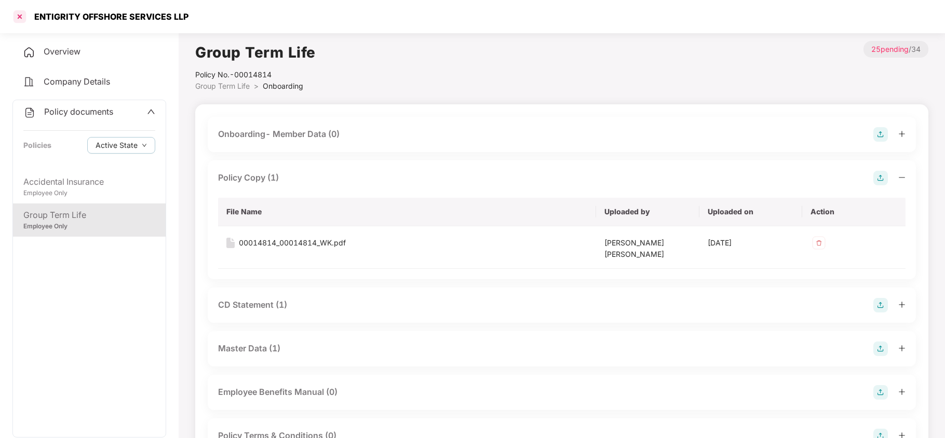
click at [16, 15] on div at bounding box center [19, 16] width 17 height 17
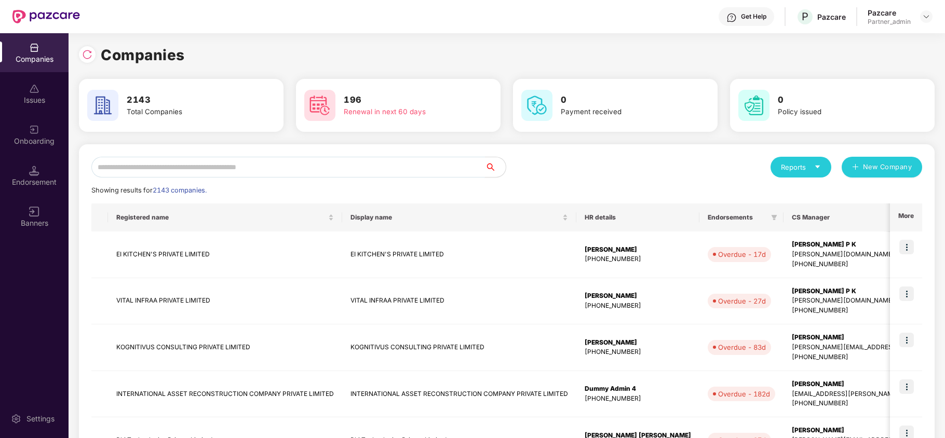
click at [165, 166] on input "text" at bounding box center [288, 167] width 394 height 21
paste input "**********"
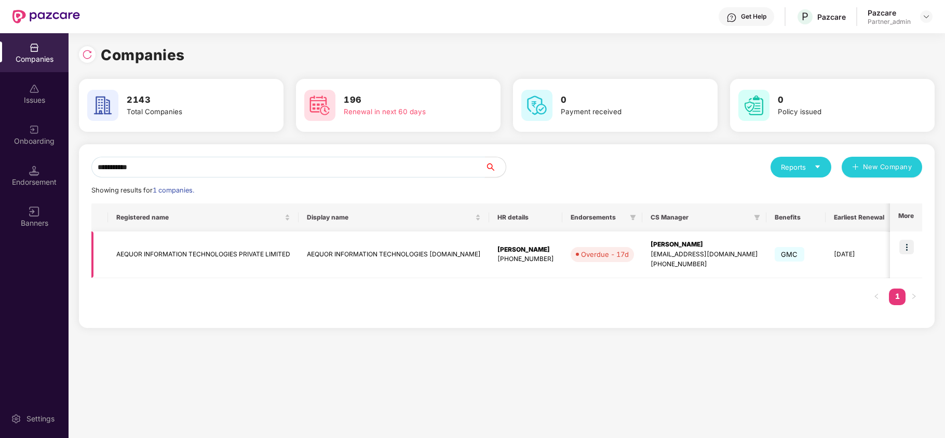
type input "**********"
click at [152, 254] on td "AEQUOR INFORMATION TECHNOLOGIES PRIVATE LIMITED" at bounding box center [203, 255] width 191 height 47
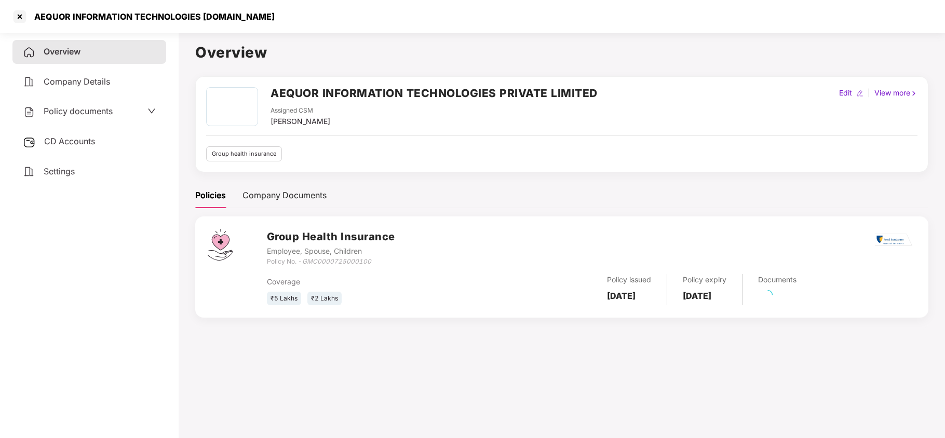
click at [70, 114] on span "Policy documents" at bounding box center [78, 111] width 69 height 10
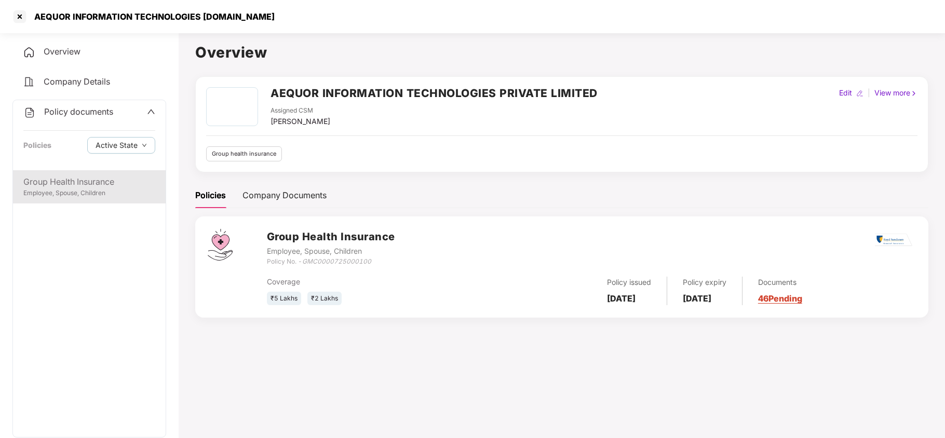
click at [95, 200] on div "Group Health Insurance Employee, Spouse, Children" at bounding box center [89, 186] width 153 height 33
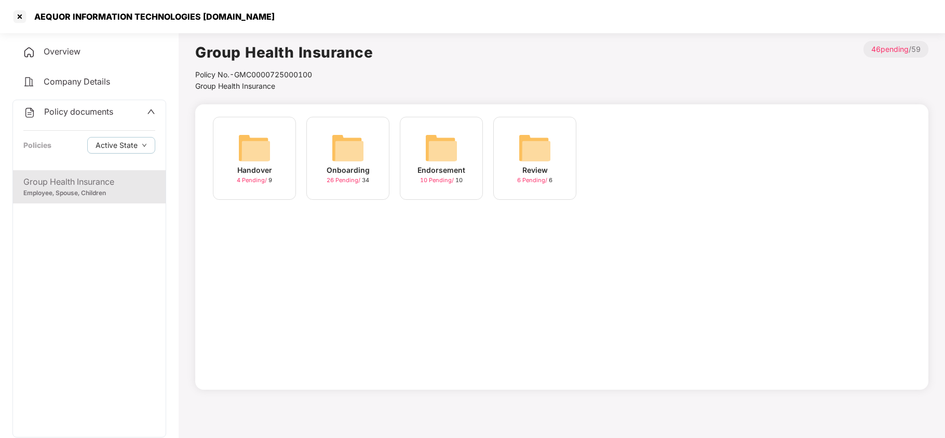
click at [349, 158] on img at bounding box center [347, 147] width 33 height 33
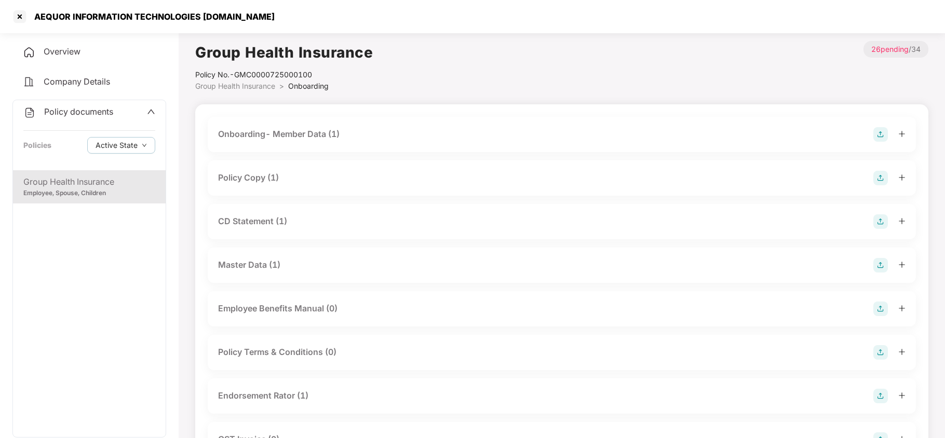
click at [264, 178] on div "Policy Copy (1)" at bounding box center [248, 177] width 61 height 13
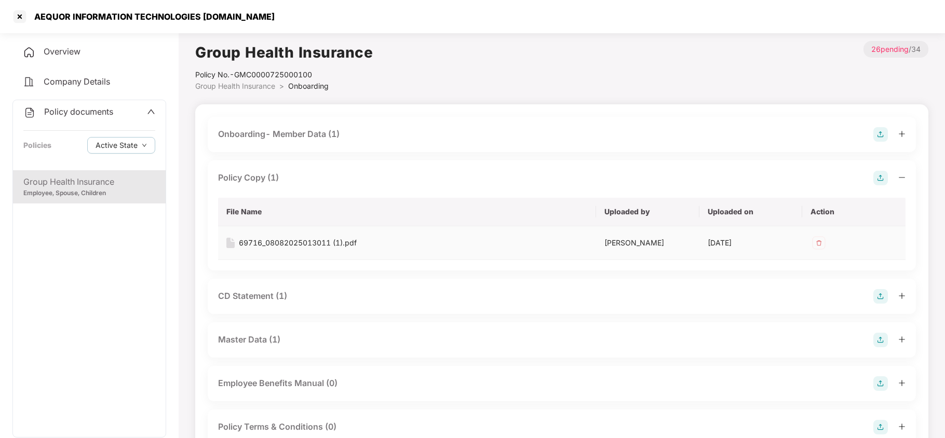
click at [289, 239] on div "69716_08082025013011 (1).pdf" at bounding box center [298, 242] width 118 height 11
click at [20, 13] on div at bounding box center [19, 16] width 17 height 17
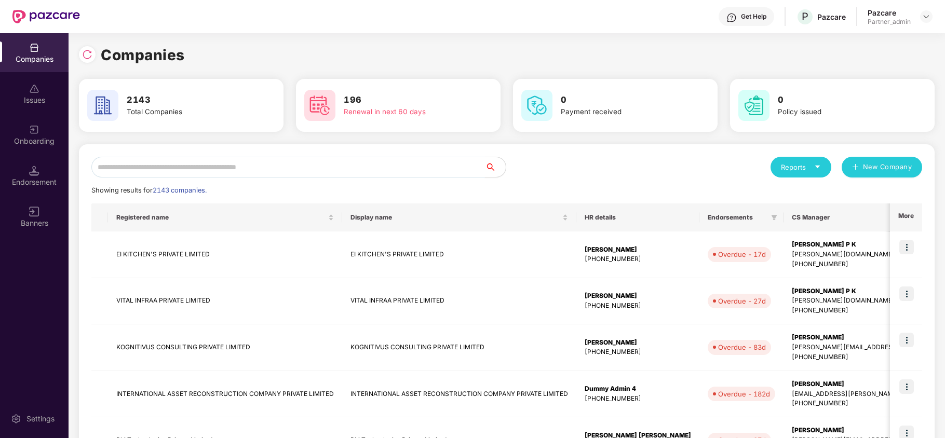
click at [179, 169] on input "text" at bounding box center [288, 167] width 394 height 21
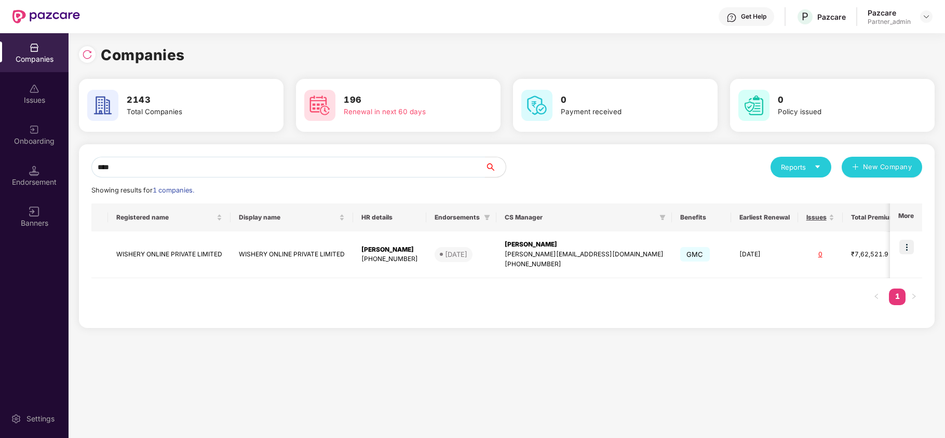
type input "****"
click at [908, 246] on img at bounding box center [906, 247] width 15 height 15
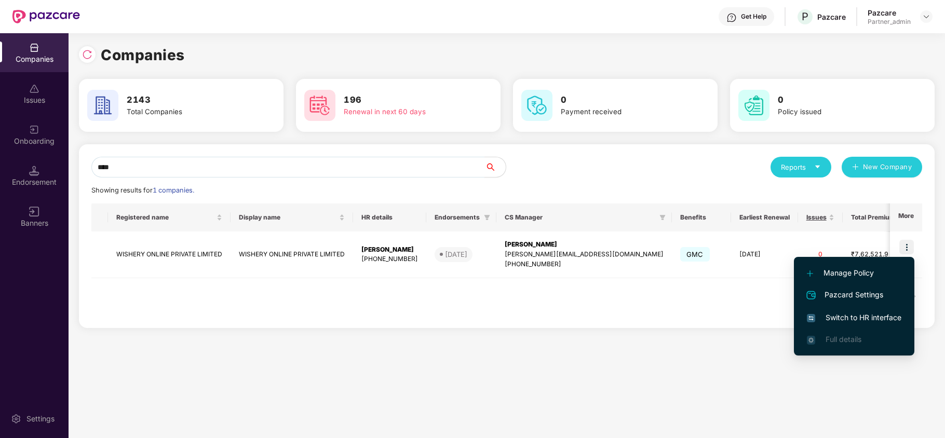
click at [859, 317] on span "Switch to HR interface" at bounding box center [854, 317] width 95 height 11
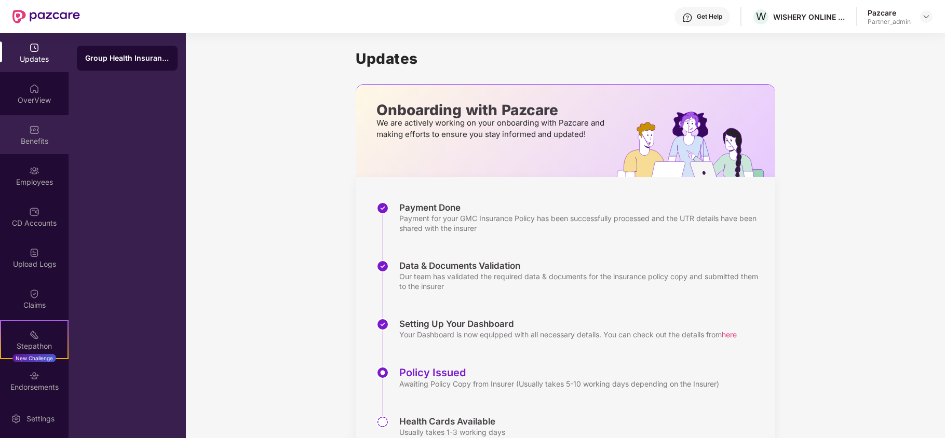
click at [30, 148] on div "Benefits" at bounding box center [34, 134] width 69 height 39
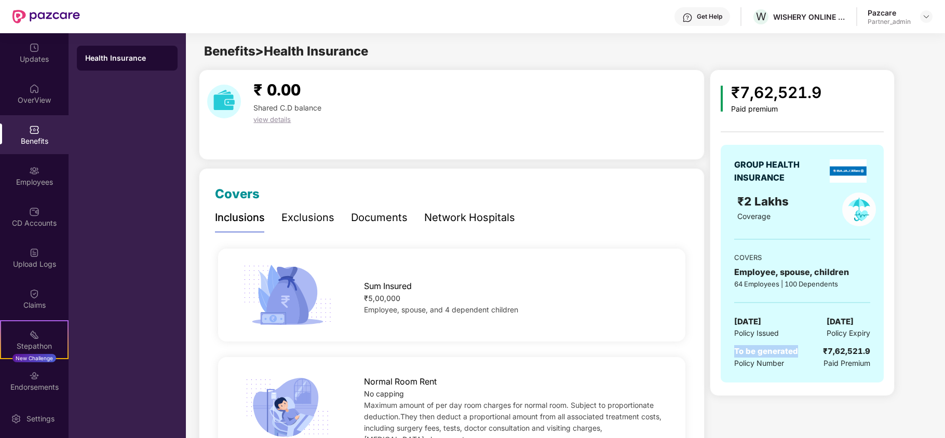
drag, startPoint x: 798, startPoint y: 353, endPoint x: 717, endPoint y: 355, distance: 81.6
click at [717, 355] on div "₹7,62,521.9 Paid premium GROUP HEALTH INSURANCE ₹2 Lakhs Coverage COVERS Employ…" at bounding box center [802, 233] width 185 height 327
